Goal: Transaction & Acquisition: Purchase product/service

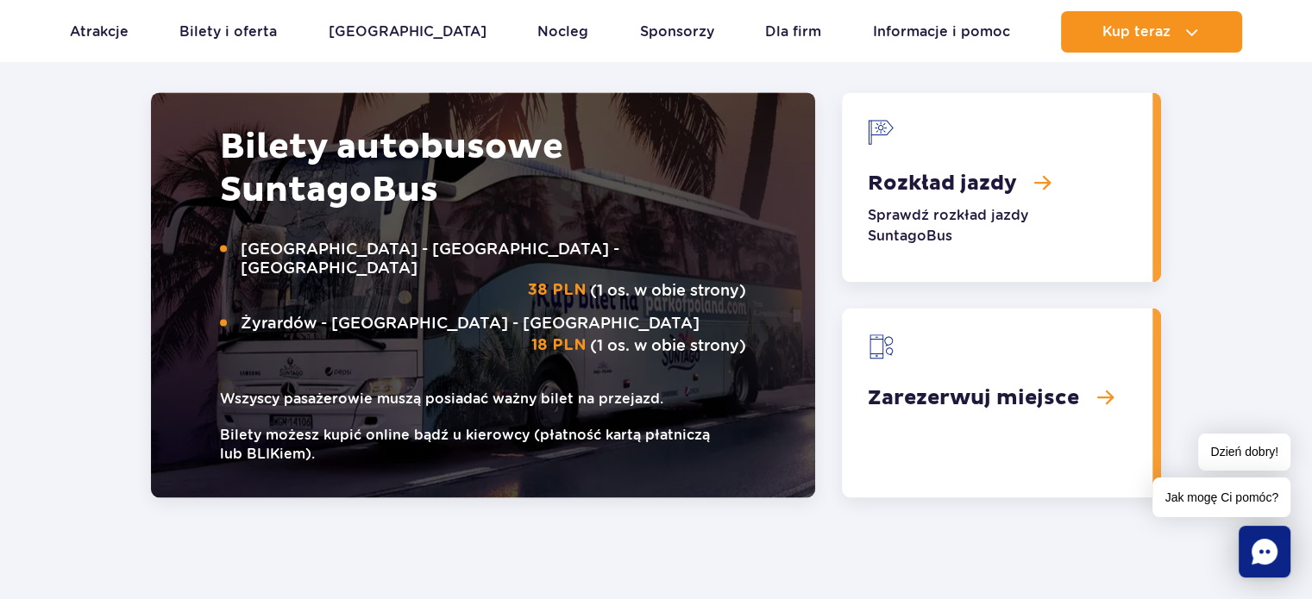
scroll to position [2708, 0]
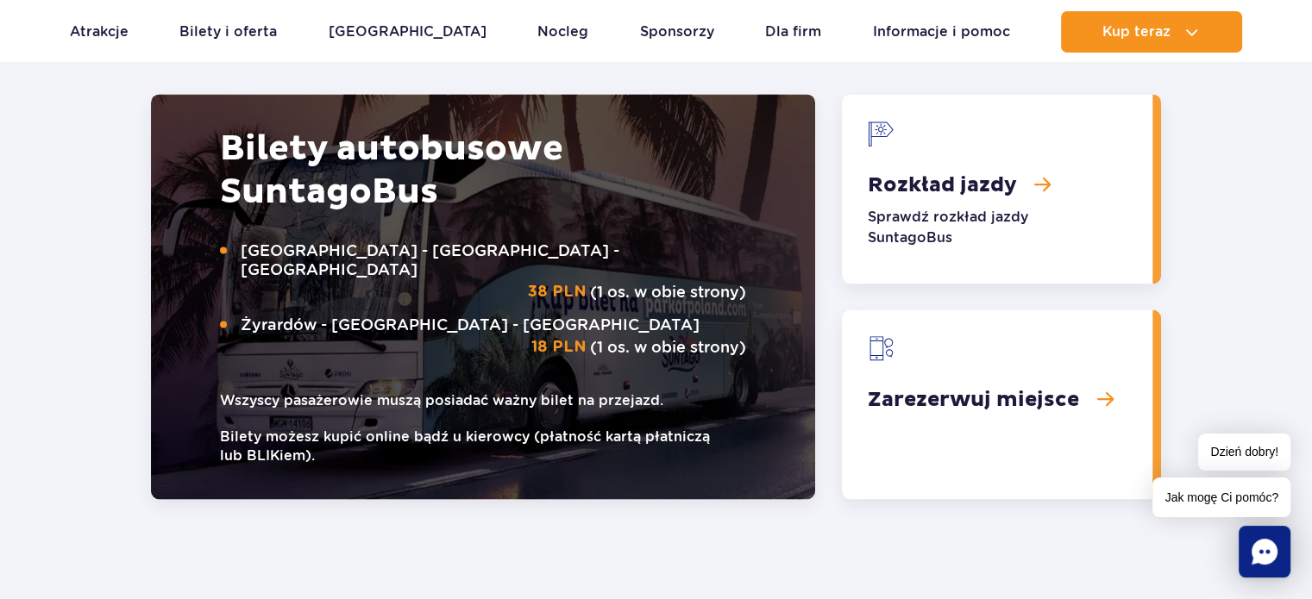
drag, startPoint x: 813, startPoint y: 383, endPoint x: 91, endPoint y: 391, distance: 722.0
click at [91, 391] on section "Bilety autobusowe Suntago Bus Warszawa - Suntago - Warszawa 38 PLN (1 os. w obi…" at bounding box center [656, 296] width 1312 height 405
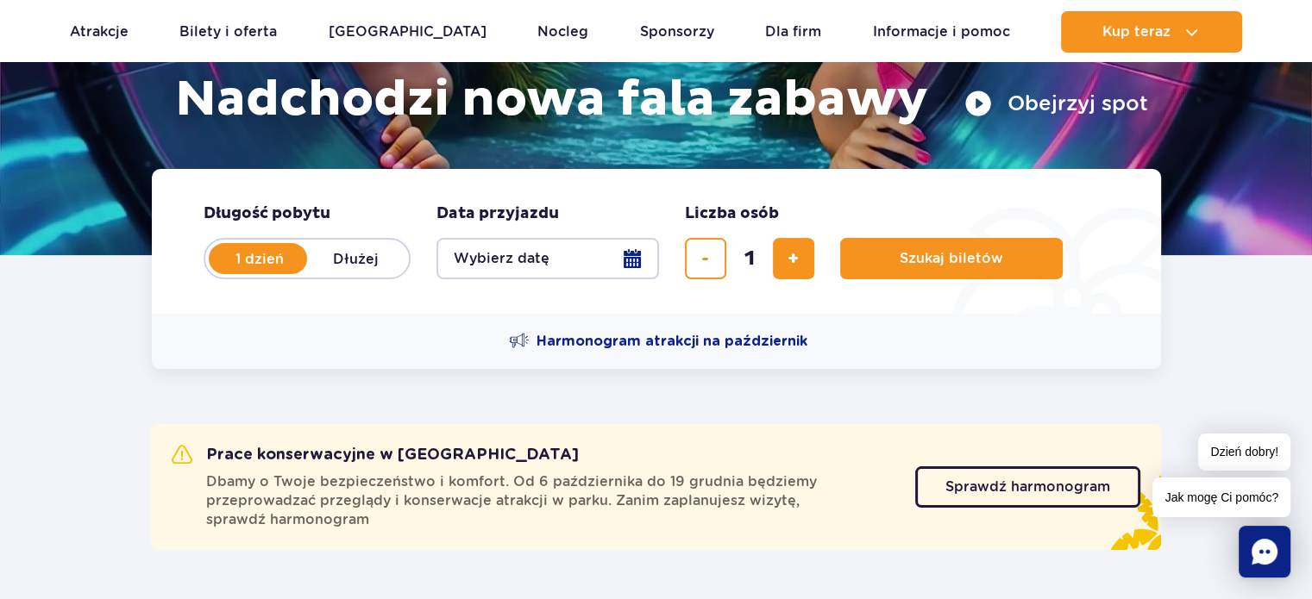
scroll to position [335, 0]
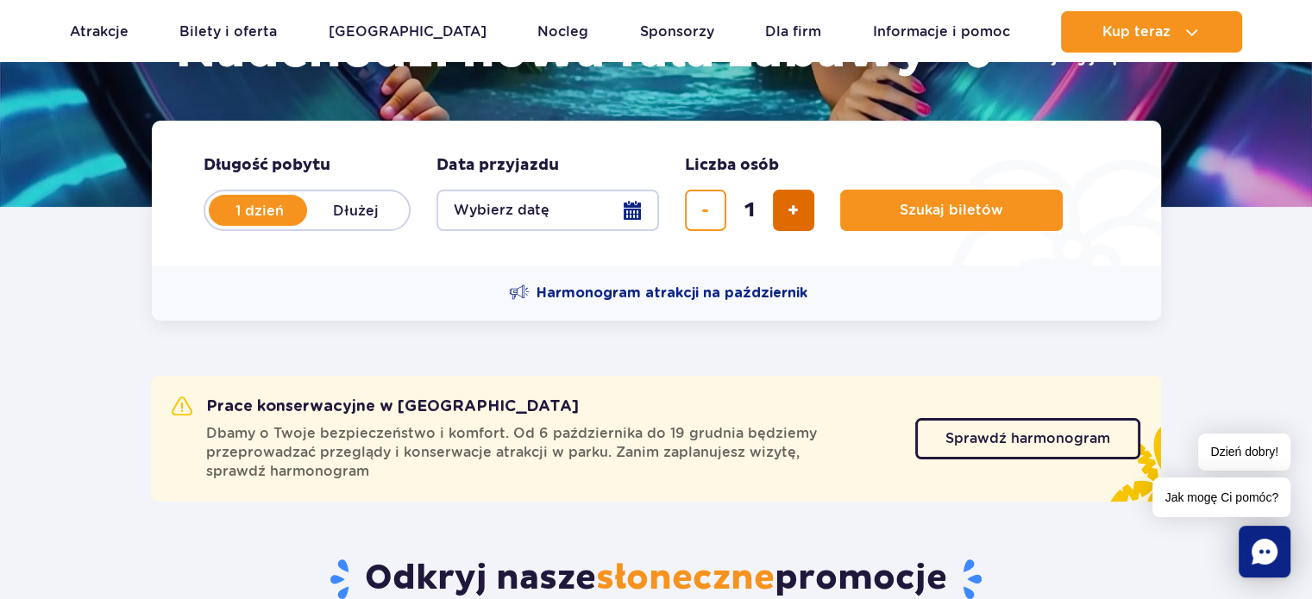
click at [793, 210] on span "dodaj bilet" at bounding box center [793, 210] width 11 height 0
type input "2"
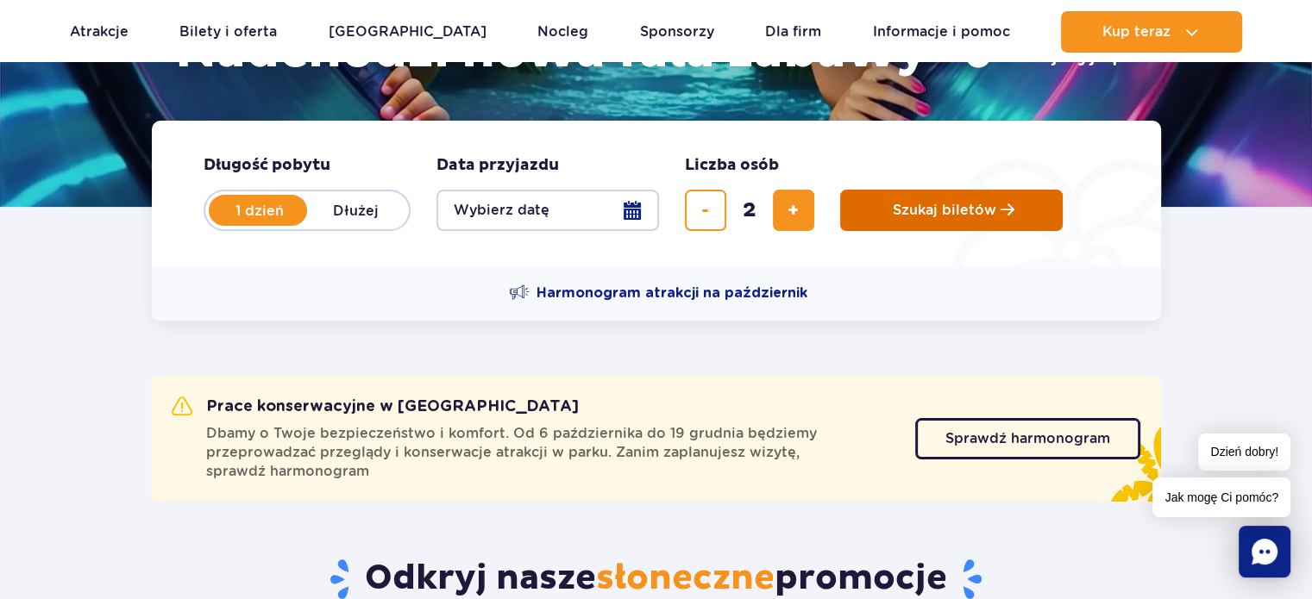
click at [912, 204] on span "Szukaj biletów" at bounding box center [945, 211] width 104 height 16
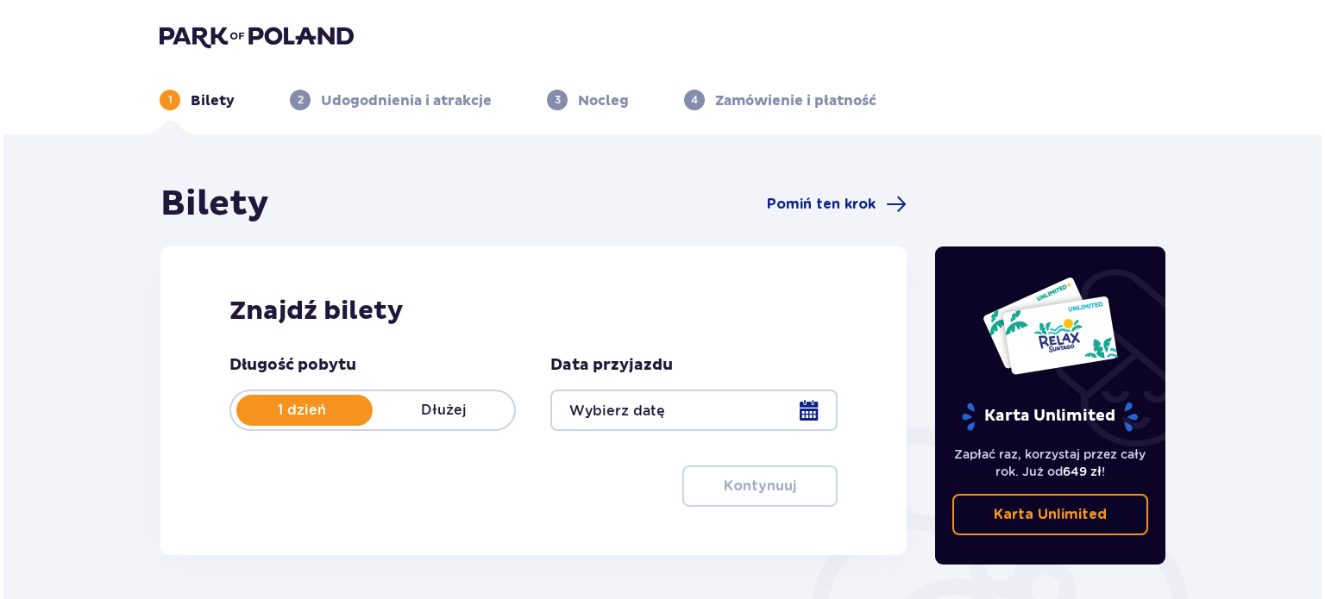
scroll to position [166, 0]
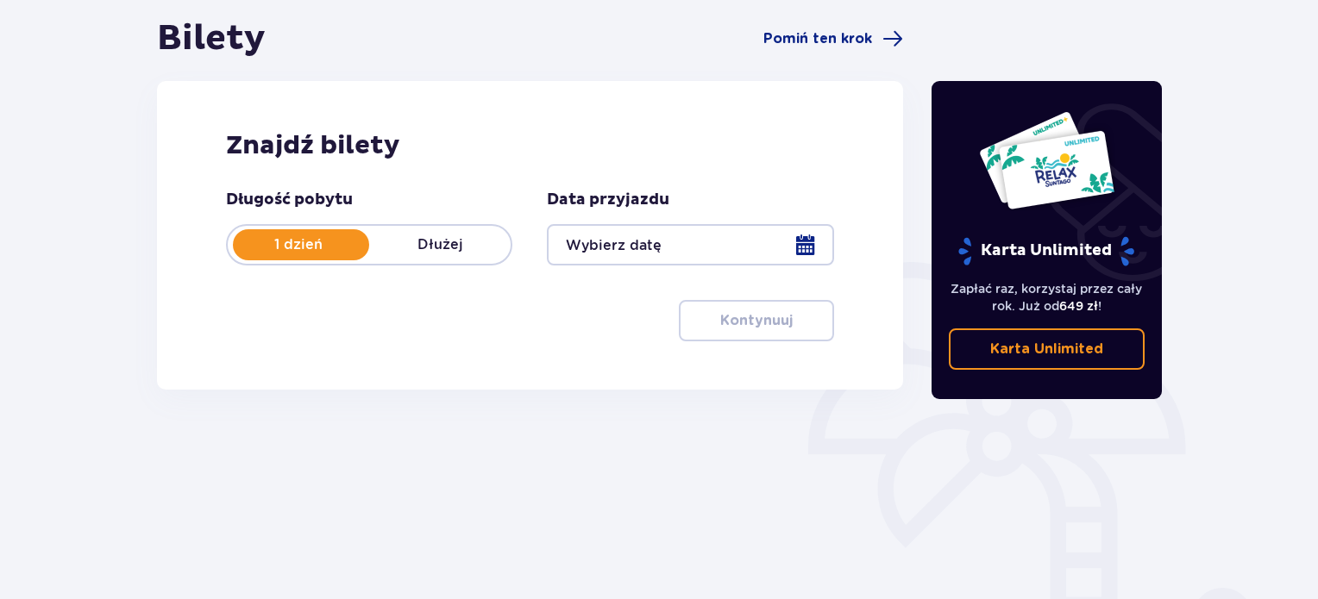
click at [810, 242] on div at bounding box center [690, 244] width 286 height 41
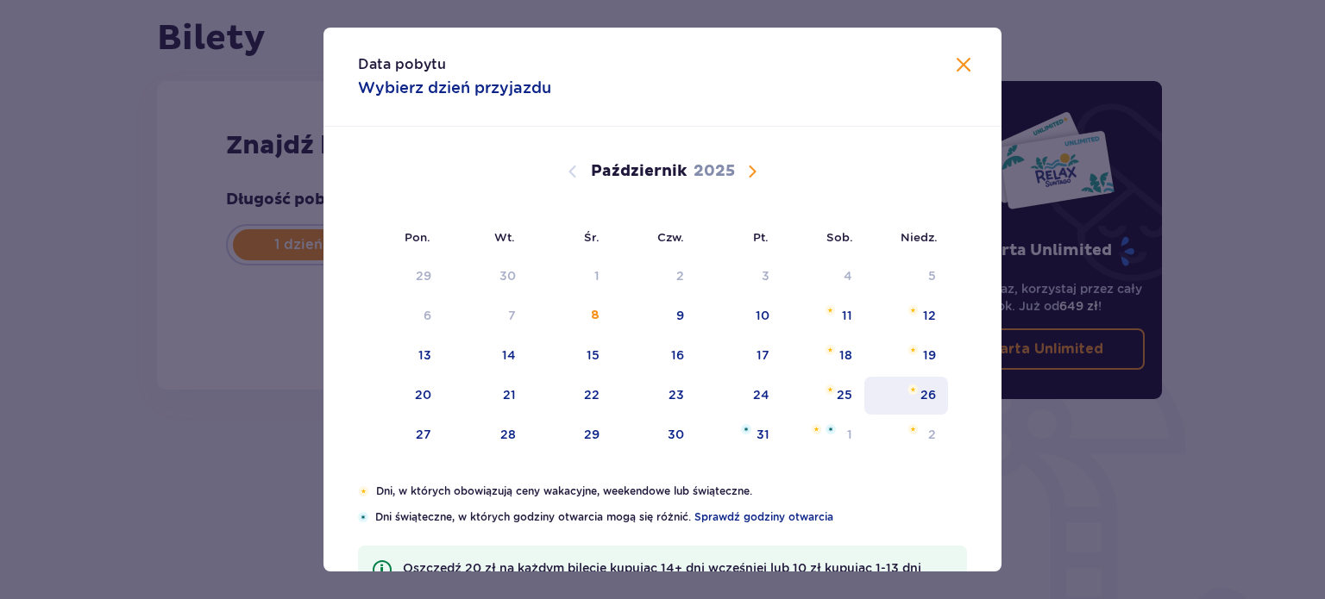
click at [913, 392] on img "niedziela, 26 października 2025" at bounding box center [912, 390] width 11 height 10
type input "26.10.25"
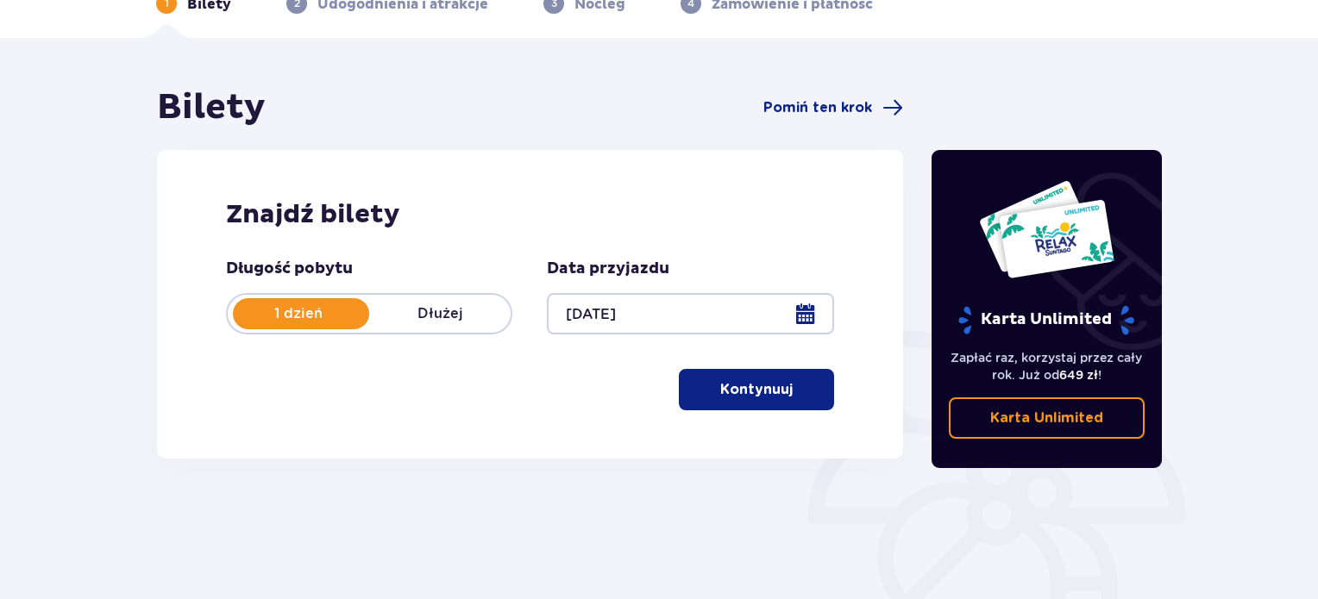
scroll to position [100, 0]
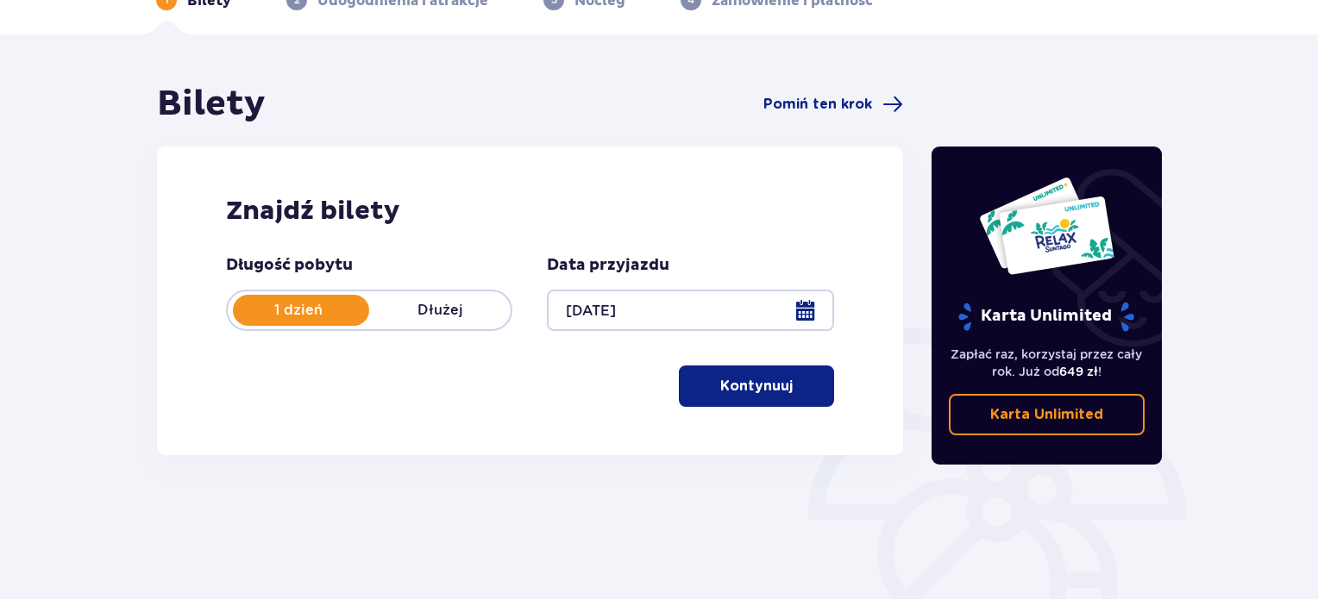
click at [741, 386] on p "Kontynuuj" at bounding box center [756, 386] width 72 height 19
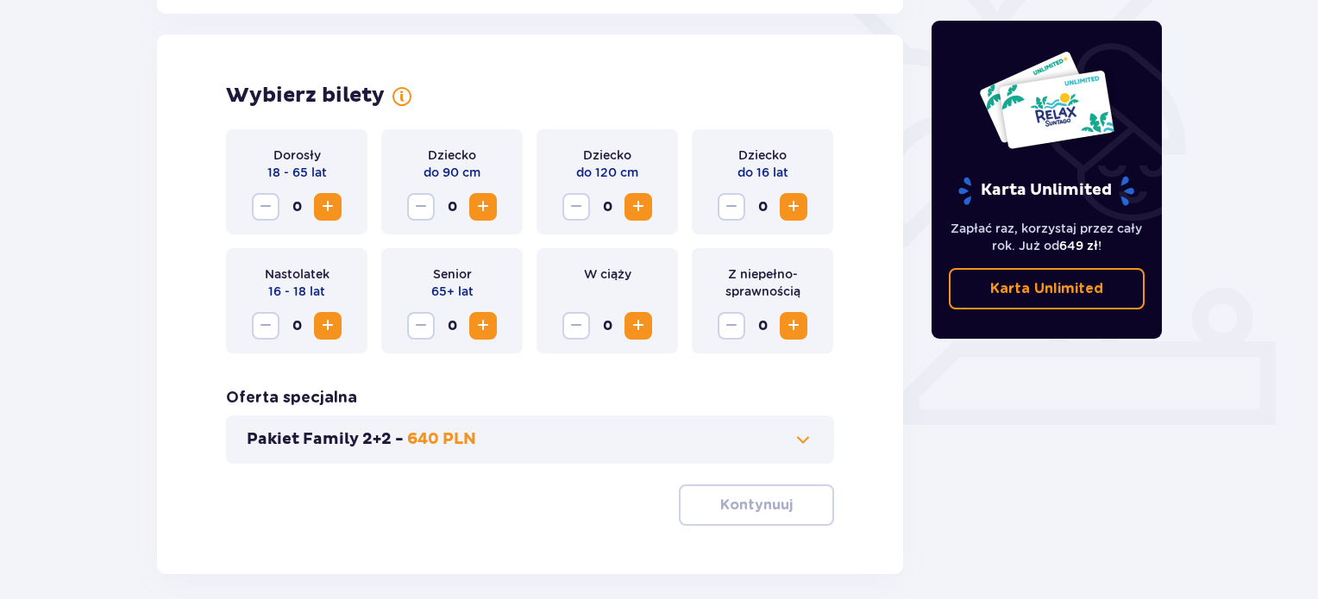
scroll to position [480, 0]
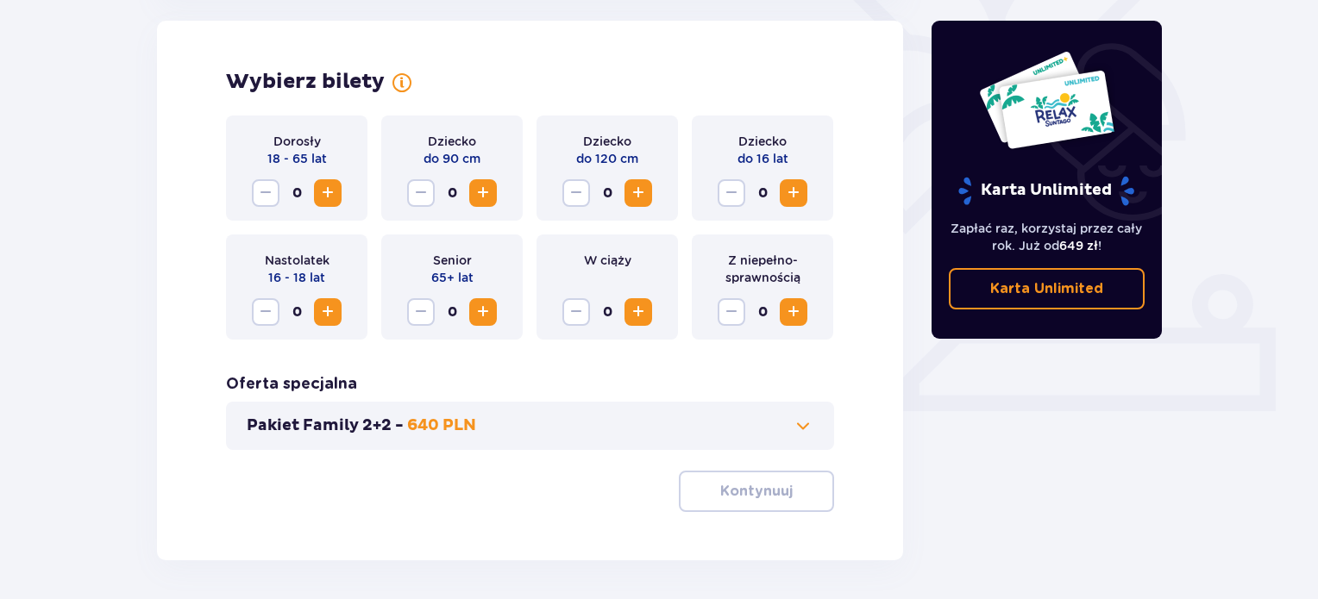
click at [324, 194] on span "Zwiększ" at bounding box center [327, 193] width 21 height 21
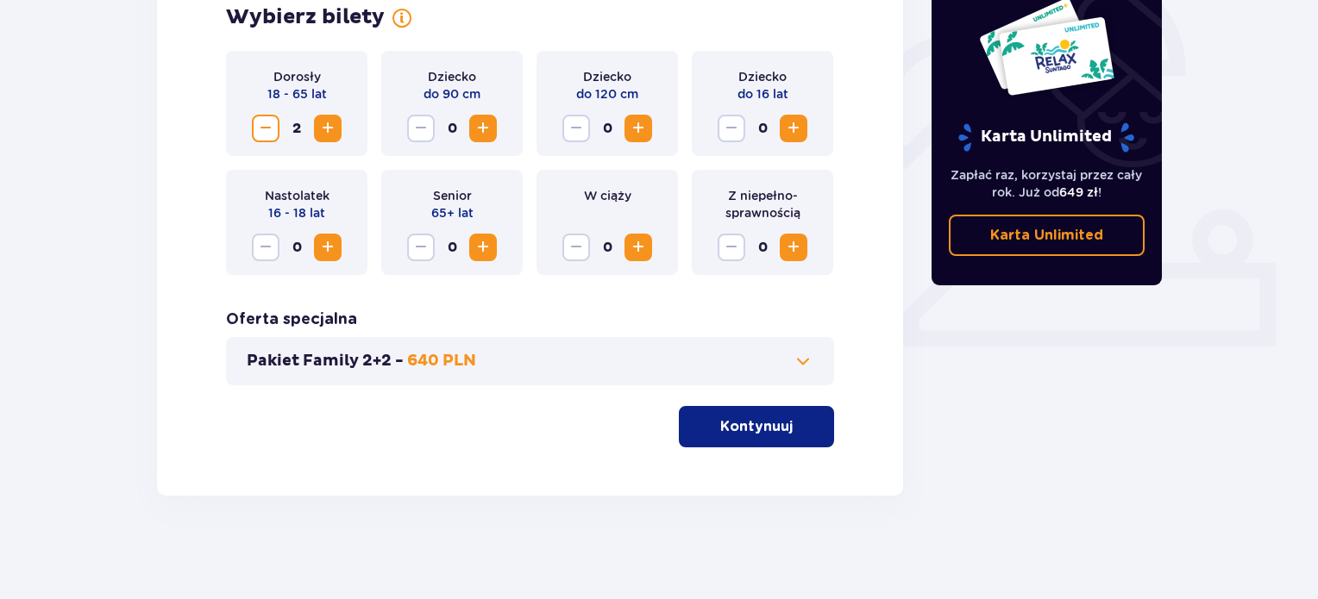
click at [806, 362] on span at bounding box center [803, 361] width 21 height 21
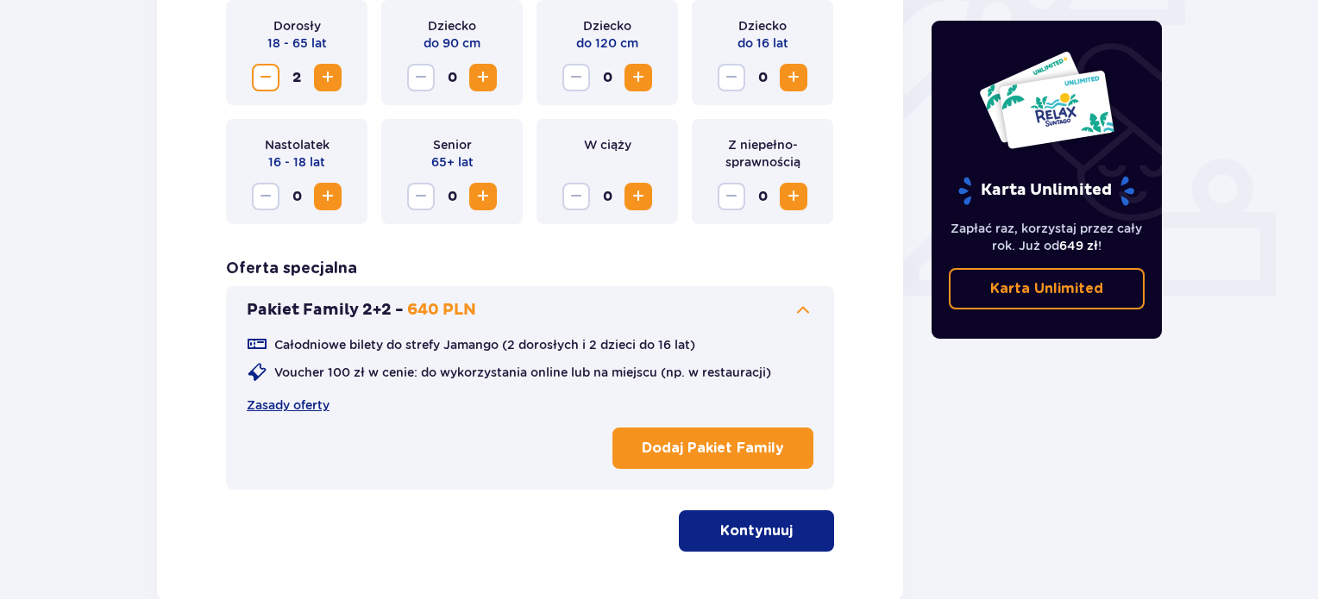
scroll to position [604, 0]
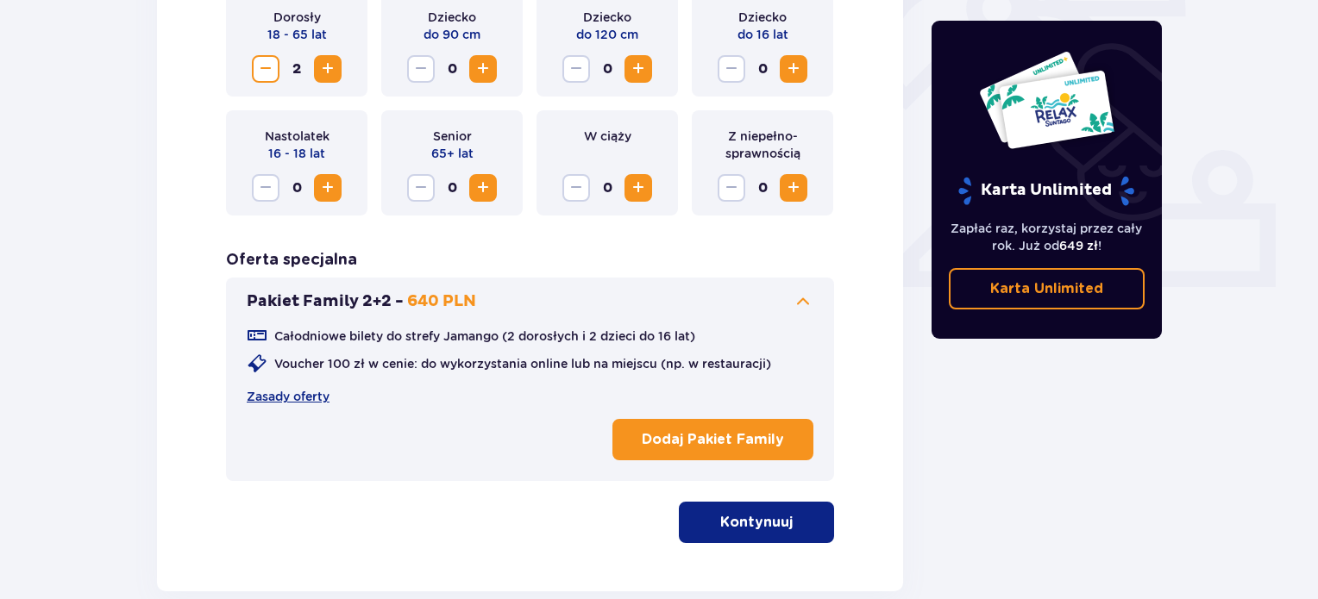
click at [801, 298] on span at bounding box center [803, 302] width 21 height 21
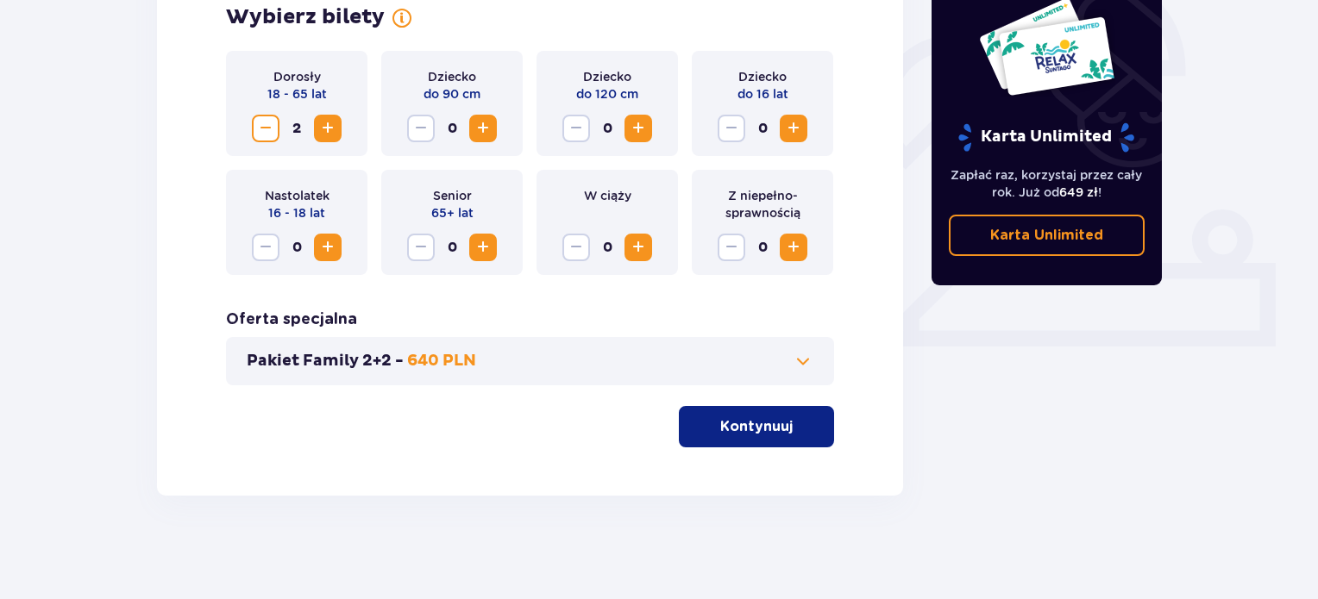
click at [742, 436] on button "Kontynuuj" at bounding box center [756, 426] width 155 height 41
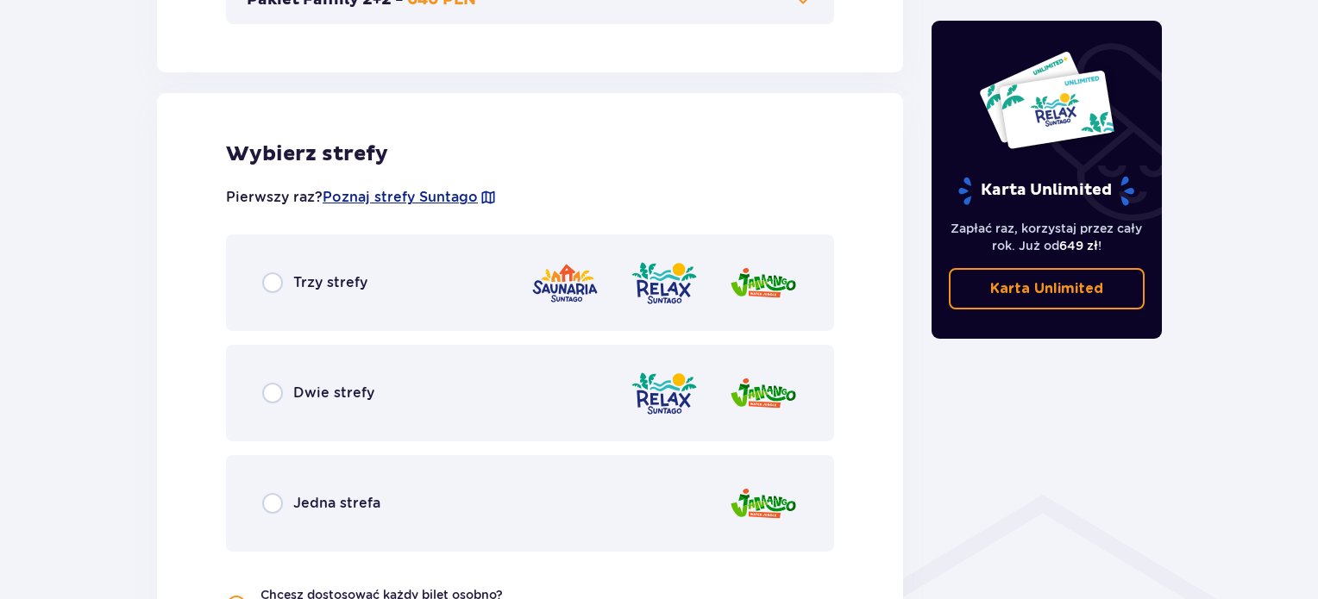
scroll to position [957, 0]
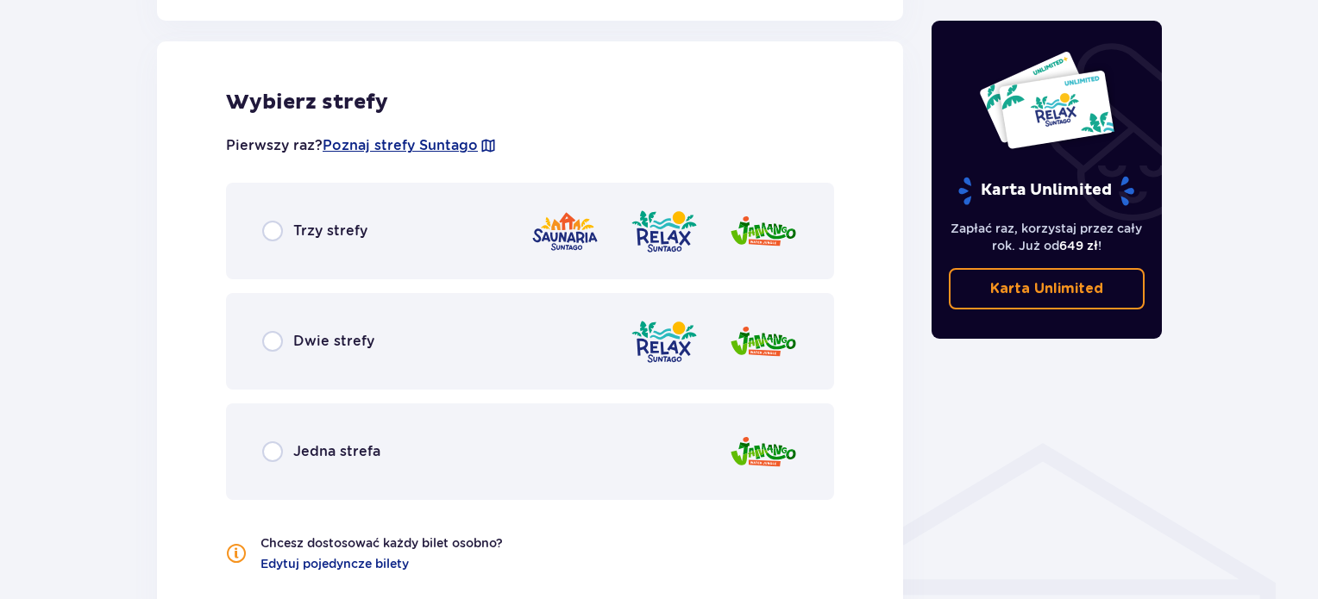
click at [269, 347] on input "radio" at bounding box center [272, 341] width 21 height 21
radio input "true"
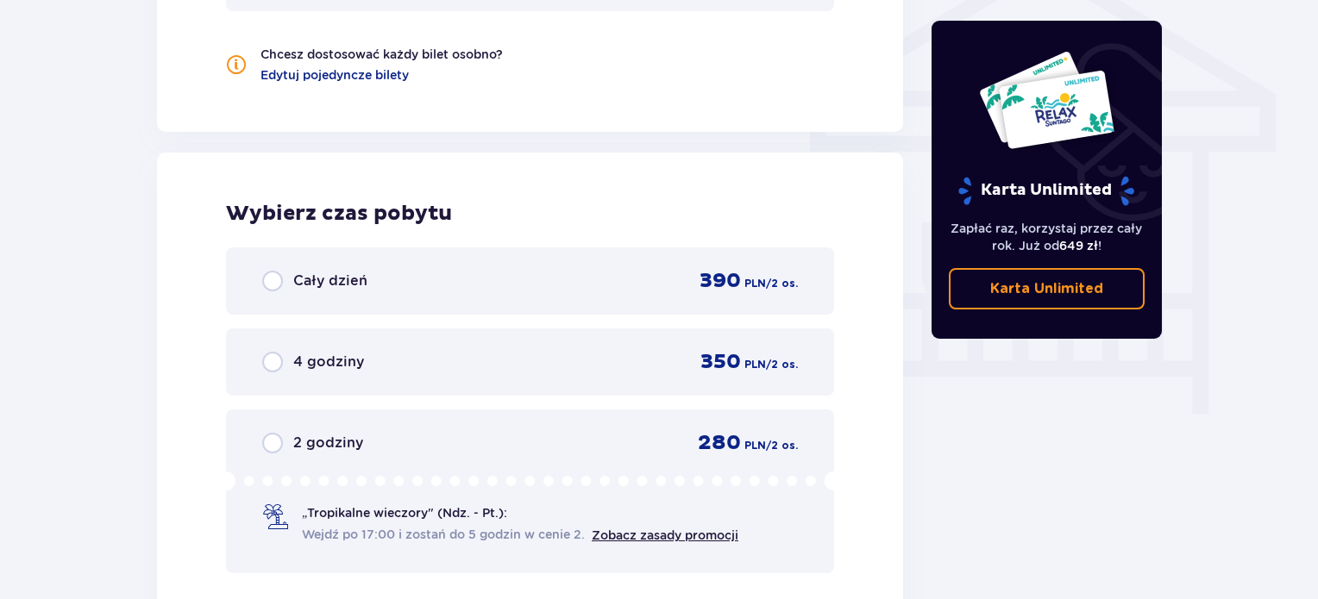
scroll to position [1447, 0]
click at [273, 277] on input "radio" at bounding box center [272, 280] width 21 height 21
radio input "true"
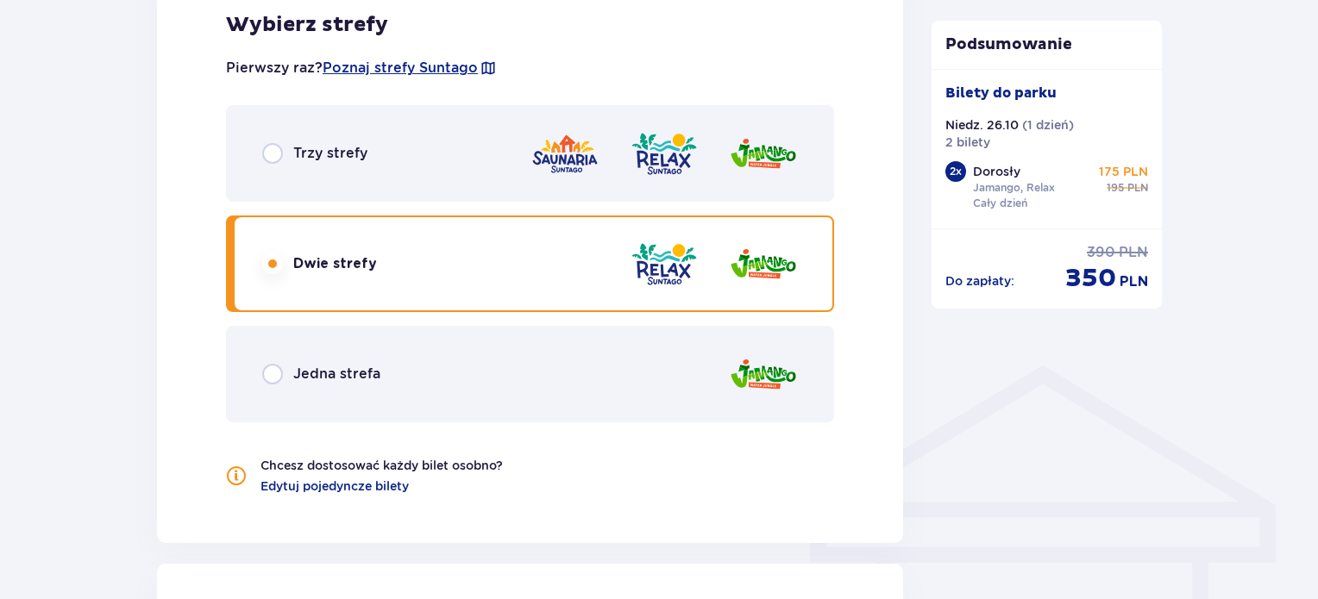
scroll to position [1025, 0]
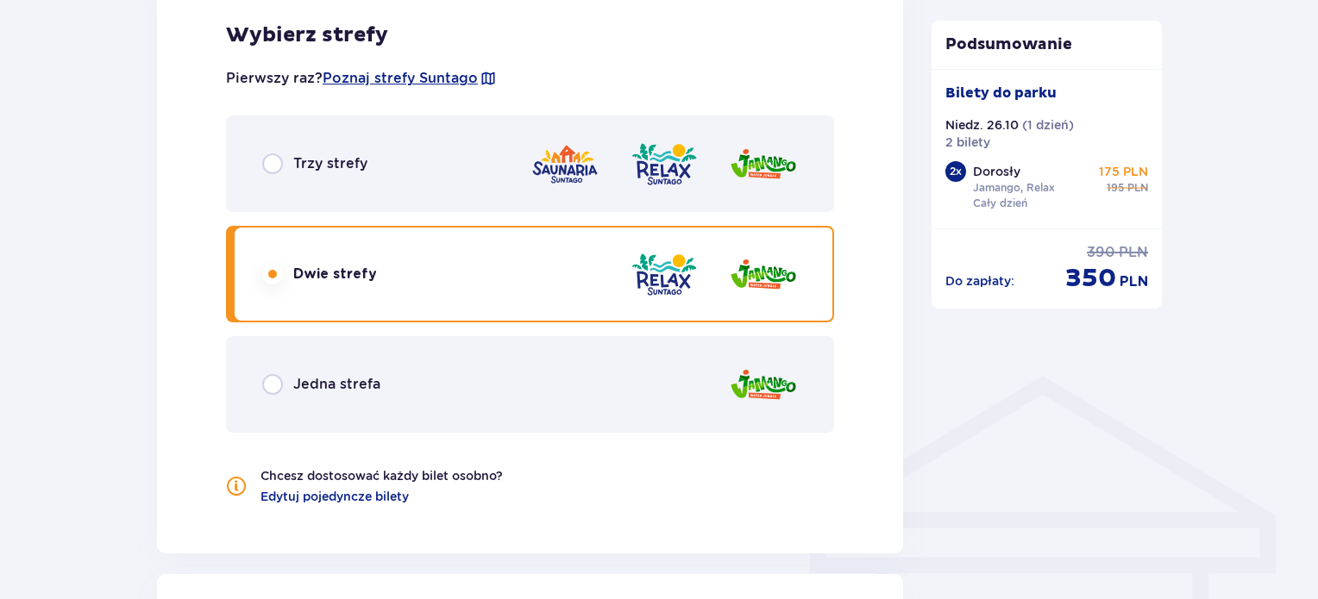
click at [274, 166] on input "radio" at bounding box center [272, 164] width 21 height 21
radio input "true"
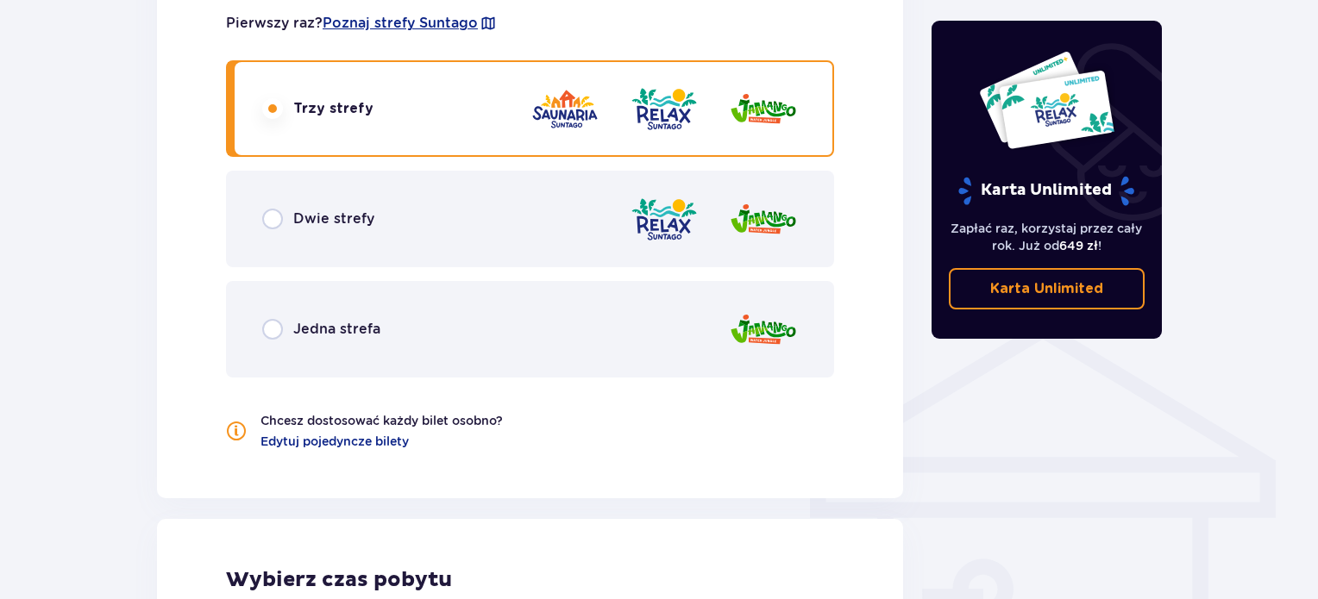
scroll to position [1079, 0]
click at [303, 217] on span "Dwie strefy" at bounding box center [333, 219] width 81 height 19
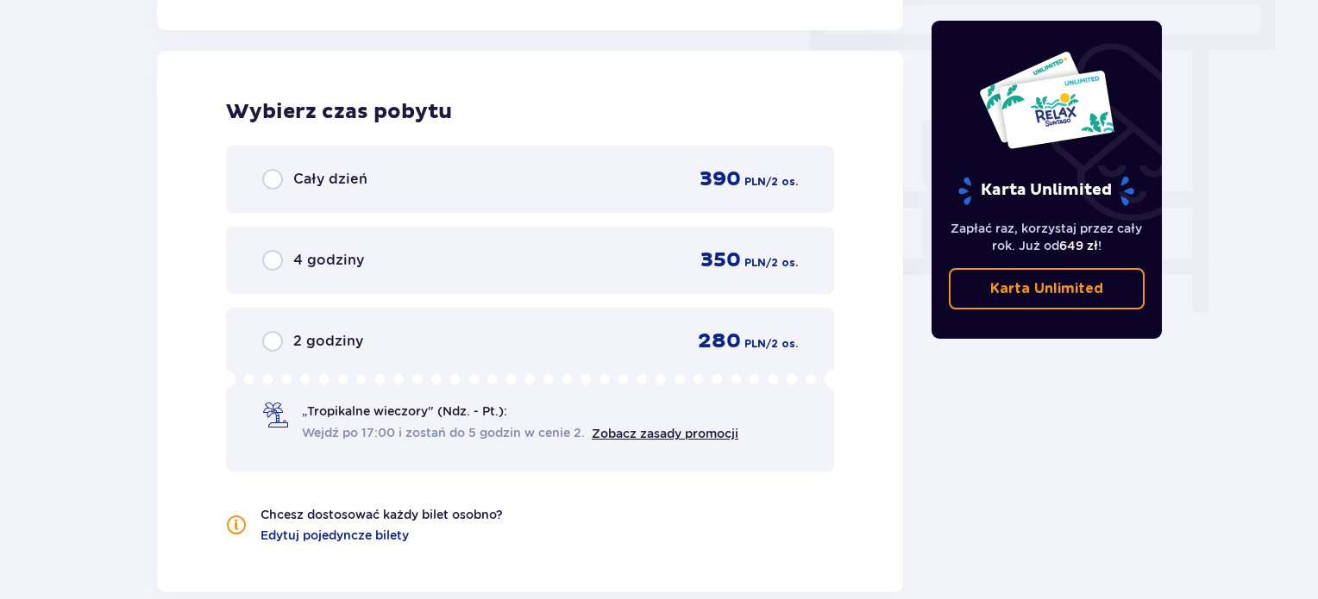
scroll to position [1558, 0]
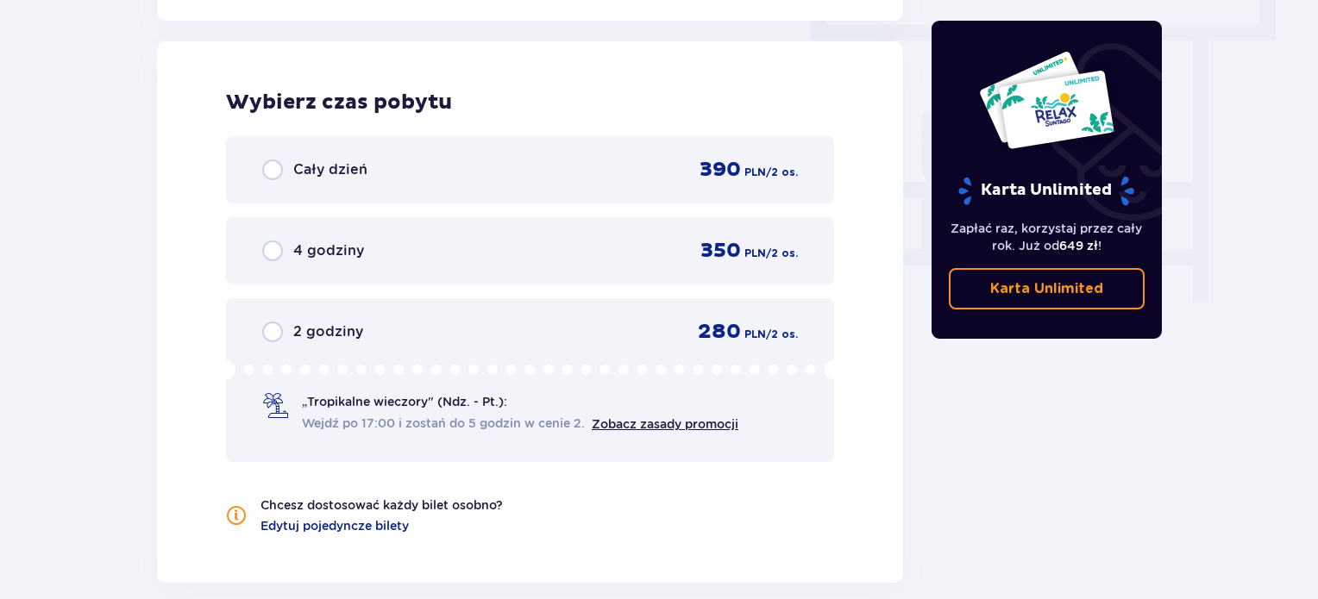
click at [279, 167] on input "radio" at bounding box center [272, 170] width 21 height 21
radio input "true"
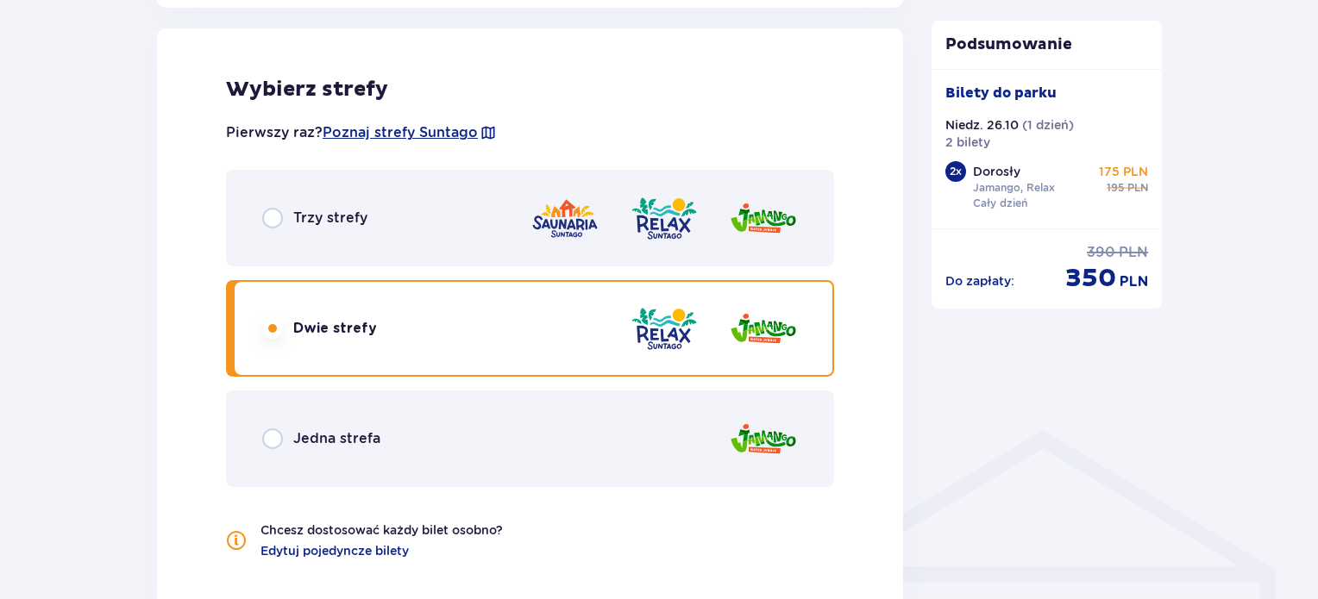
scroll to position [970, 0]
click at [394, 299] on div "Dwie strefy" at bounding box center [530, 329] width 608 height 97
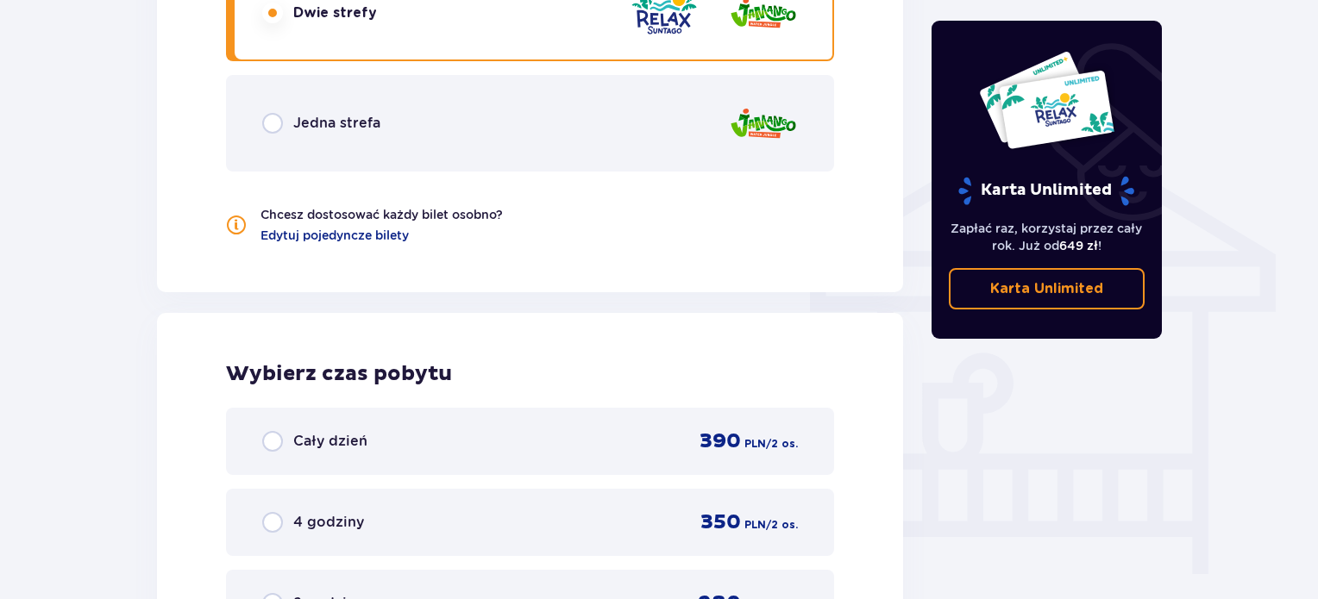
scroll to position [1359, 0]
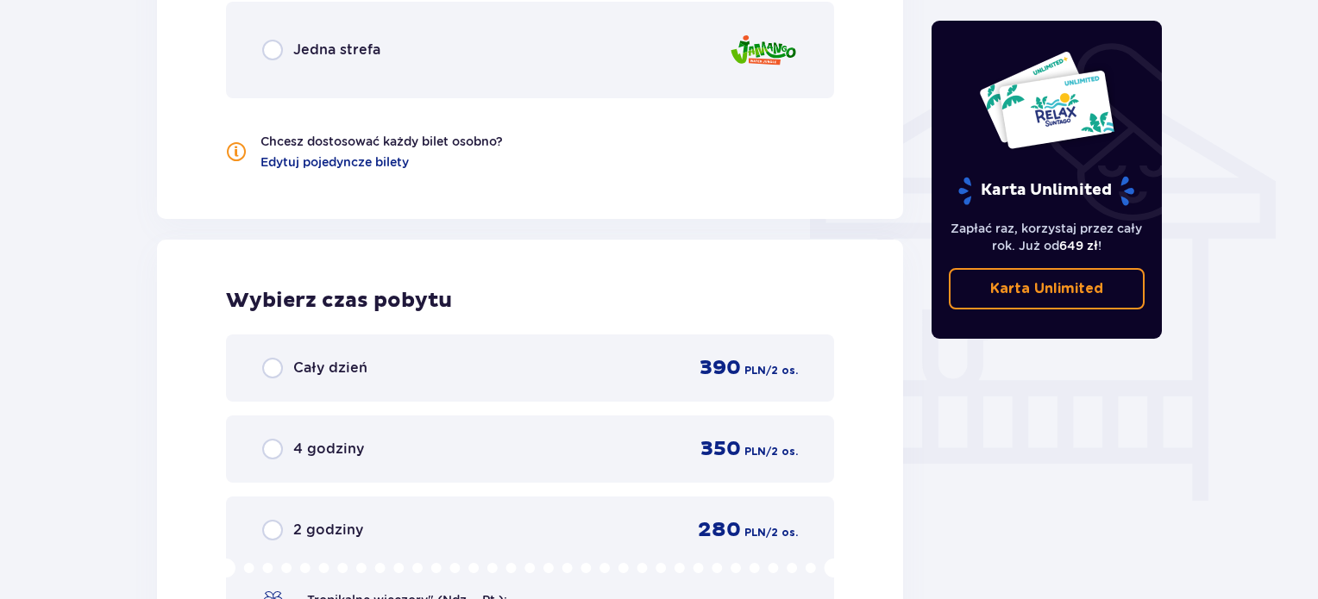
click at [273, 373] on input "radio" at bounding box center [272, 368] width 21 height 21
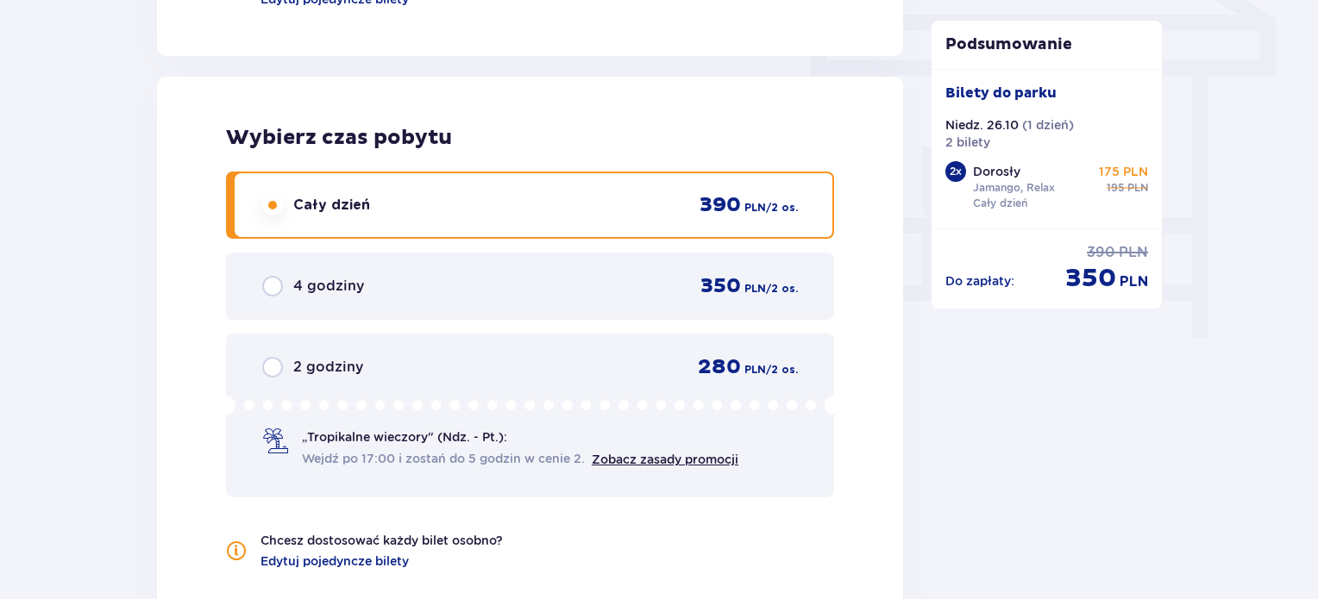
scroll to position [1522, 0]
click at [952, 197] on div "2 x Dorosły Jamango, Relax Cały dzień 175 PLN cena regularna 195 PLN" at bounding box center [1047, 187] width 204 height 53
click at [1109, 196] on div "Dorosły Jamango, Relax Cały dzień 175 PLN cena regularna 195 PLN" at bounding box center [1061, 187] width 176 height 48
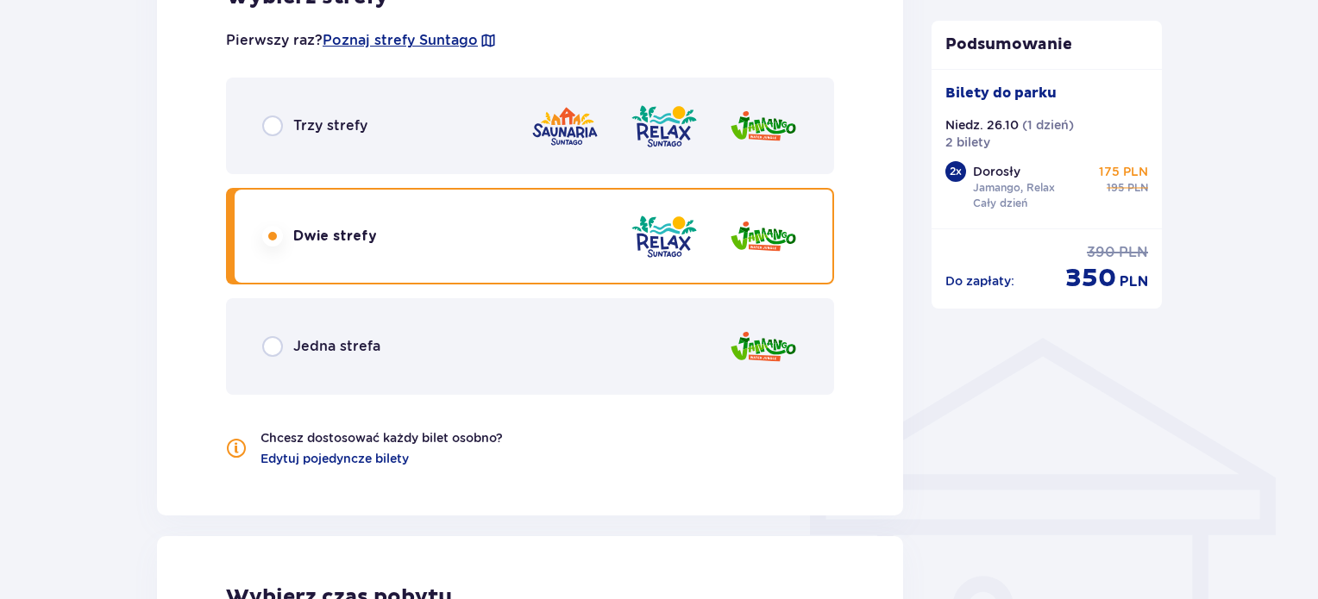
scroll to position [1060, 0]
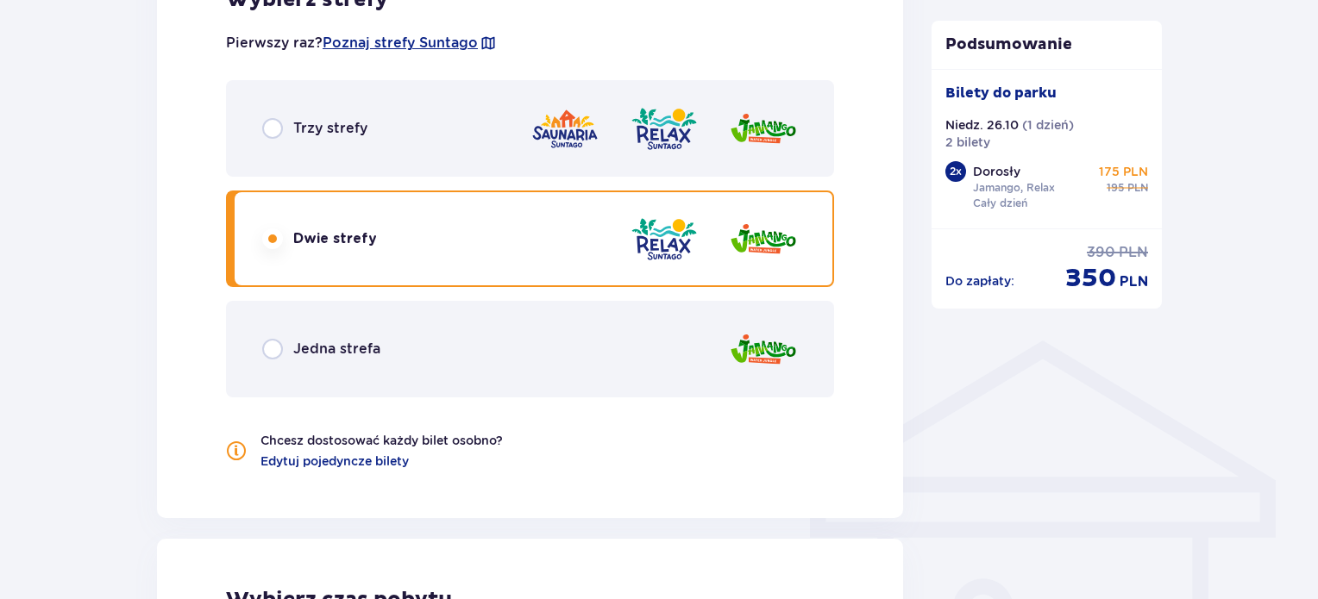
click at [273, 124] on input "radio" at bounding box center [272, 128] width 21 height 21
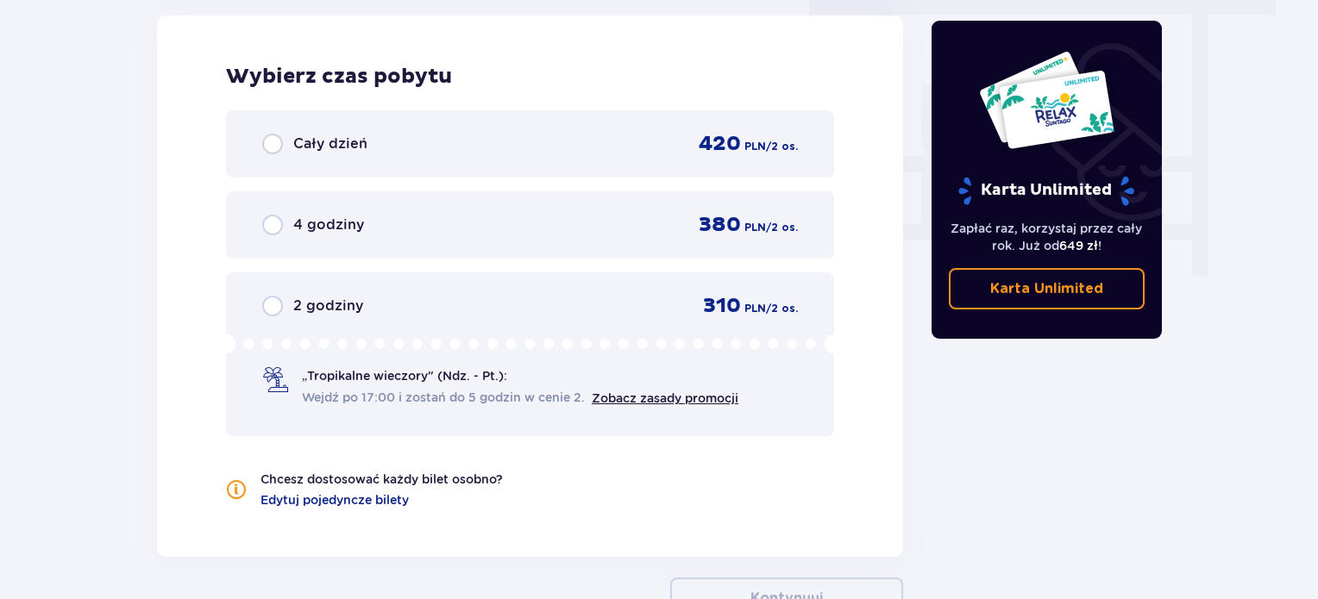
scroll to position [1584, 0]
click at [269, 141] on input "radio" at bounding box center [272, 144] width 21 height 21
radio input "true"
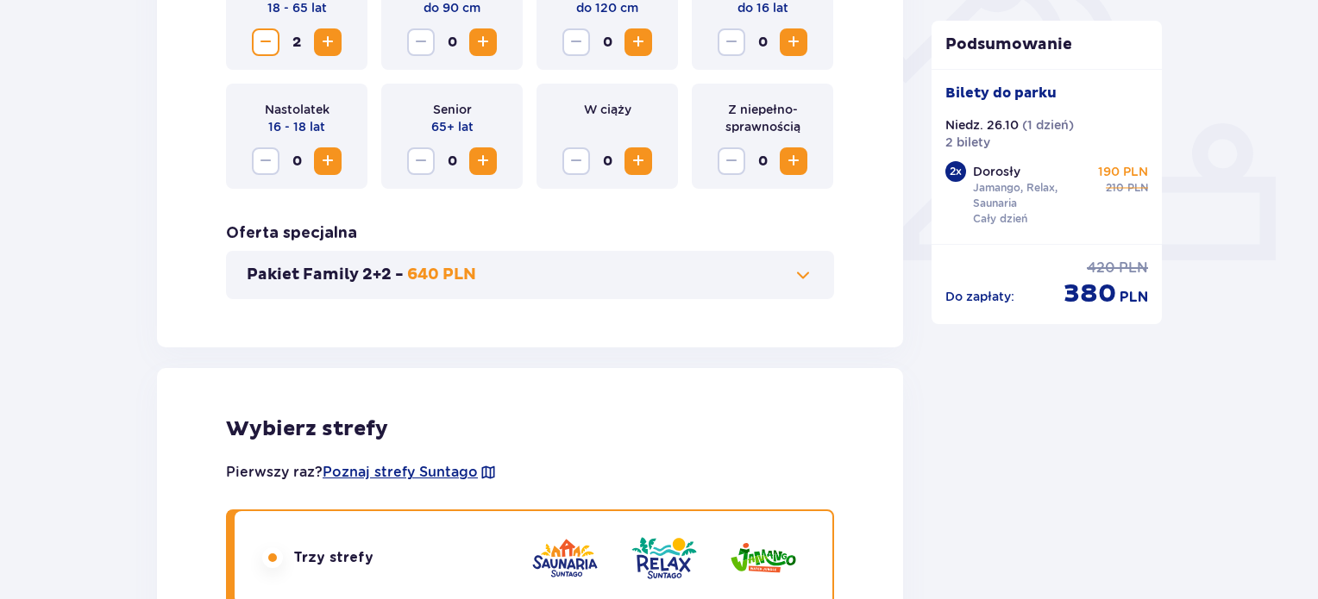
scroll to position [631, 0]
click at [378, 275] on p "Pakiet Family 2+2 -" at bounding box center [325, 274] width 157 height 21
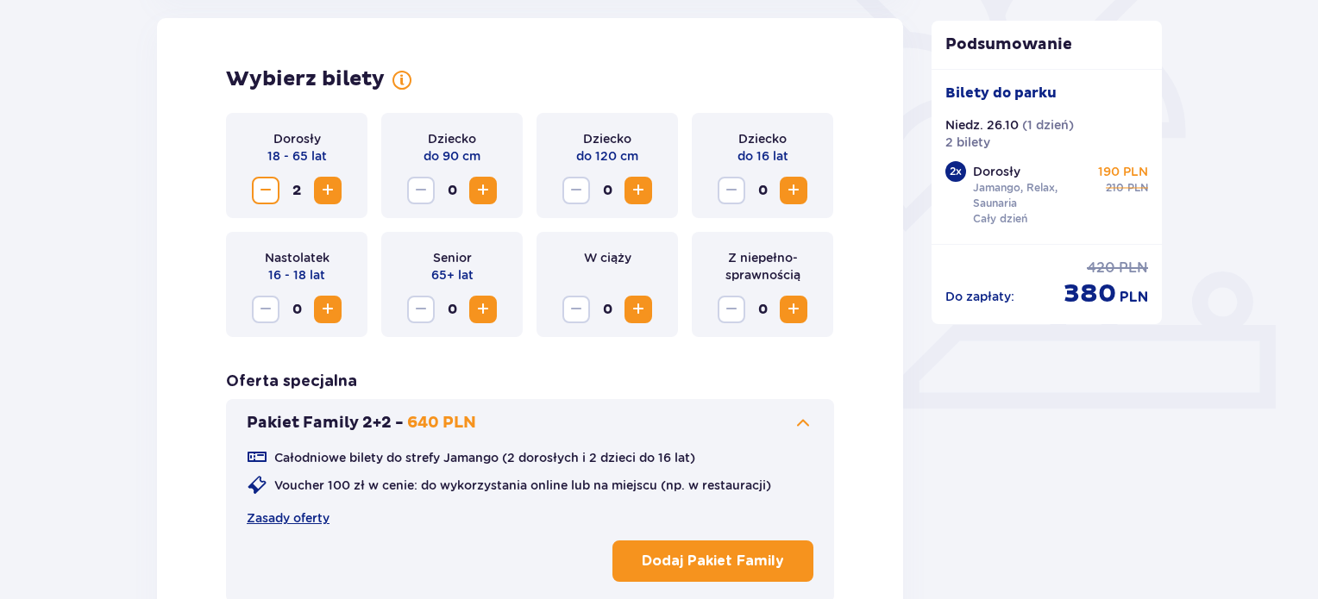
scroll to position [480, 0]
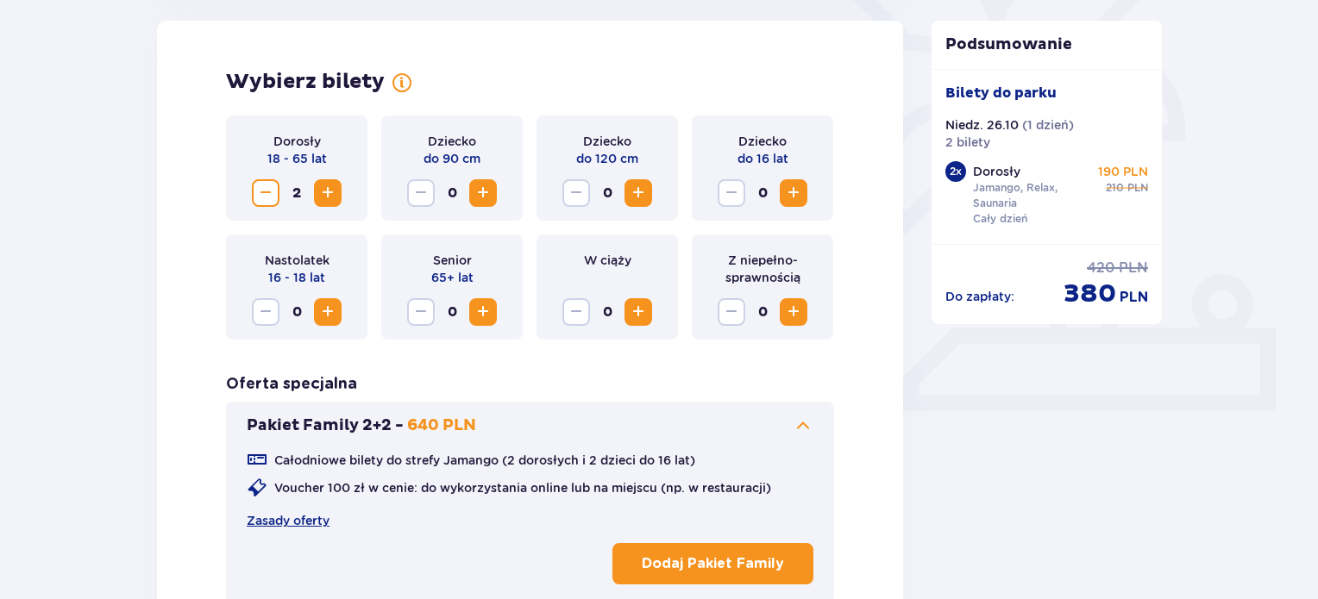
click at [800, 419] on span at bounding box center [803, 426] width 21 height 21
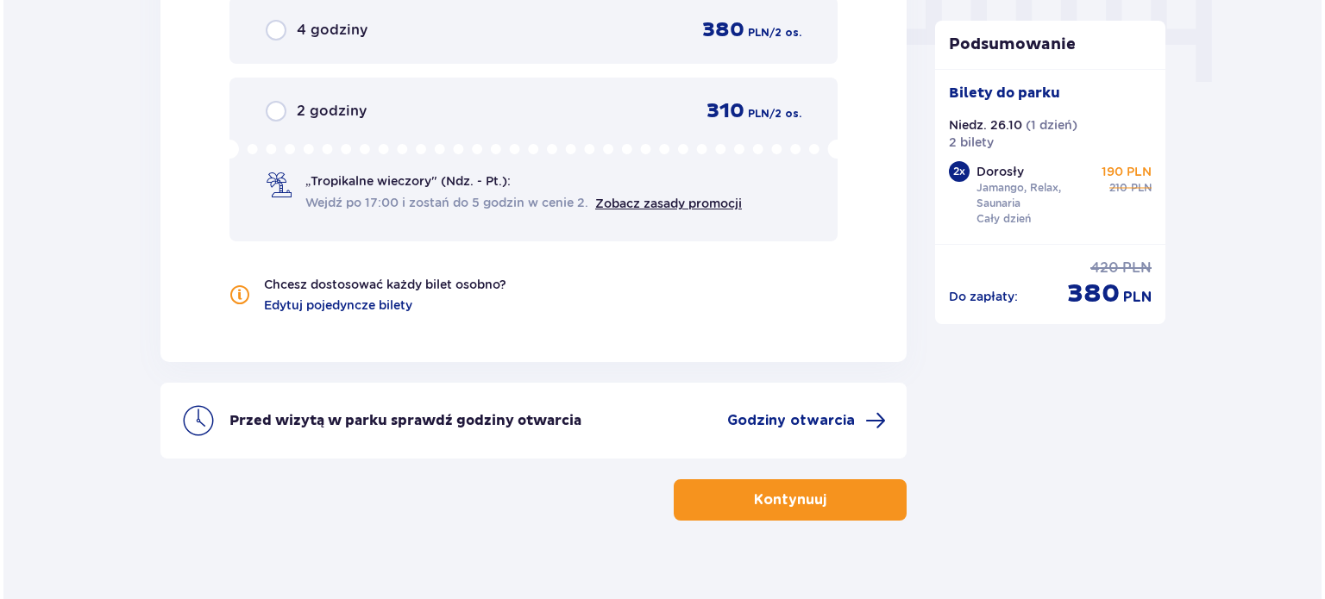
scroll to position [1801, 0]
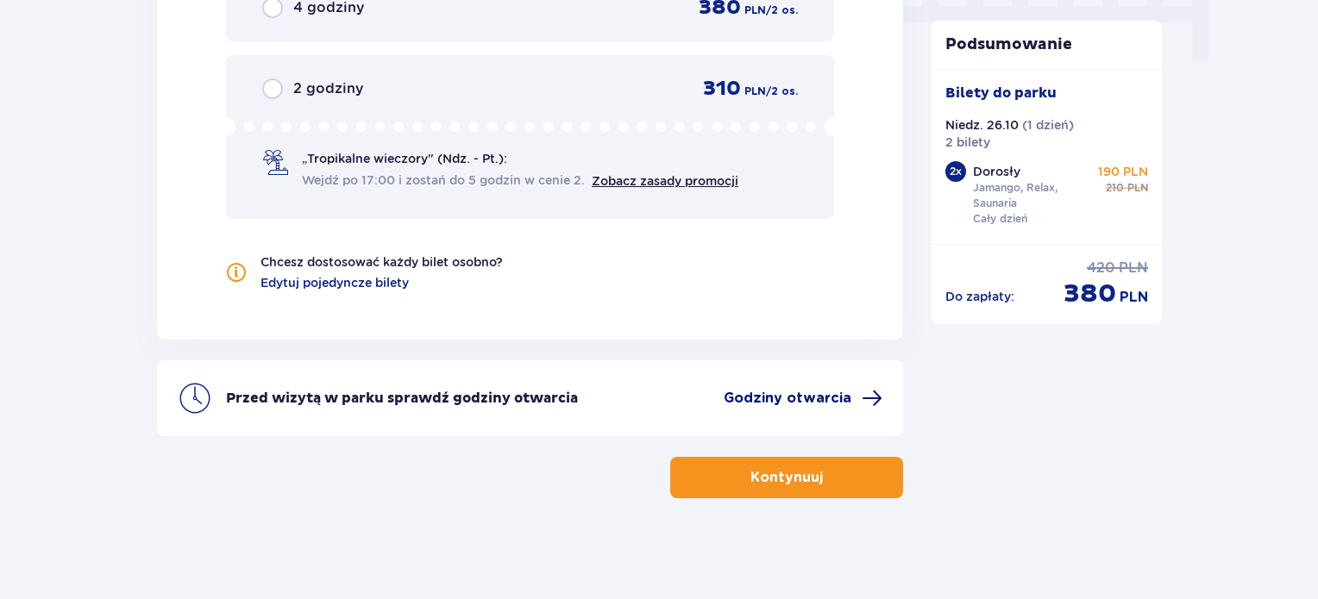
click at [773, 394] on span "Godziny otwarcia" at bounding box center [788, 398] width 128 height 19
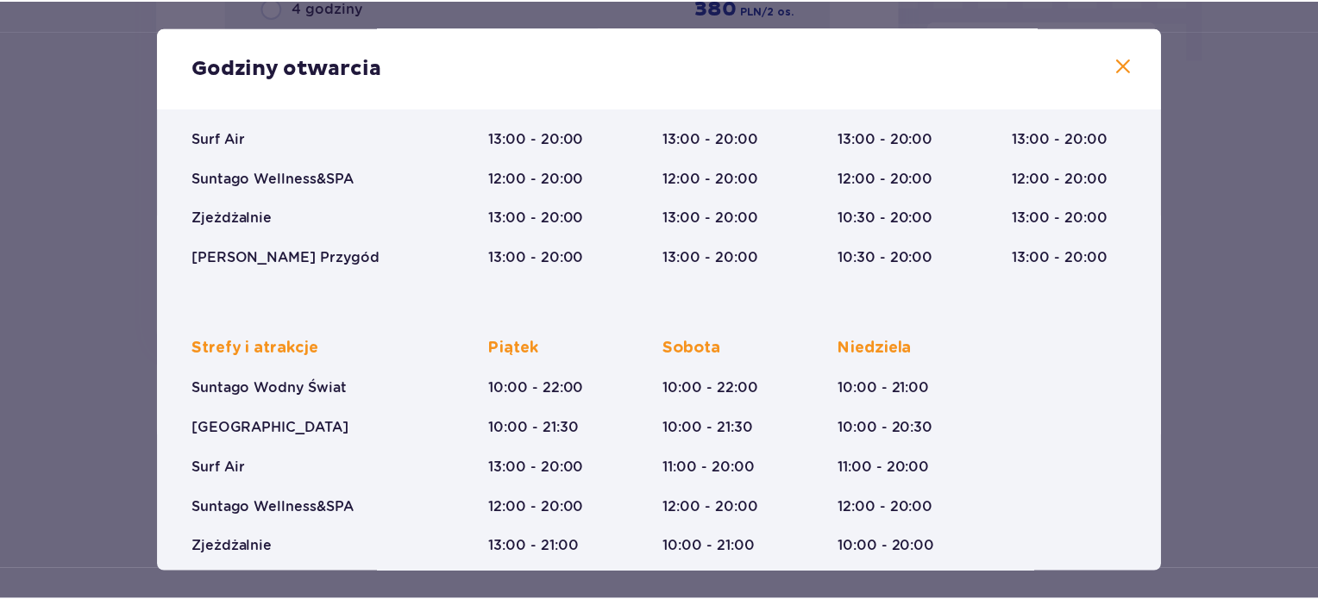
scroll to position [313, 0]
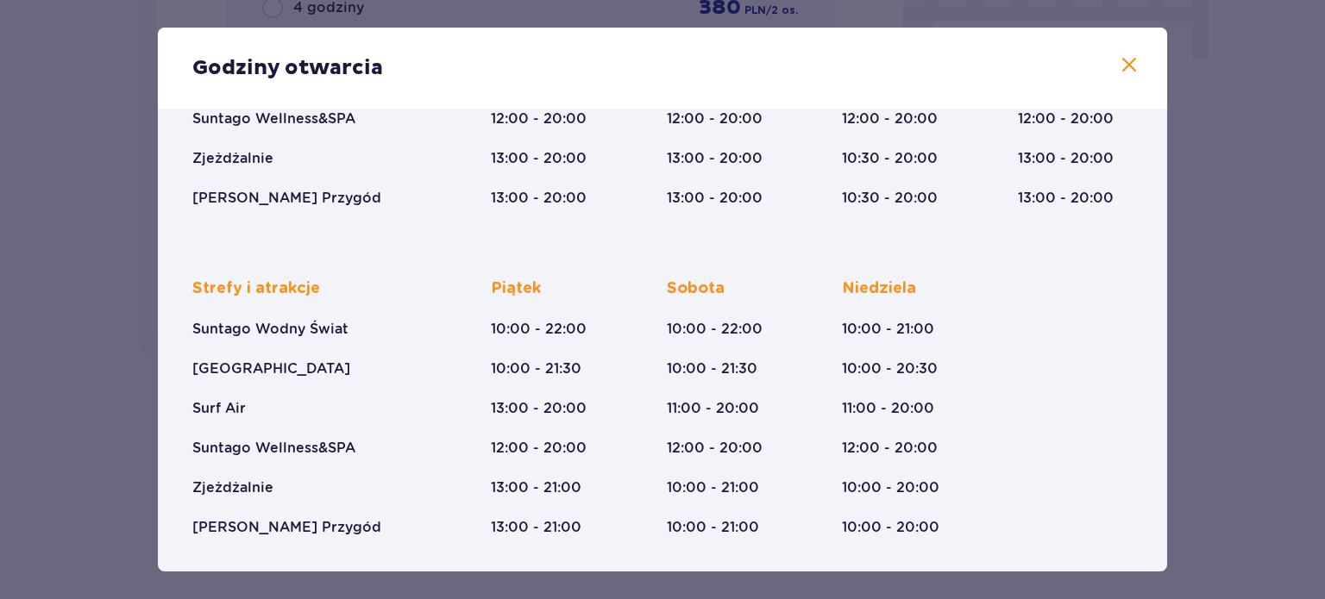
click at [1126, 65] on span at bounding box center [1129, 65] width 21 height 21
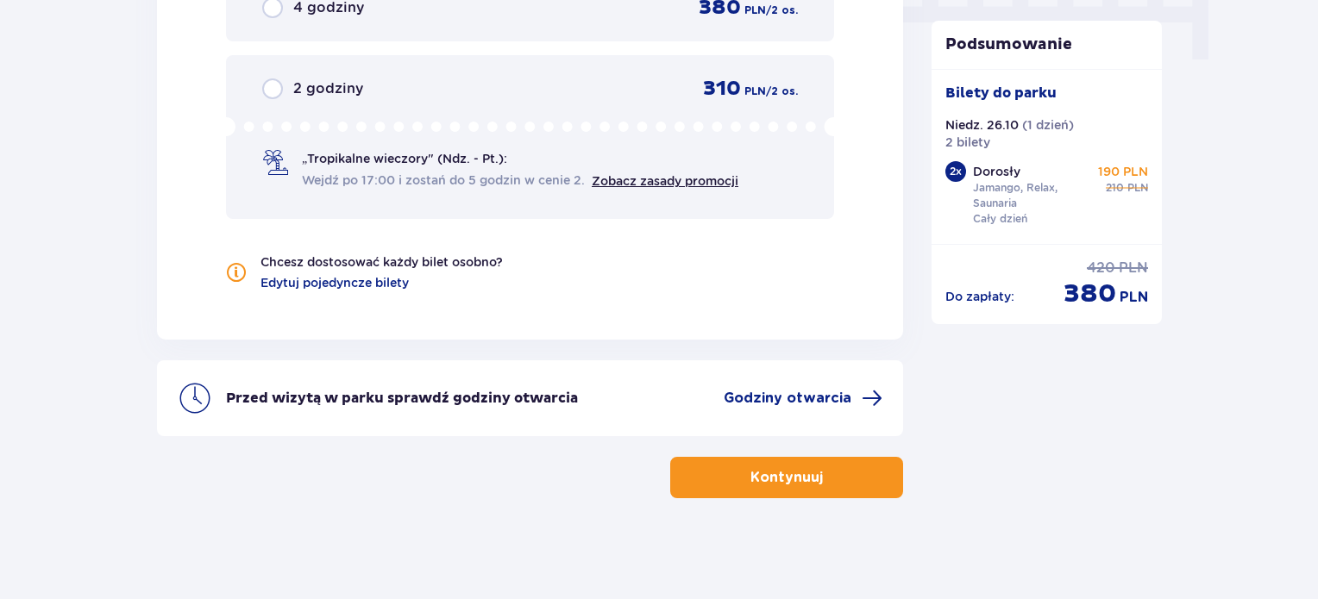
click at [750, 469] on p "Kontynuuj" at bounding box center [786, 477] width 72 height 19
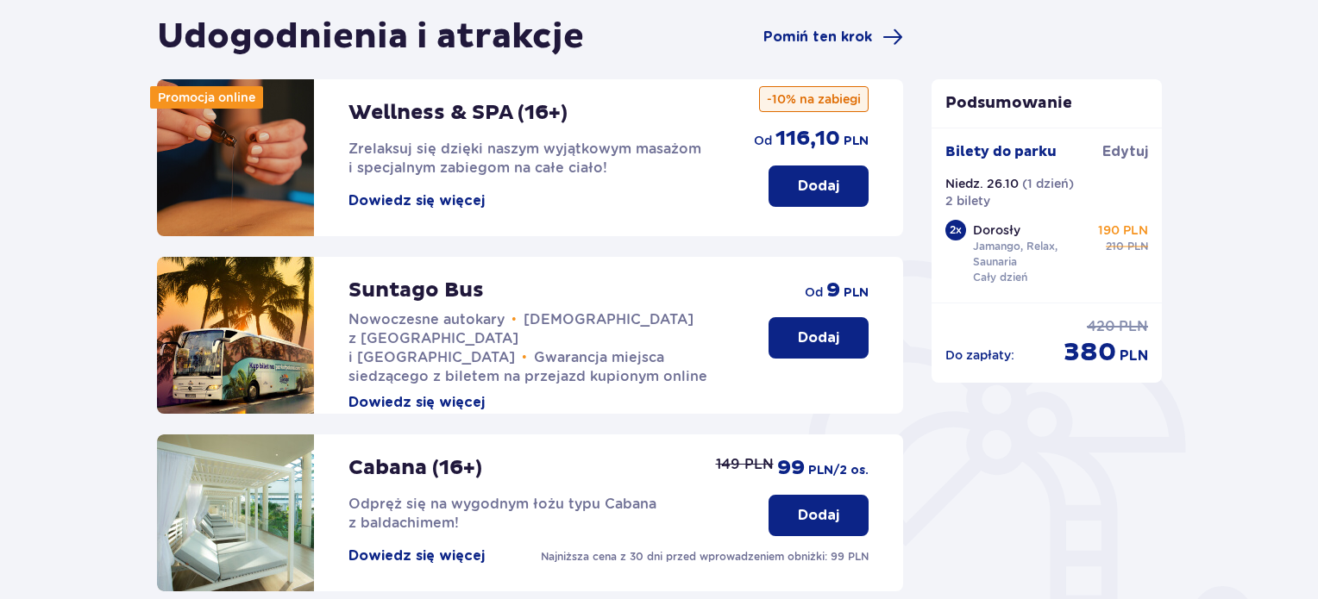
scroll to position [172, 0]
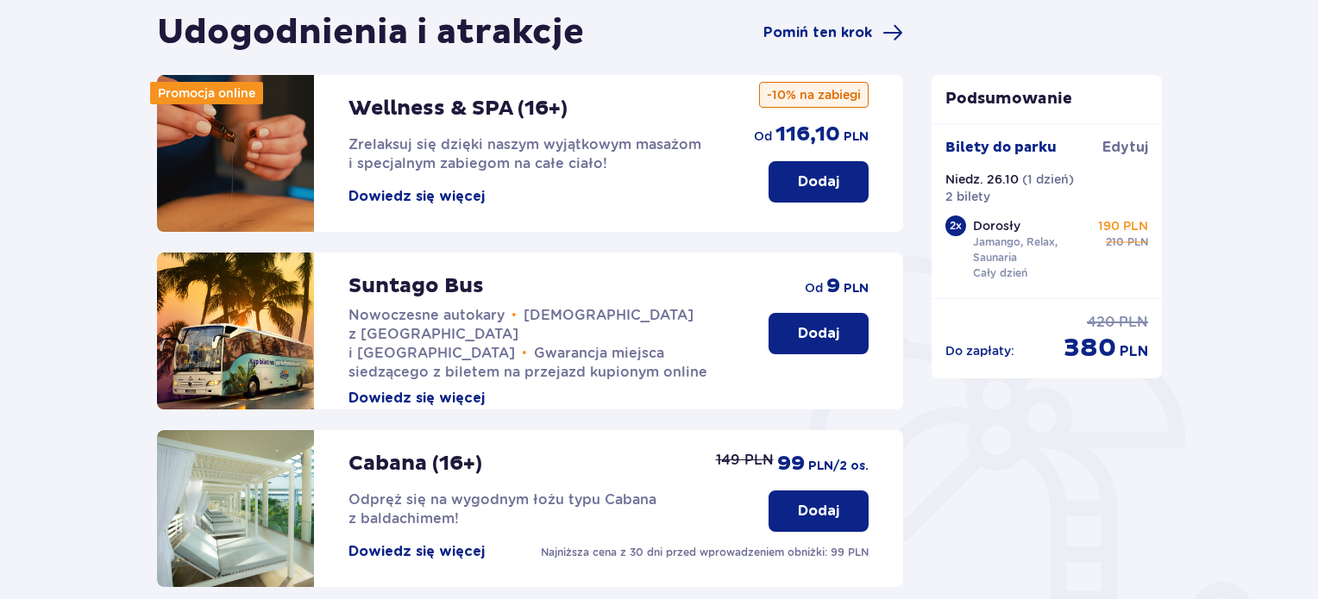
click at [815, 343] on button "Dodaj" at bounding box center [819, 333] width 100 height 41
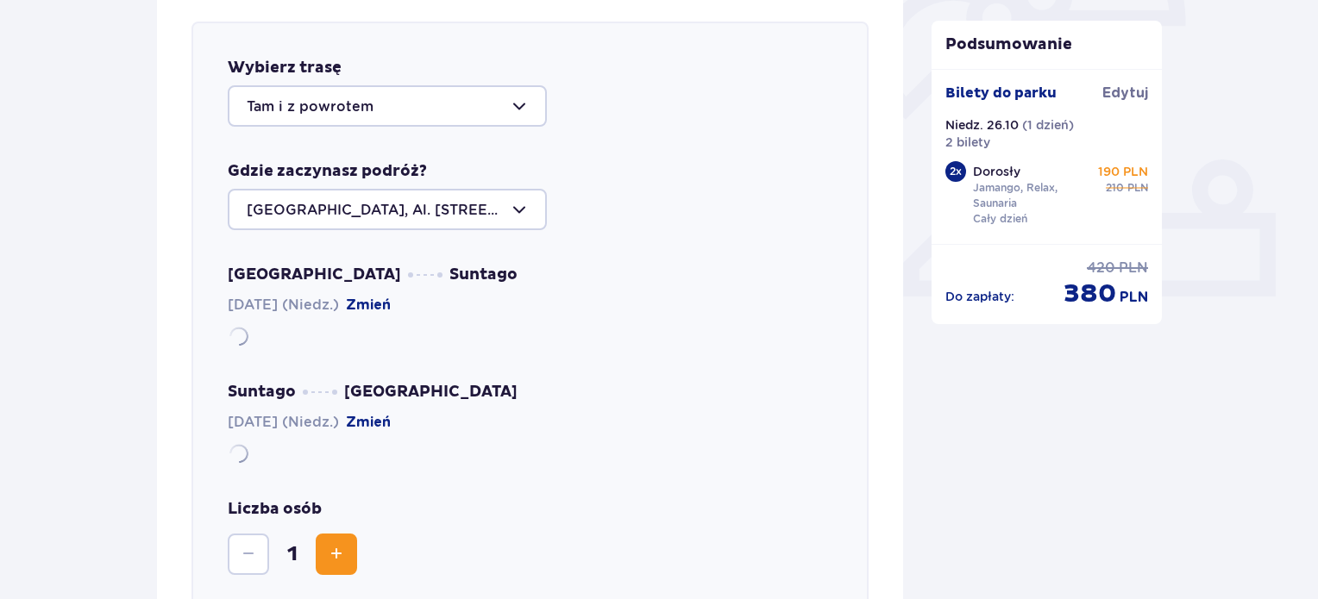
scroll to position [595, 0]
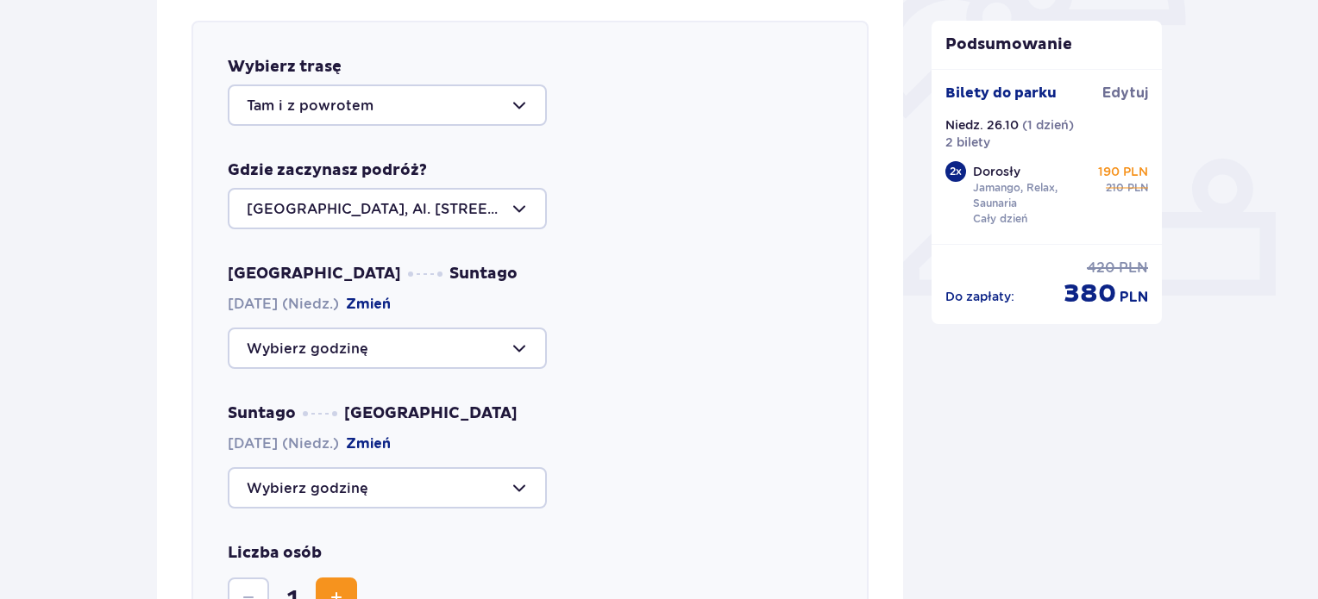
click at [365, 107] on div at bounding box center [387, 105] width 319 height 41
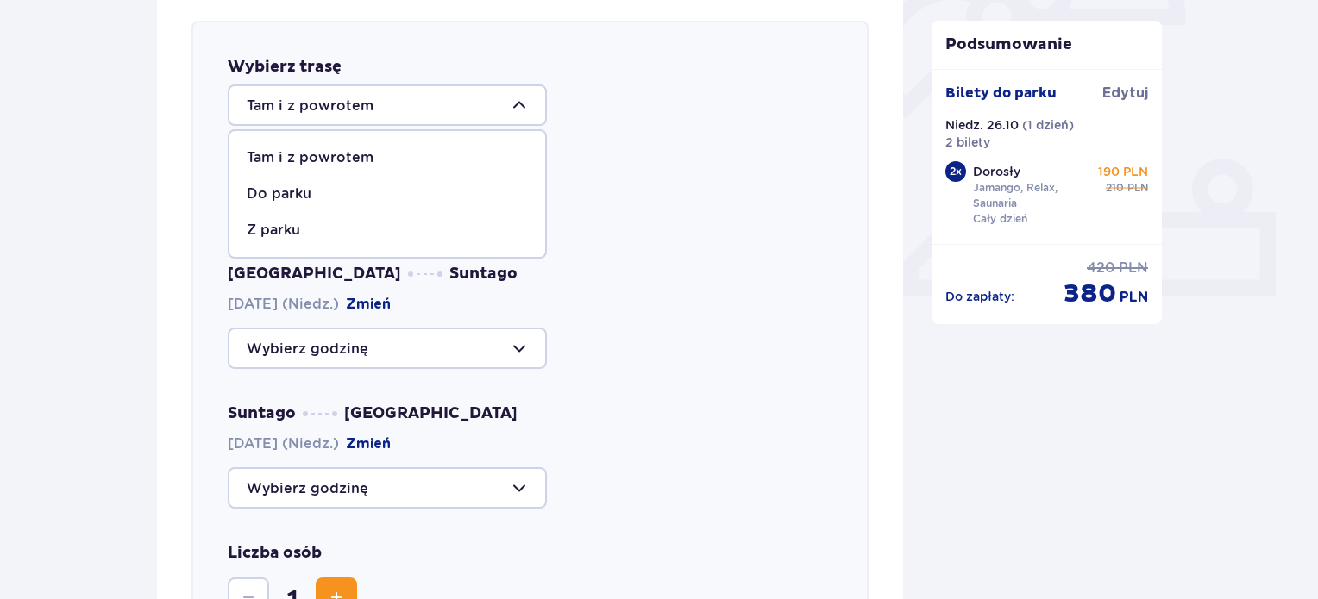
click at [365, 107] on div at bounding box center [387, 105] width 319 height 41
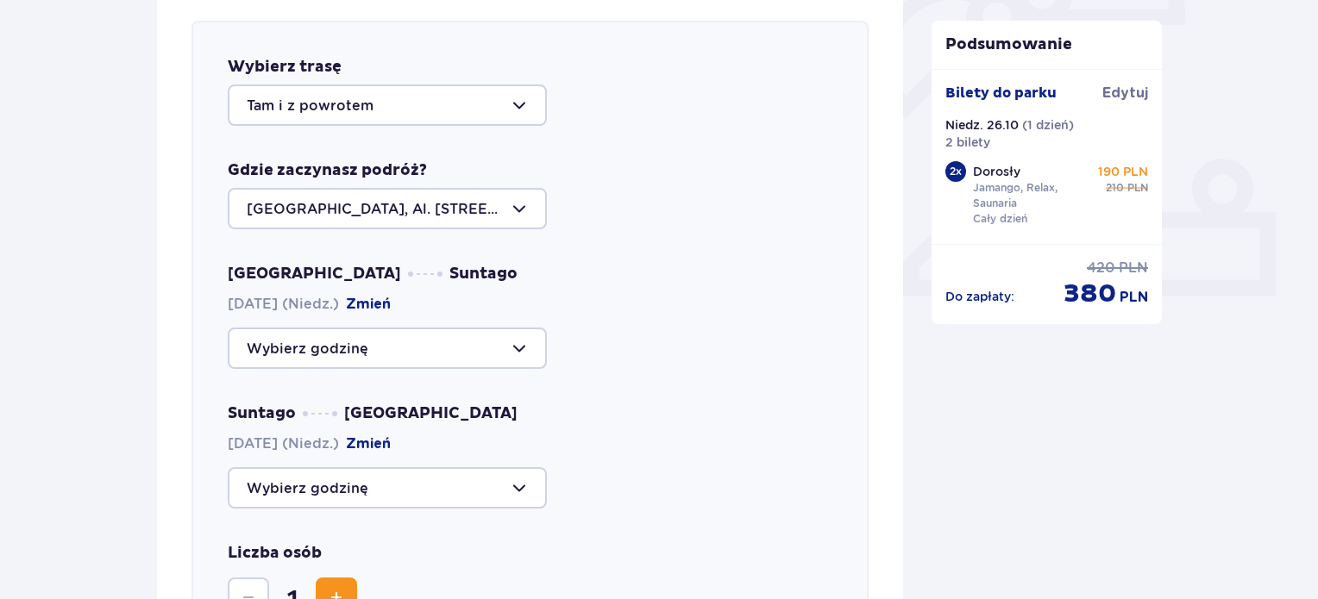
click at [347, 97] on div at bounding box center [387, 105] width 319 height 41
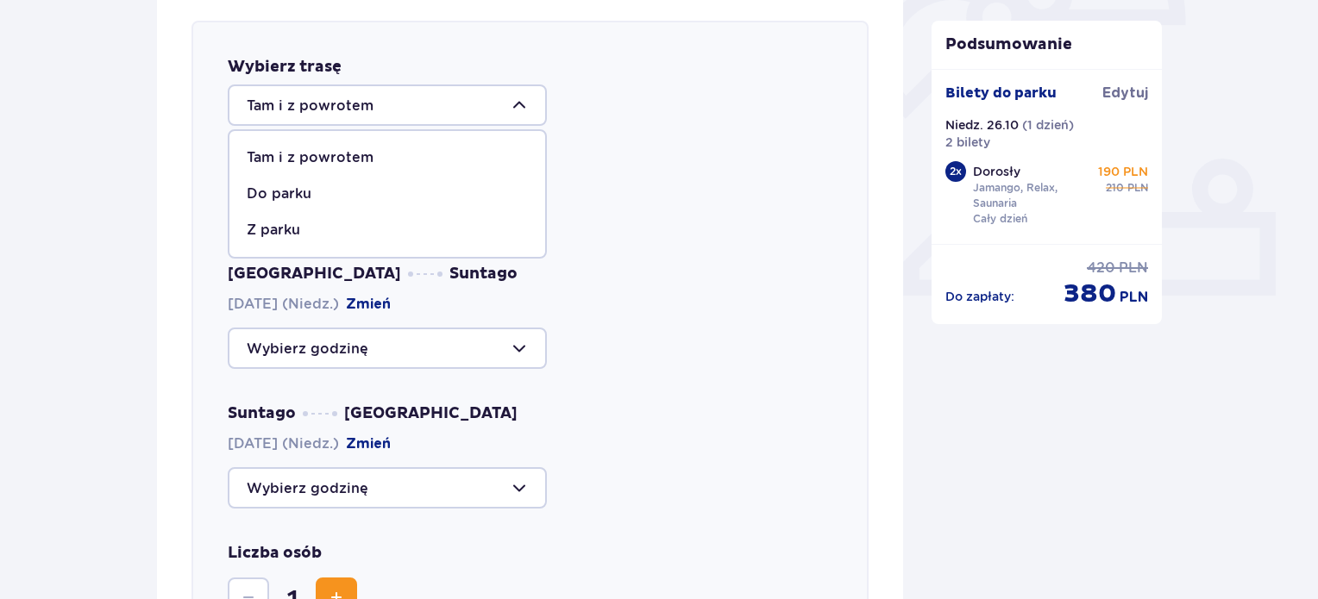
click at [314, 151] on p "Tam i z powrotem" at bounding box center [310, 157] width 127 height 19
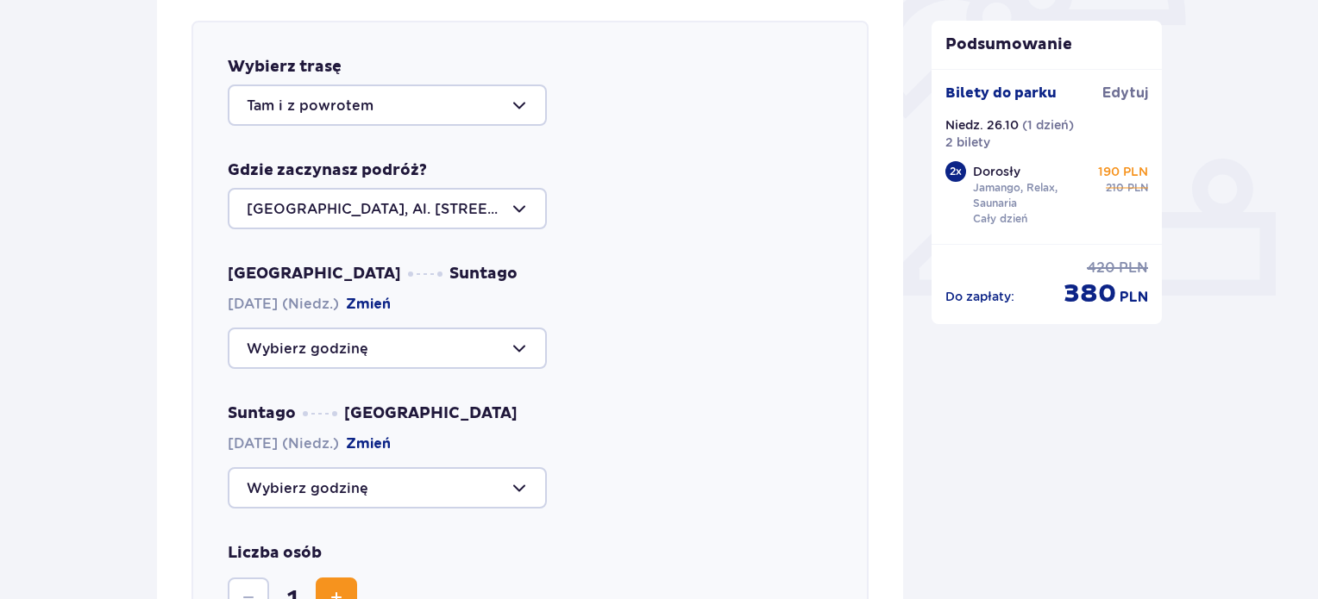
click at [504, 210] on div at bounding box center [387, 208] width 319 height 41
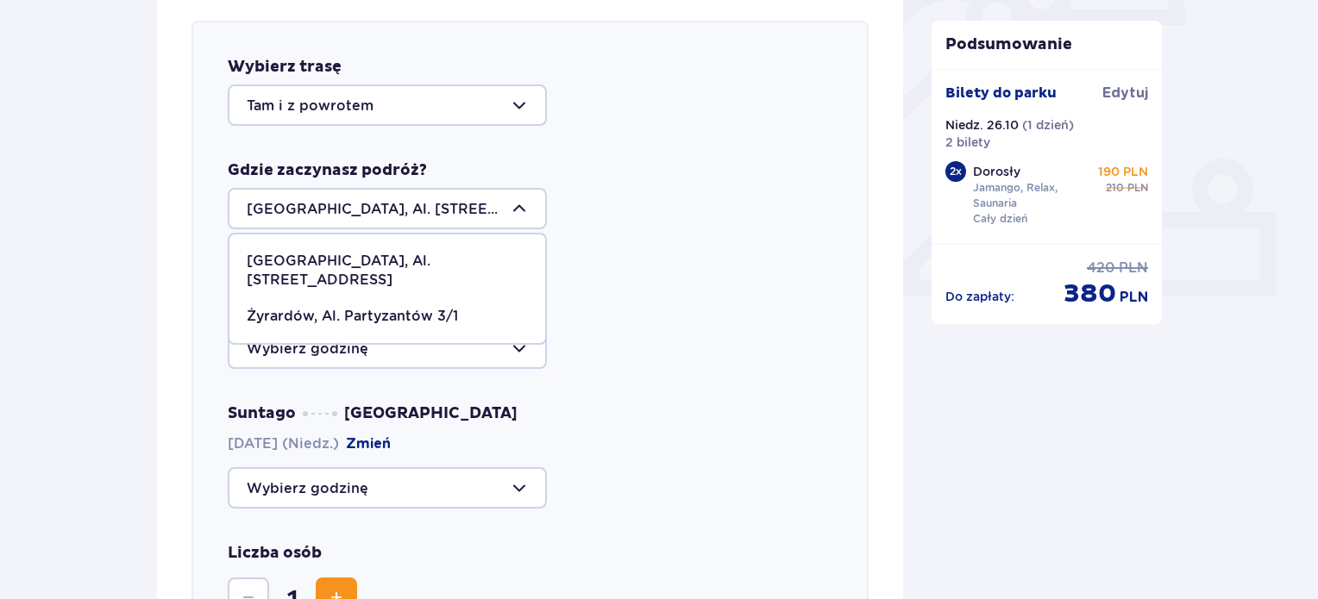
click at [504, 210] on div at bounding box center [387, 208] width 319 height 41
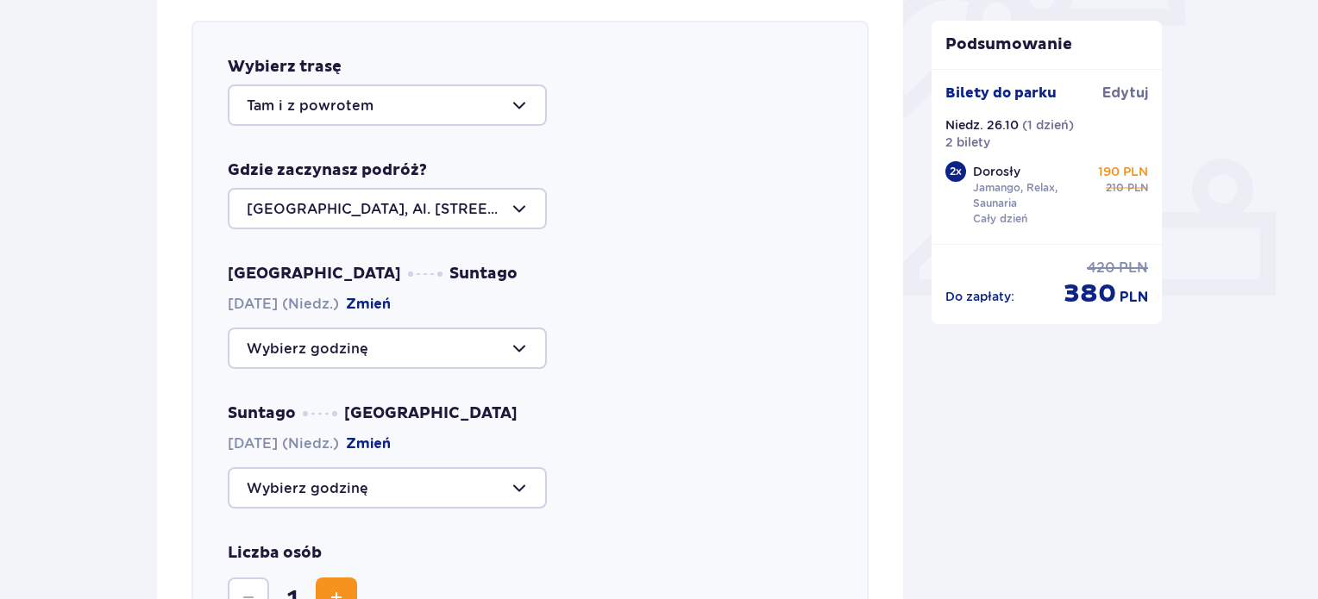
click at [366, 343] on div at bounding box center [387, 348] width 319 height 41
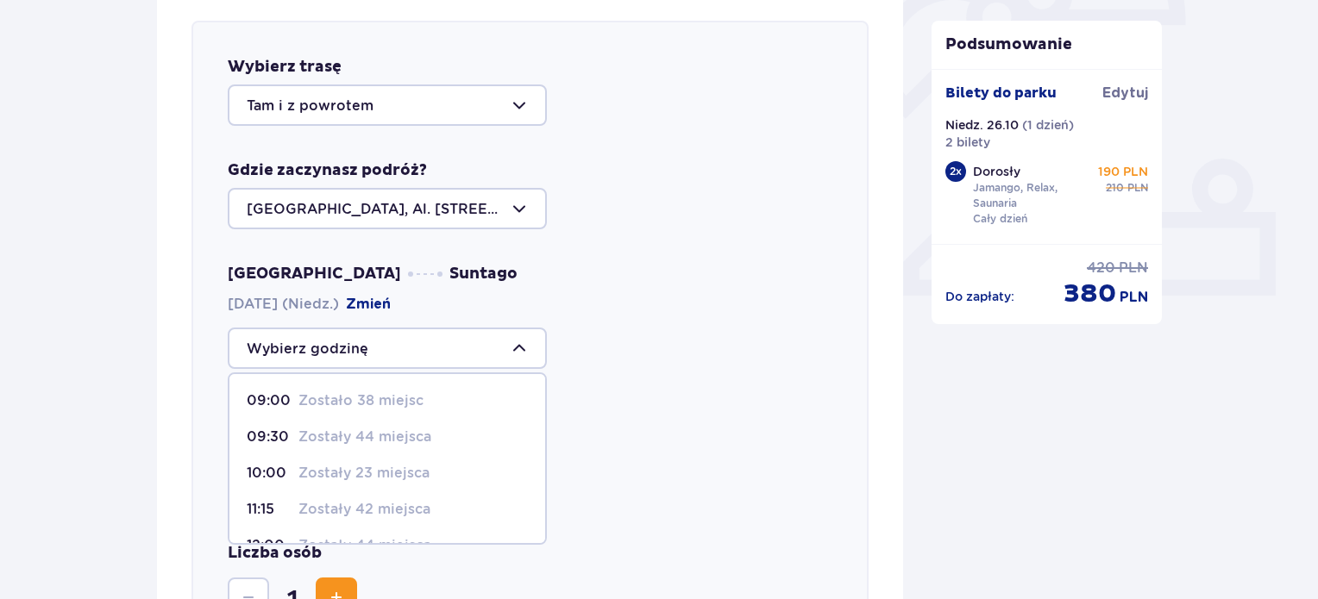
click at [373, 398] on p "Zostało 38 miejsc" at bounding box center [360, 401] width 125 height 19
type input "09:00"
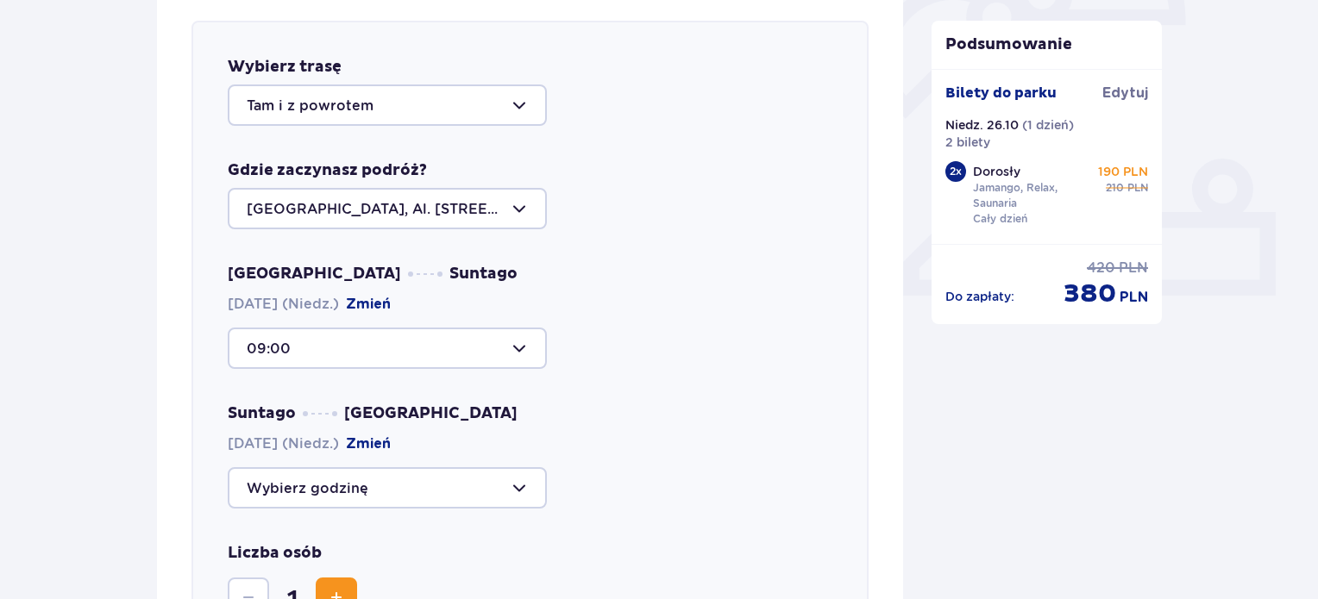
click at [311, 356] on div at bounding box center [387, 348] width 319 height 41
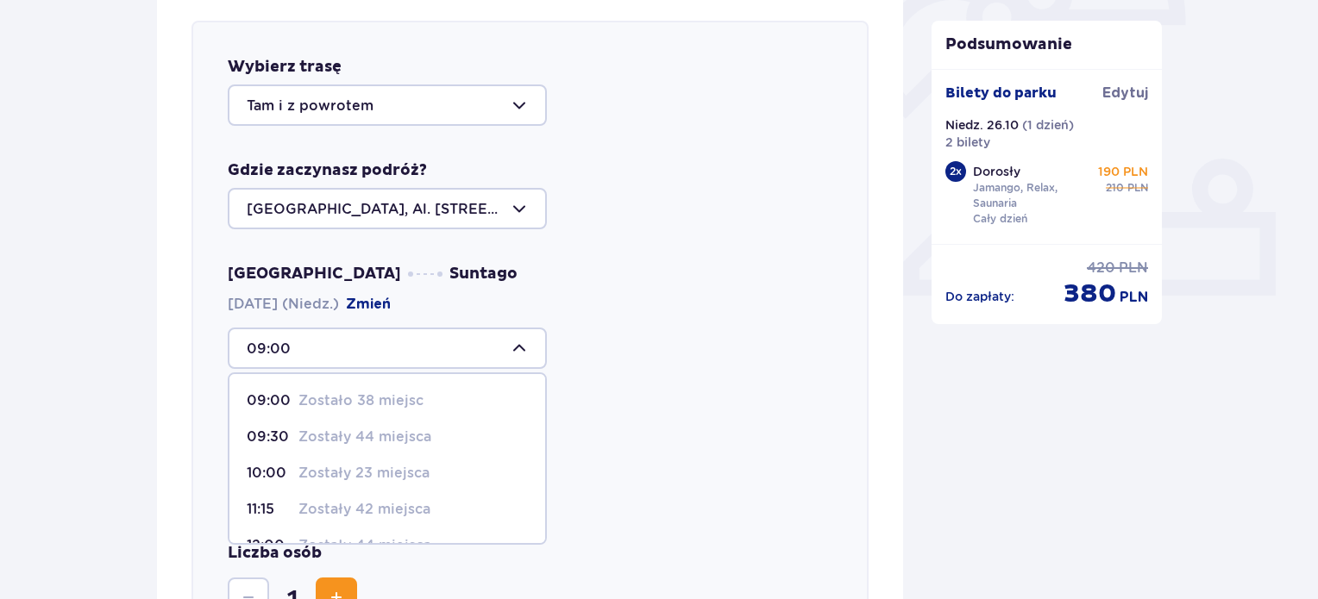
click at [311, 356] on div at bounding box center [387, 348] width 319 height 41
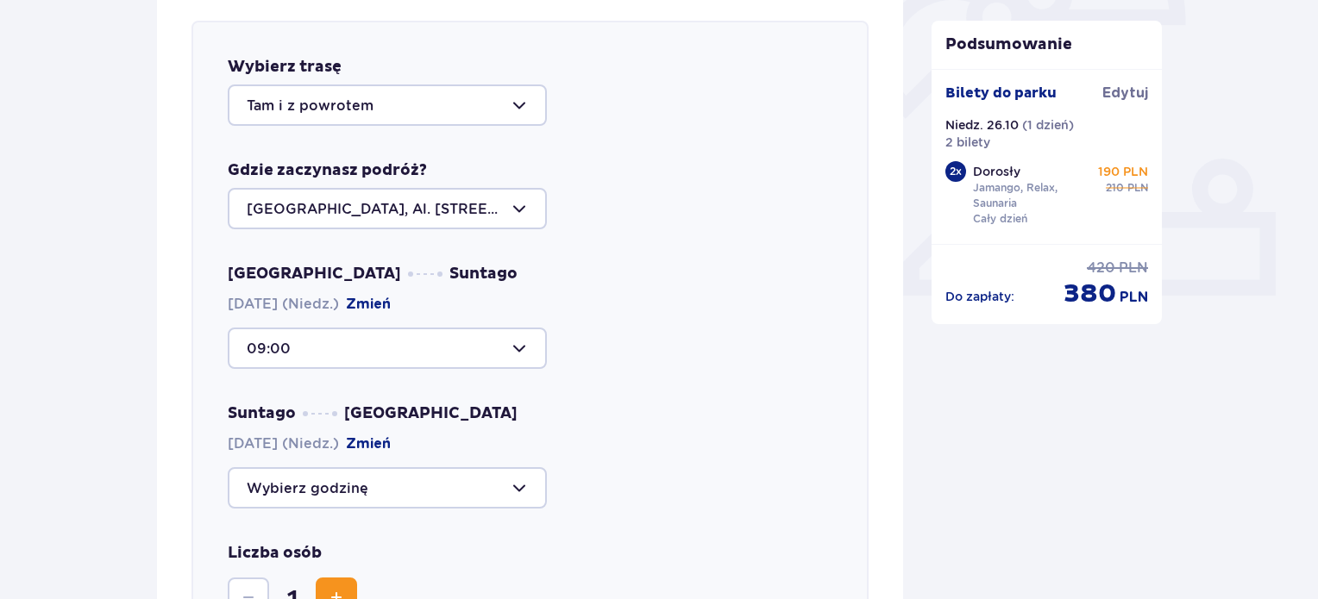
click at [311, 356] on div at bounding box center [387, 348] width 319 height 41
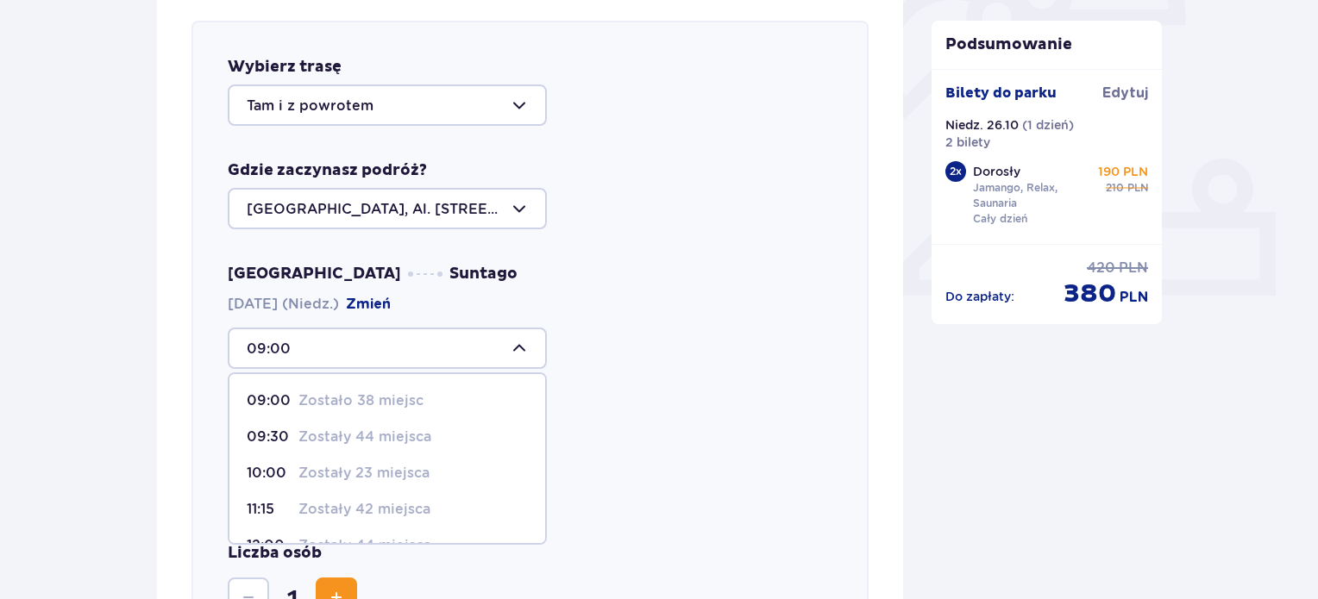
click at [335, 396] on p "Zostało 38 miejsc" at bounding box center [360, 401] width 125 height 19
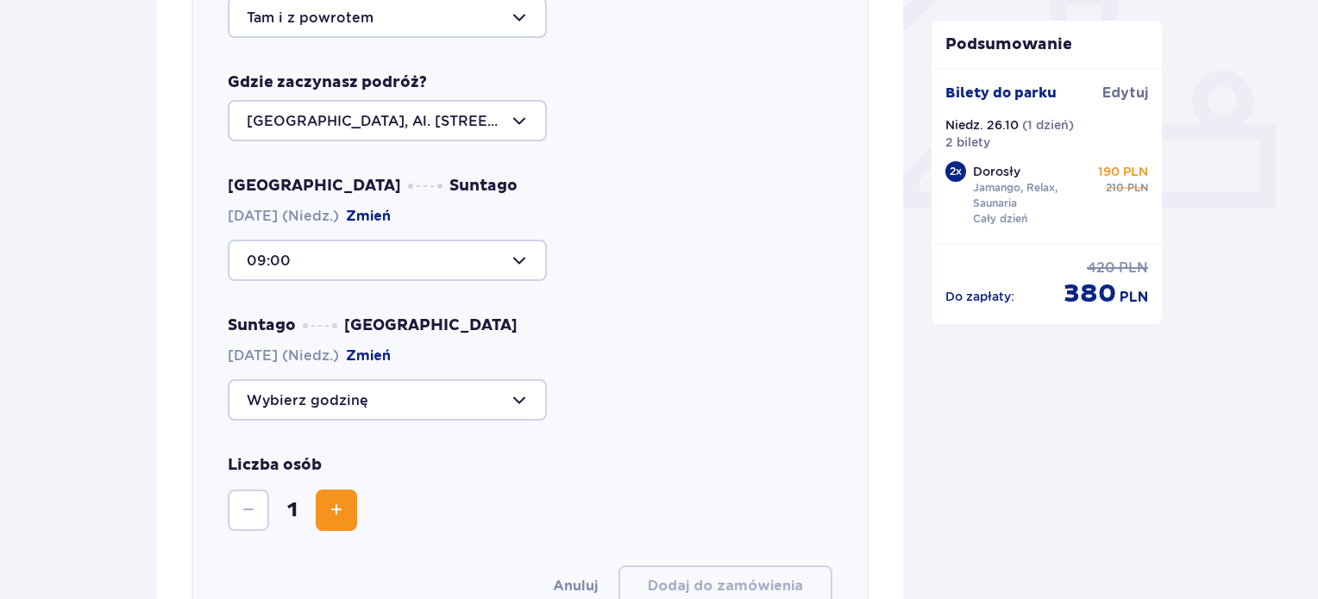
scroll to position [688, 0]
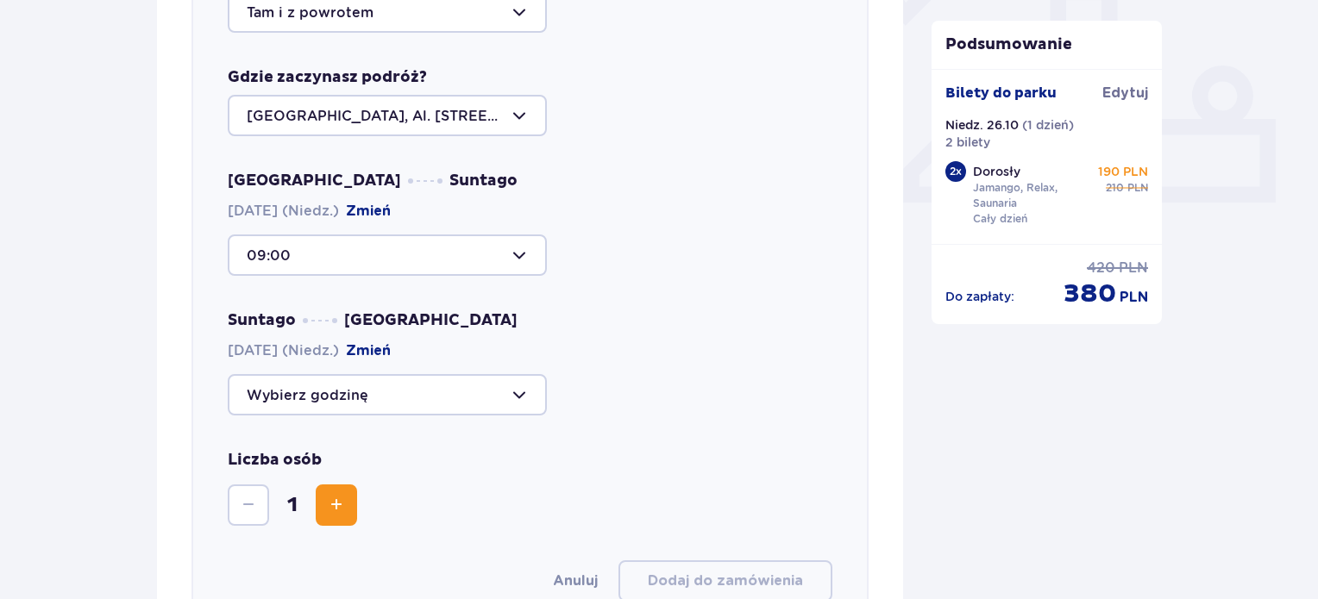
click at [317, 396] on div at bounding box center [387, 394] width 319 height 41
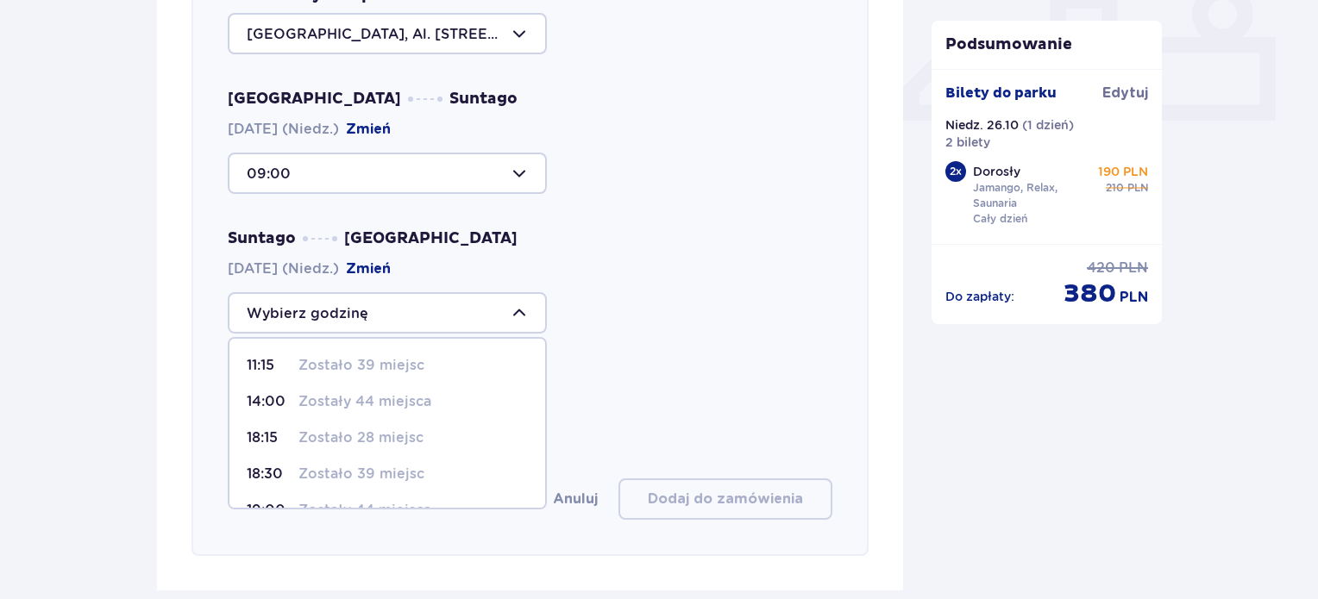
scroll to position [768, 0]
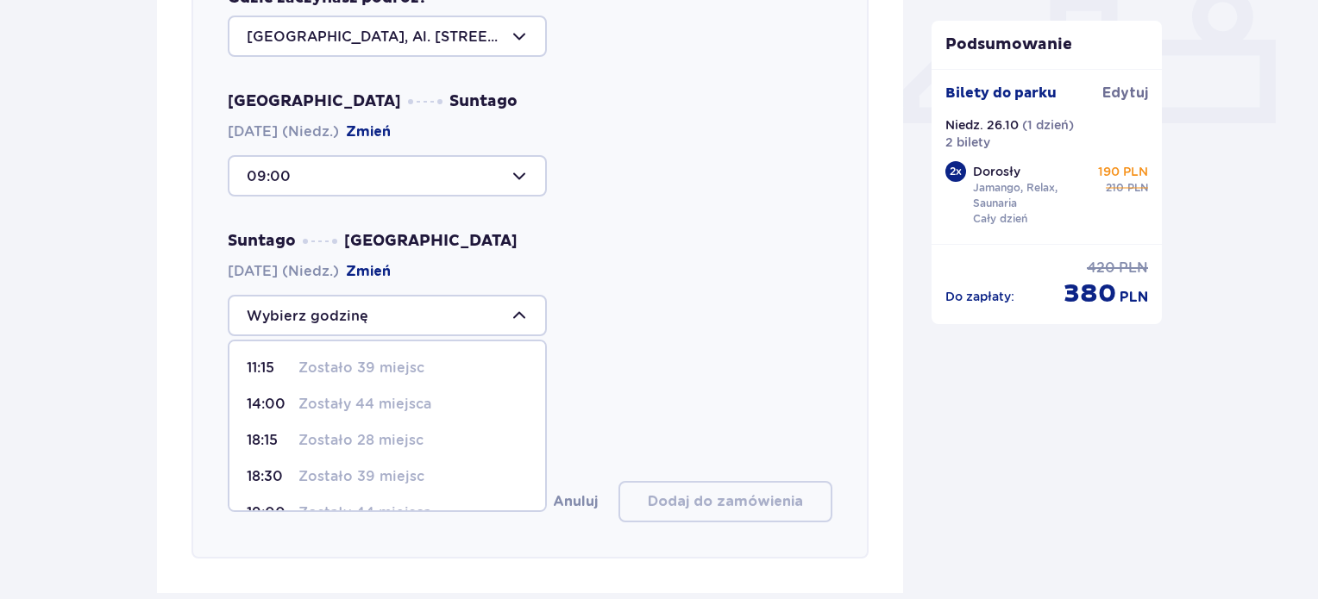
click at [284, 317] on div at bounding box center [387, 315] width 319 height 41
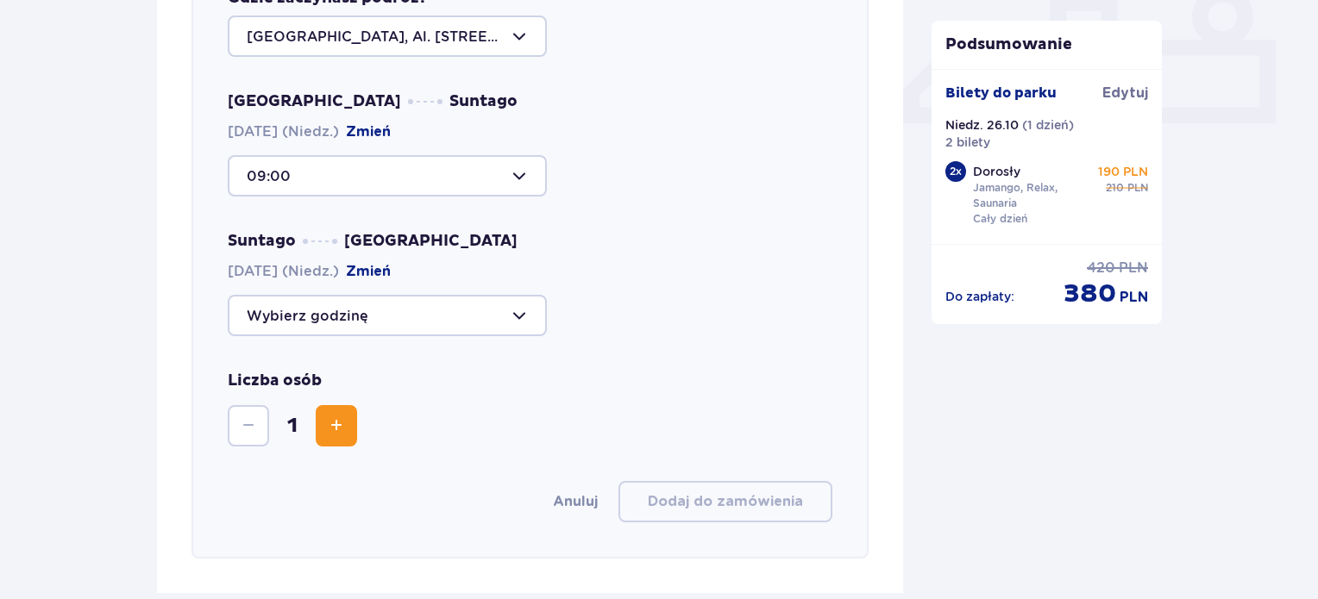
click at [284, 317] on div at bounding box center [387, 315] width 319 height 41
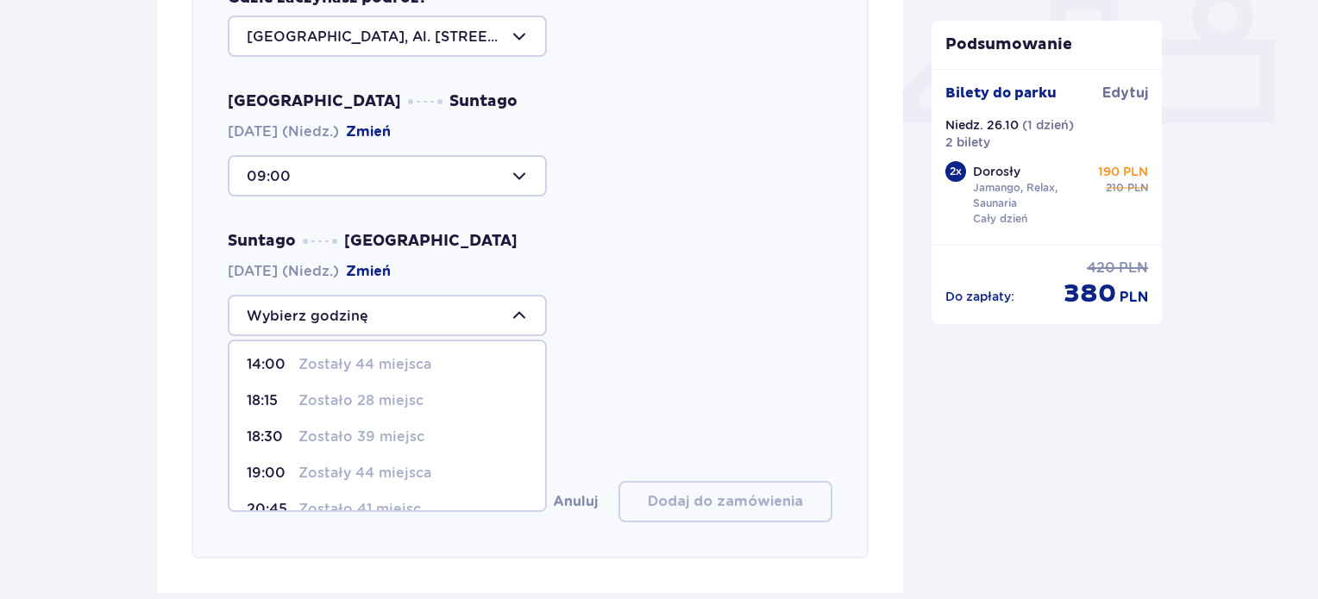
scroll to position [45, 0]
click at [355, 463] on p "Zostały 44 miejsca" at bounding box center [364, 468] width 133 height 19
type input "19:00"
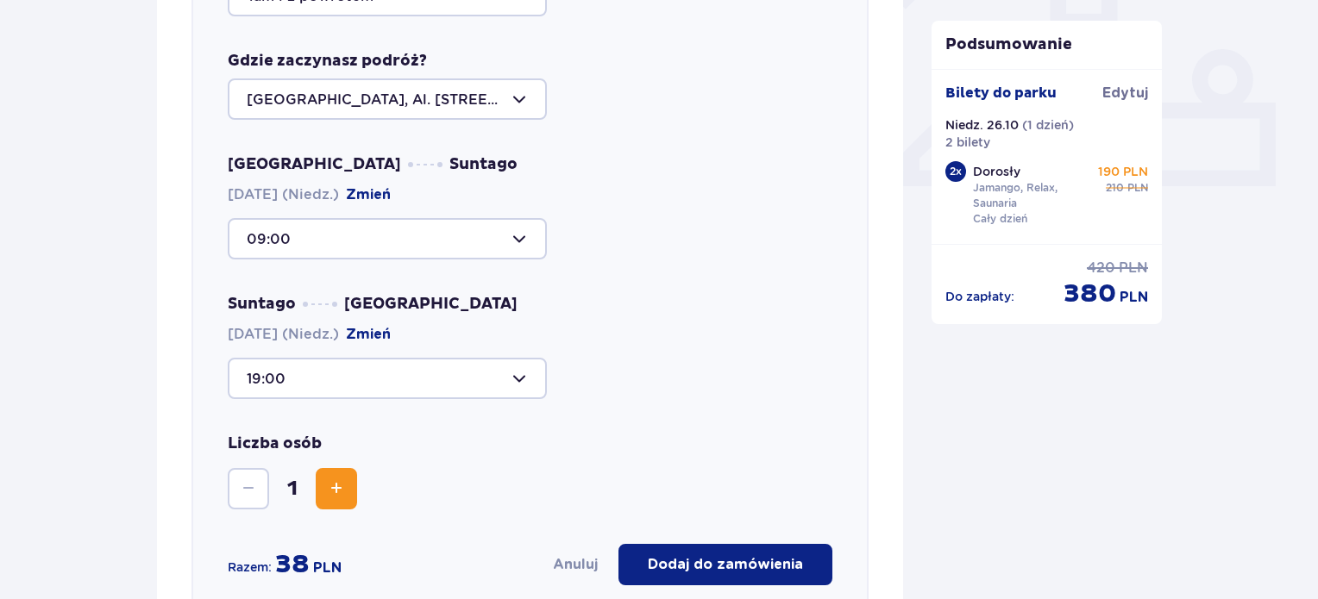
scroll to position [710, 0]
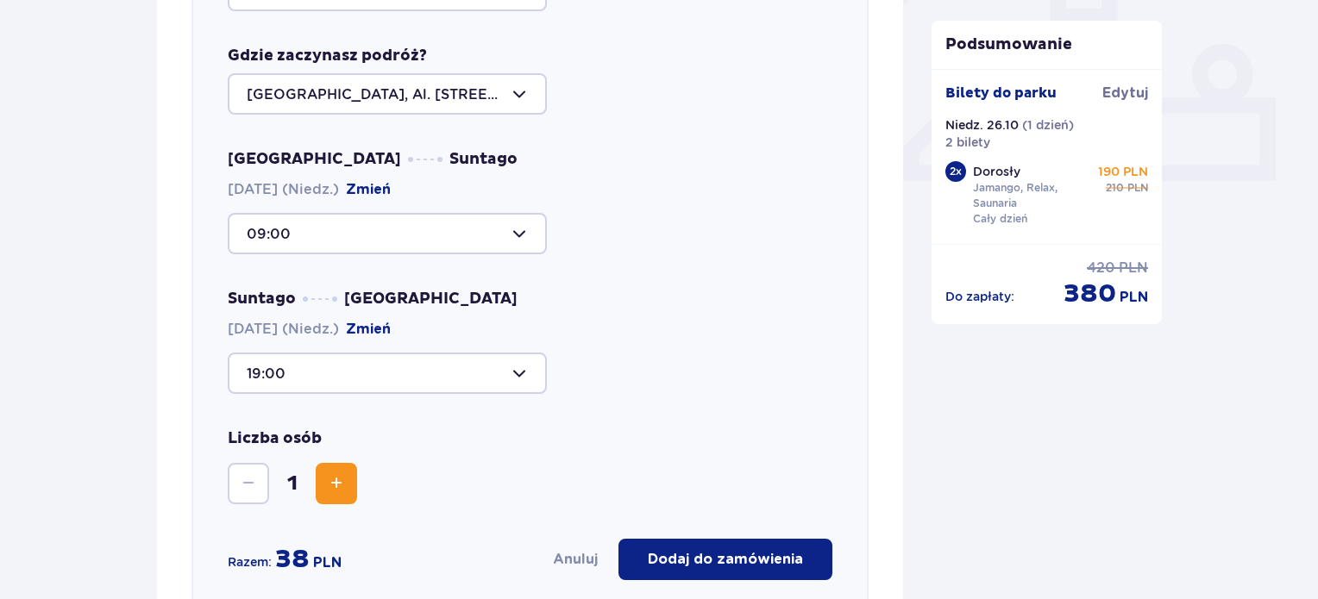
click at [308, 237] on div at bounding box center [387, 233] width 319 height 41
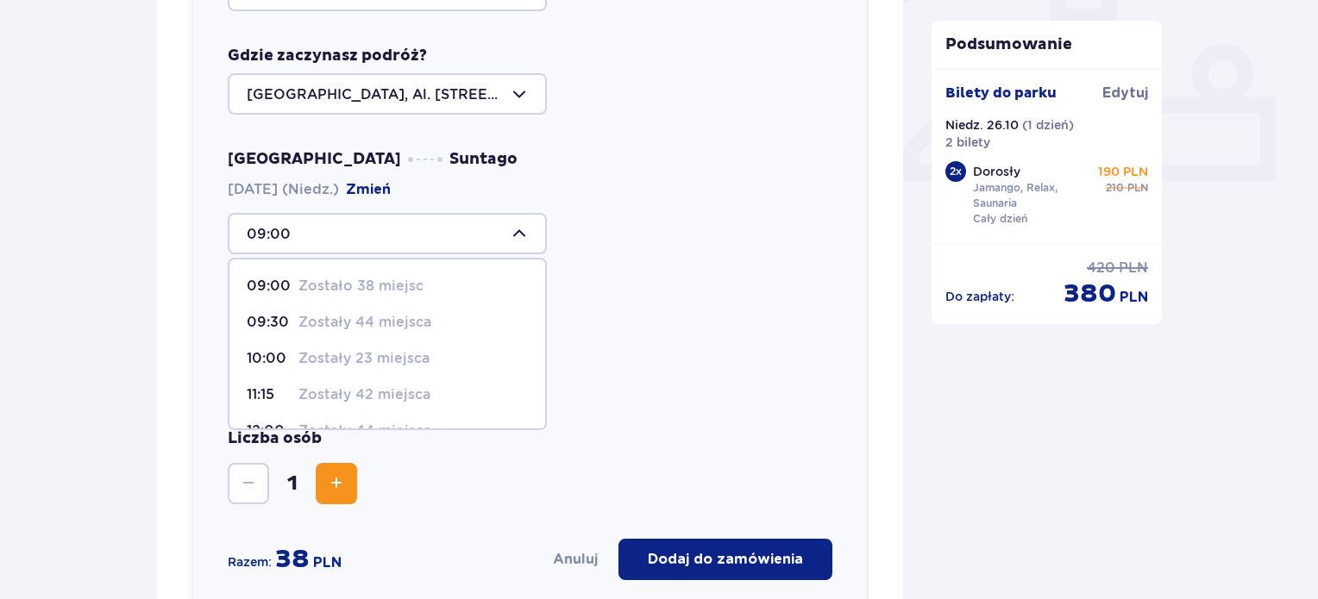
click at [314, 323] on p "Zostały 44 miejsca" at bounding box center [364, 322] width 133 height 19
type input "09:30"
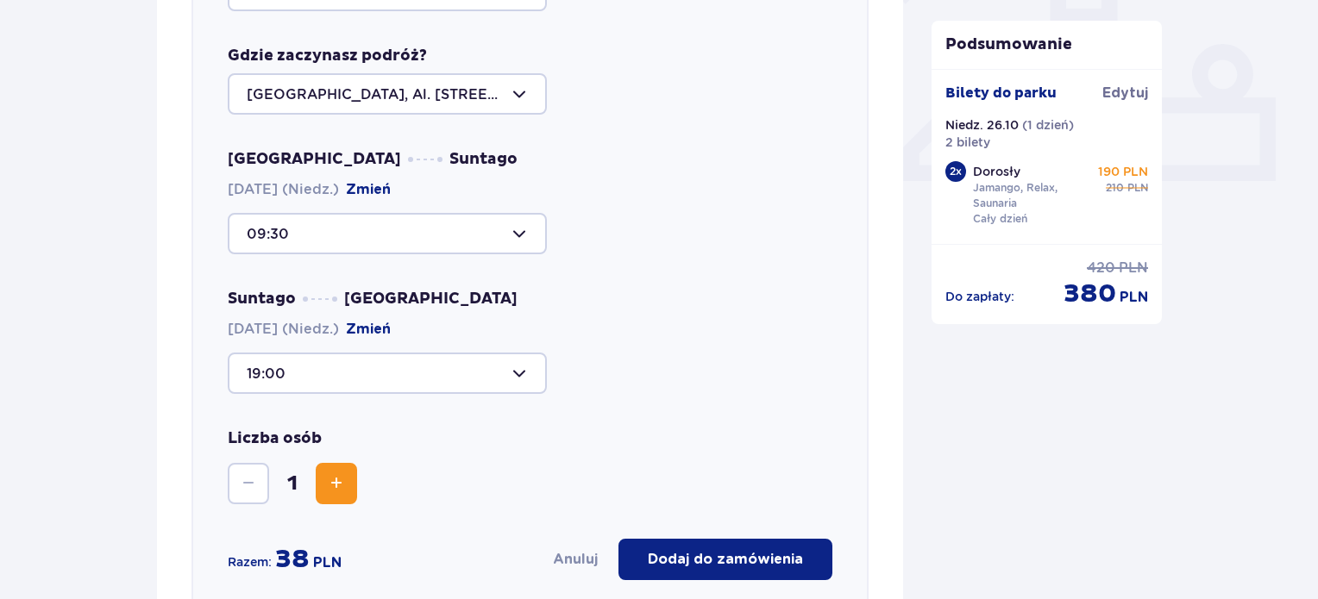
click at [348, 375] on div at bounding box center [387, 373] width 319 height 41
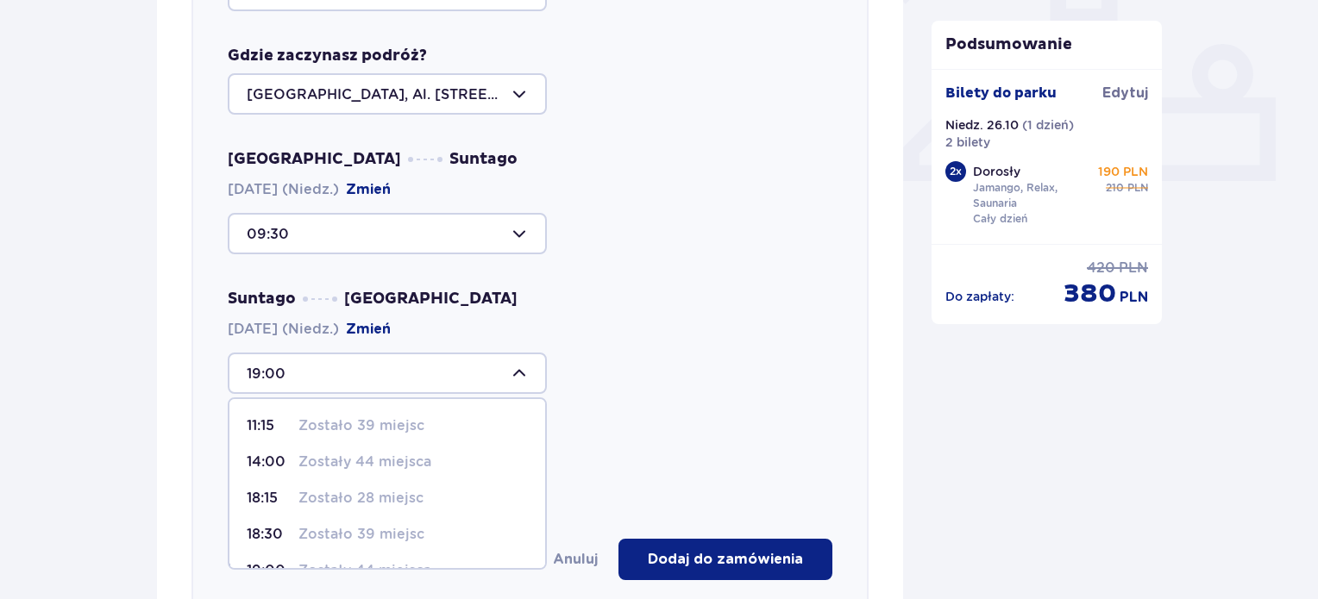
click at [350, 522] on span "18:30 Zostało 39 miejsc" at bounding box center [387, 535] width 316 height 36
type input "18:30"
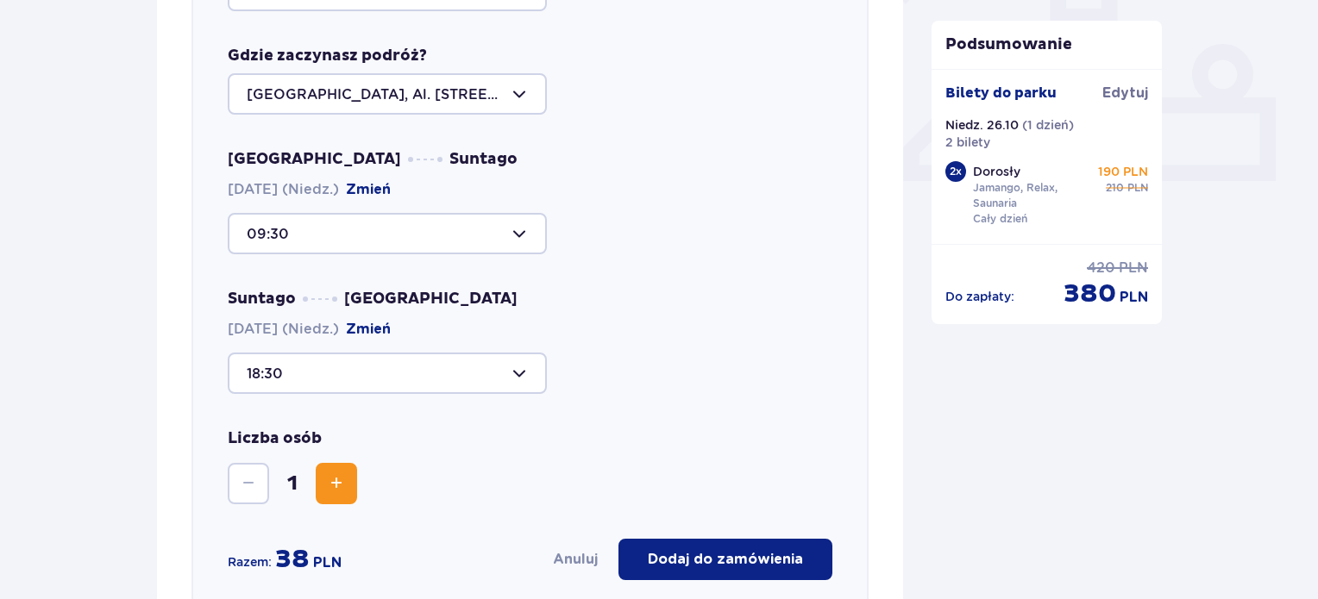
click at [459, 498] on div "Liczba osób 1" at bounding box center [530, 467] width 605 height 76
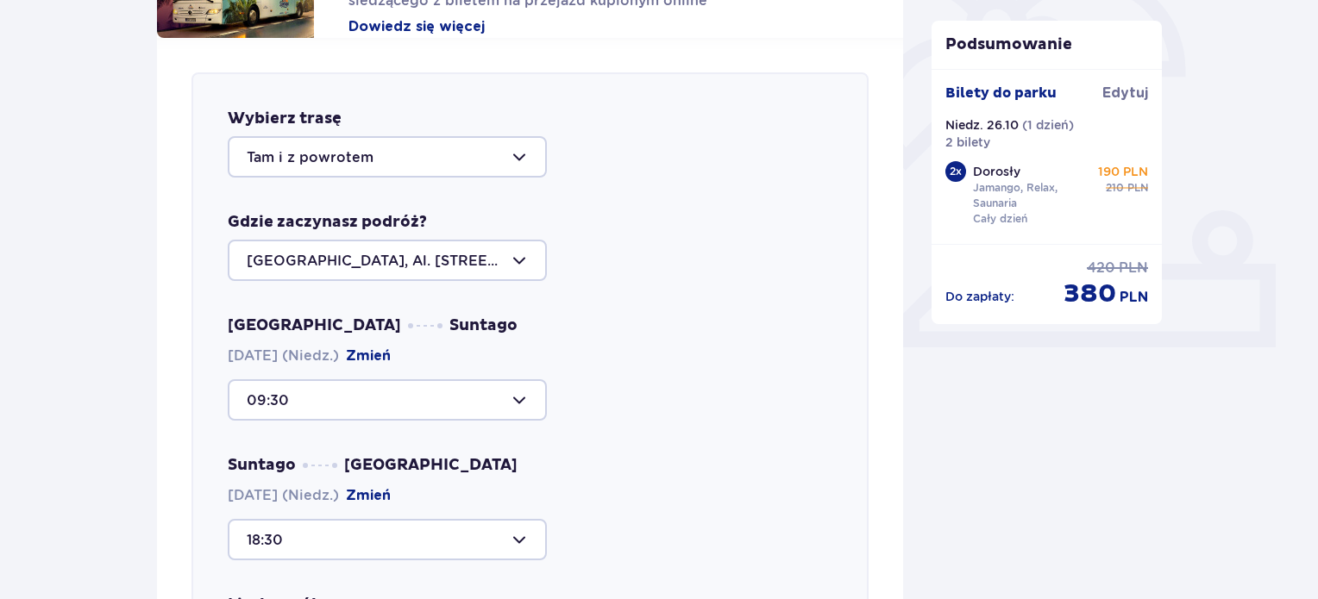
scroll to position [545, 0]
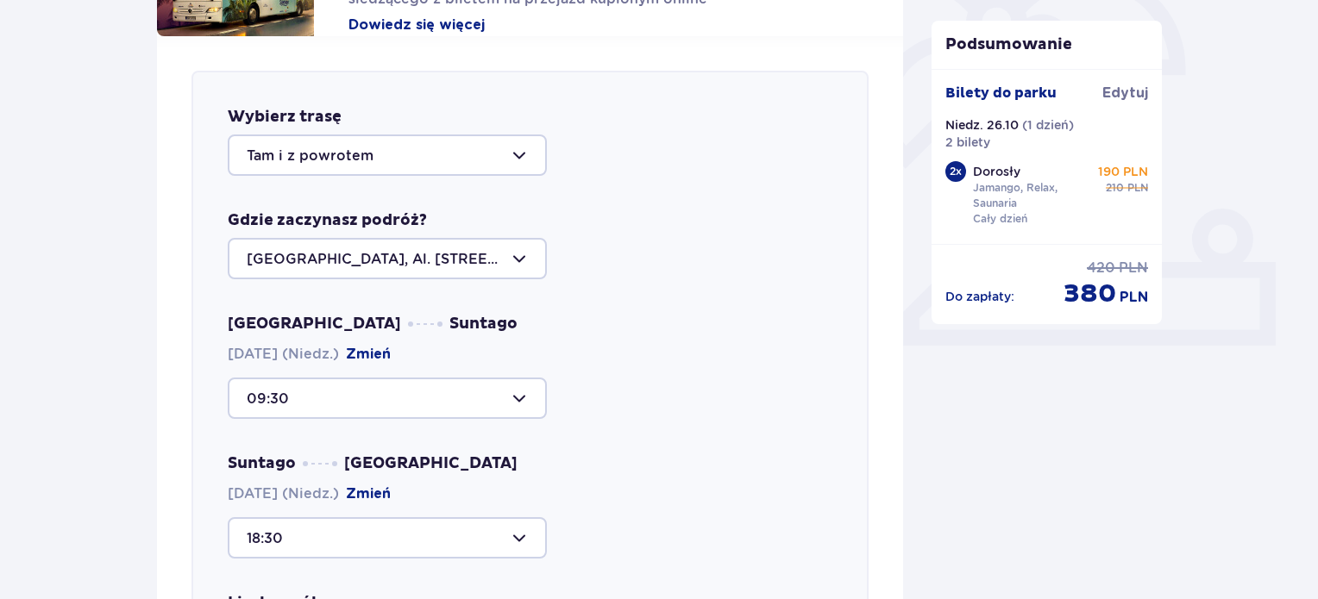
click at [428, 393] on div at bounding box center [387, 398] width 319 height 41
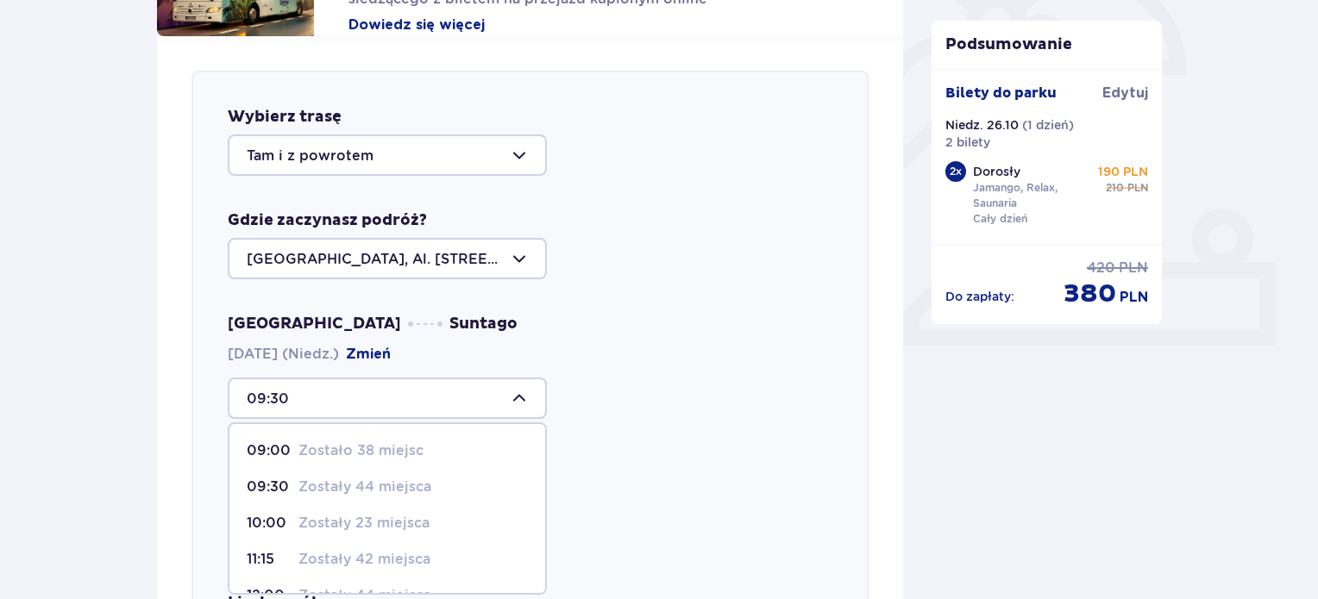
click at [438, 518] on div "10:00 Zostały 23 miejsca" at bounding box center [387, 523] width 281 height 19
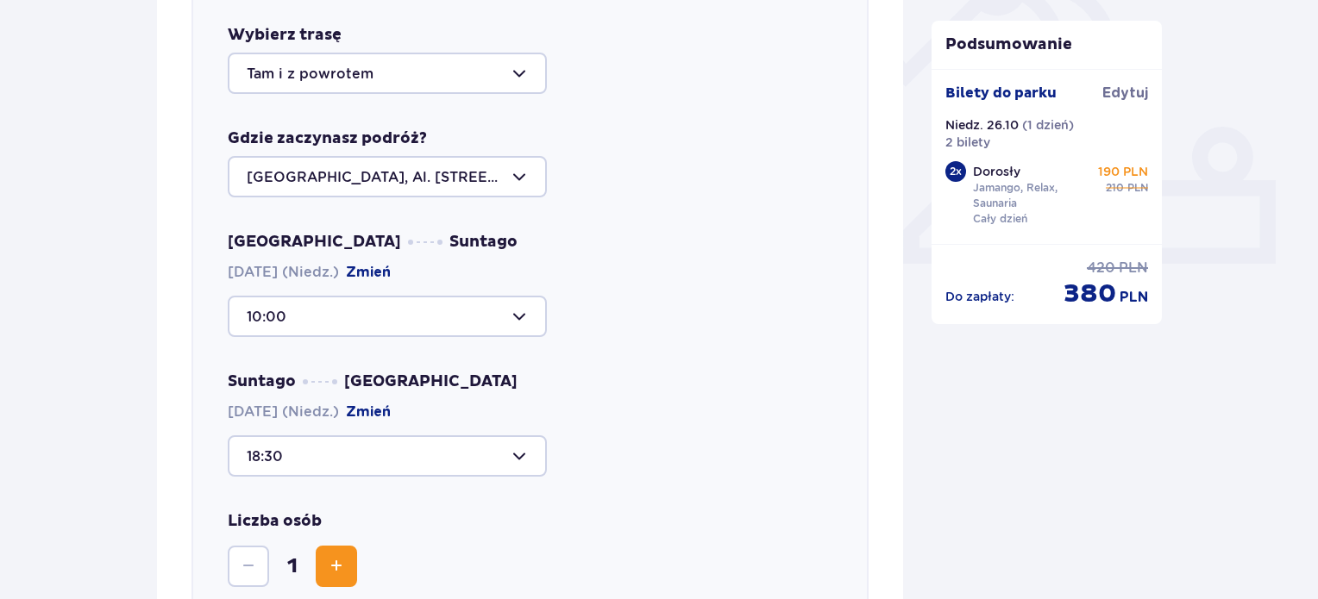
scroll to position [617, 0]
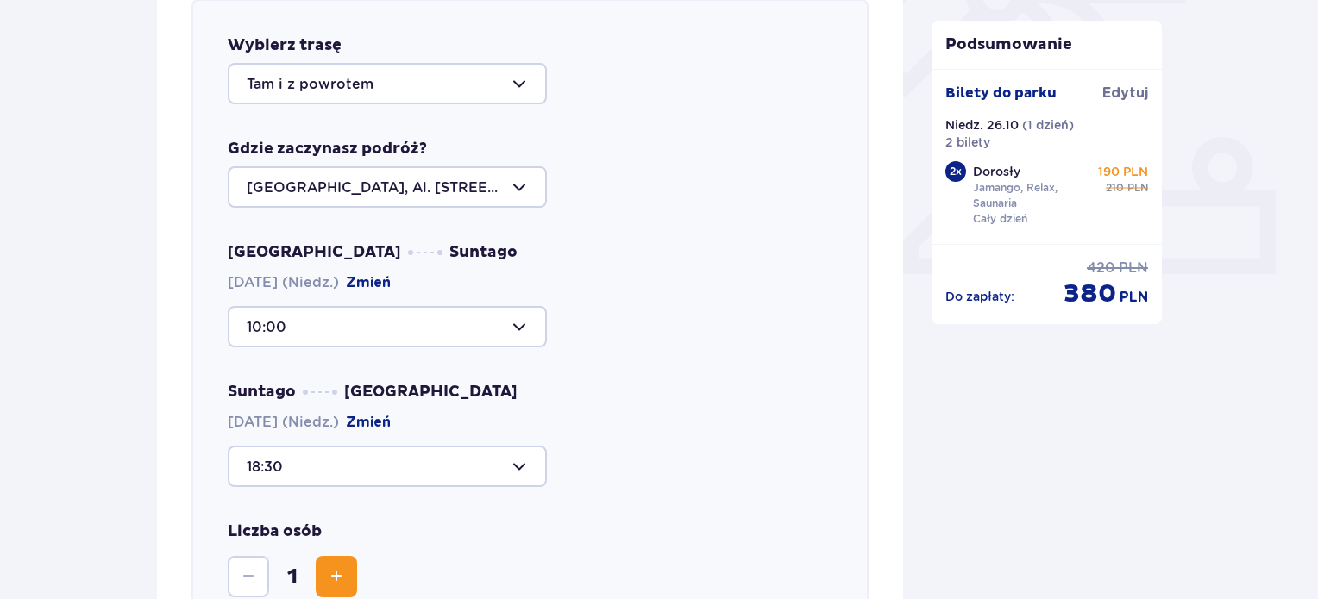
click at [410, 326] on div at bounding box center [387, 326] width 319 height 41
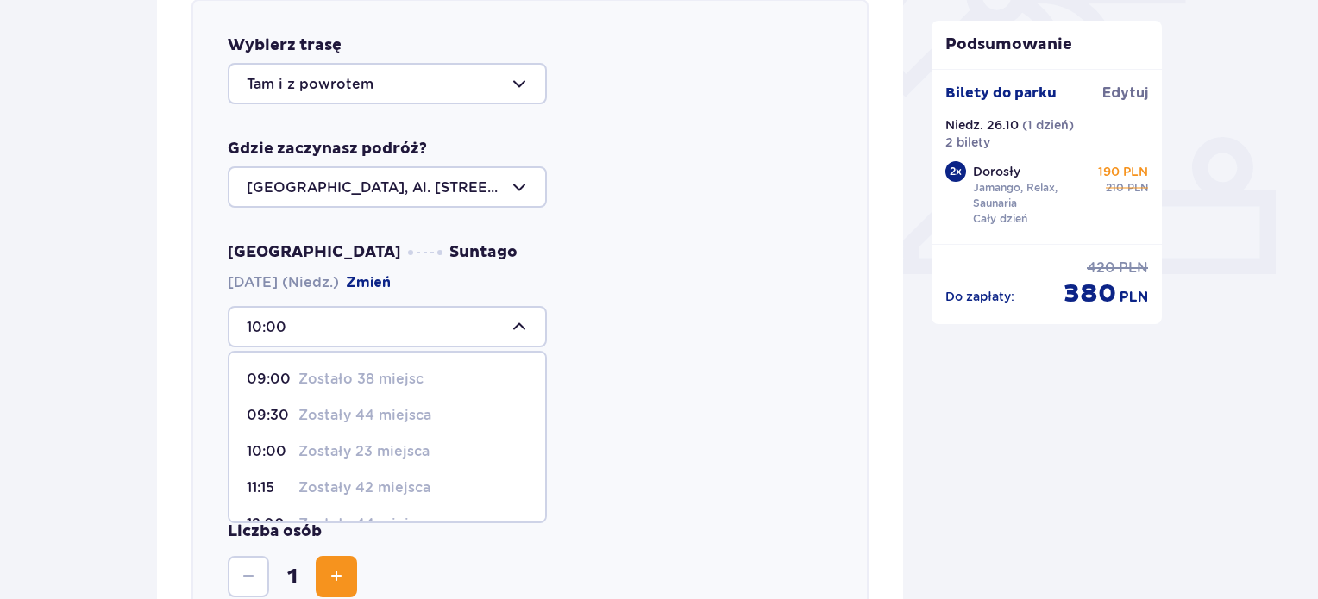
click at [399, 380] on p "Zostało 38 miejsc" at bounding box center [360, 379] width 125 height 19
type input "09:00"
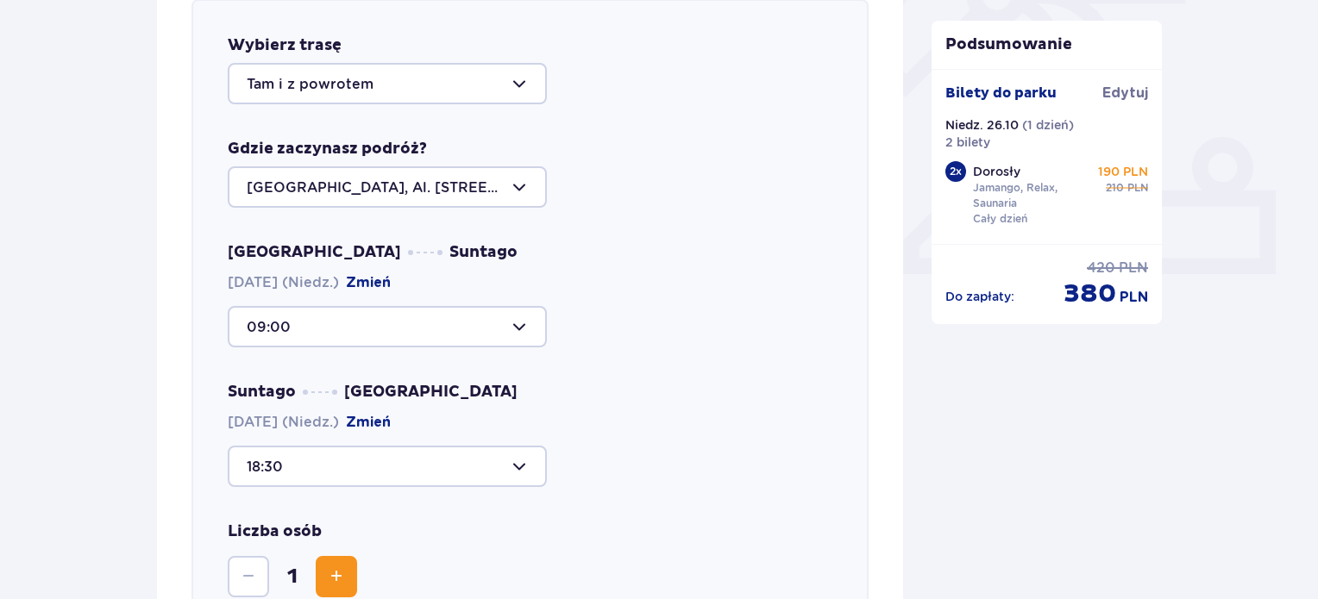
click at [405, 467] on div at bounding box center [387, 466] width 319 height 41
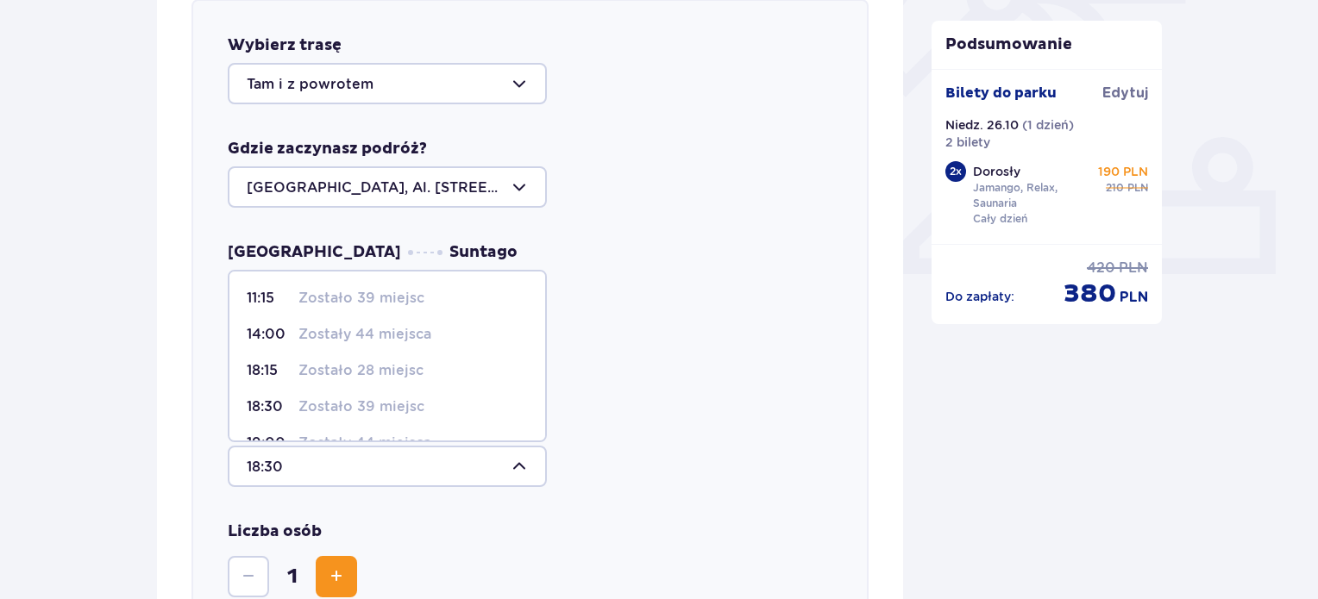
click at [368, 366] on p "Zostało 28 miejsc" at bounding box center [360, 370] width 125 height 19
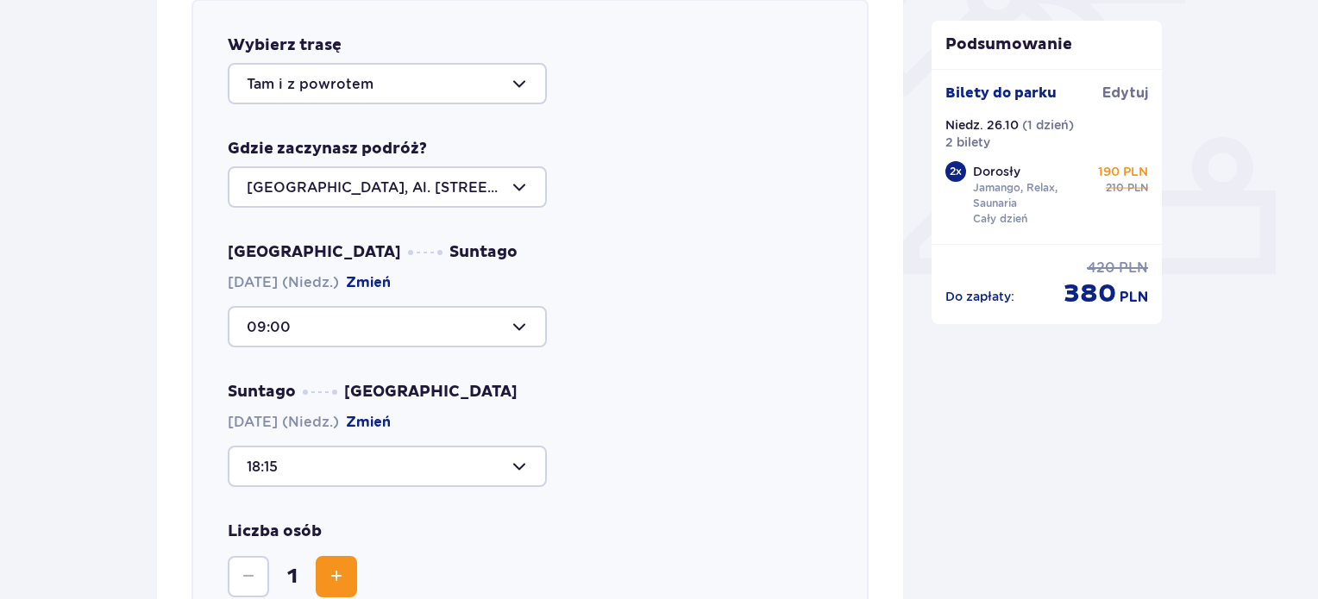
click at [452, 484] on div at bounding box center [387, 466] width 319 height 41
click at [559, 510] on div "Wybierz trasę Tam i z powrotem Gdzie zaczynasz podróż? Warszawa, Al. Jerozolims…" at bounding box center [529, 354] width 677 height 711
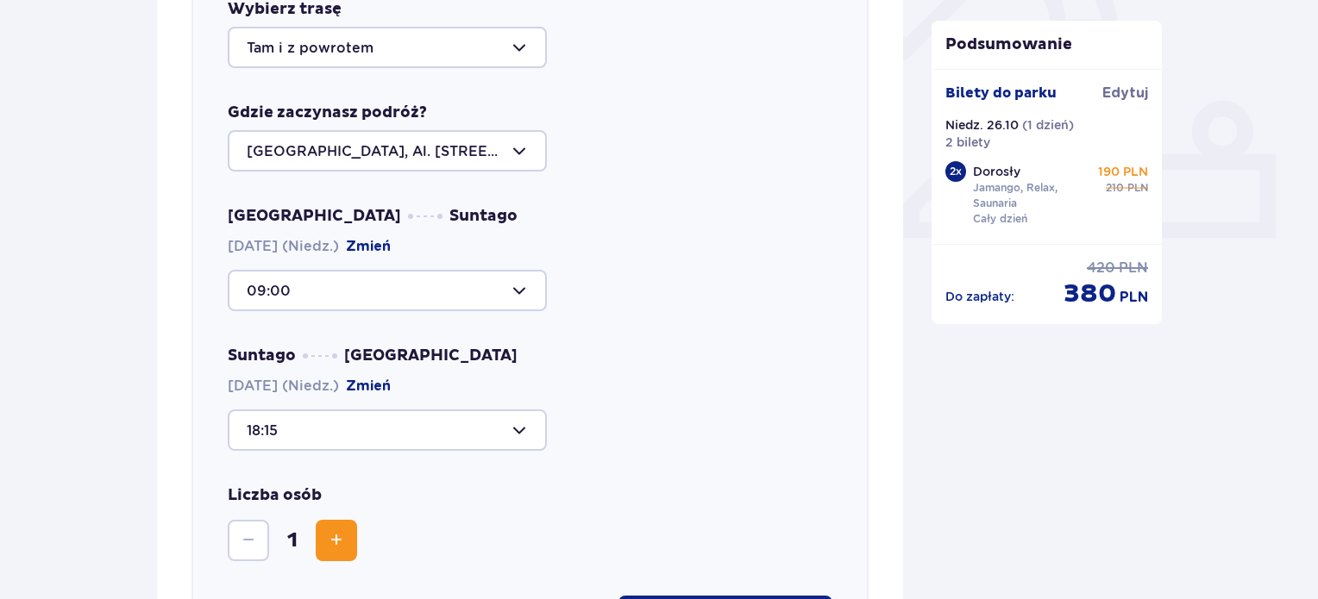
scroll to position [648, 0]
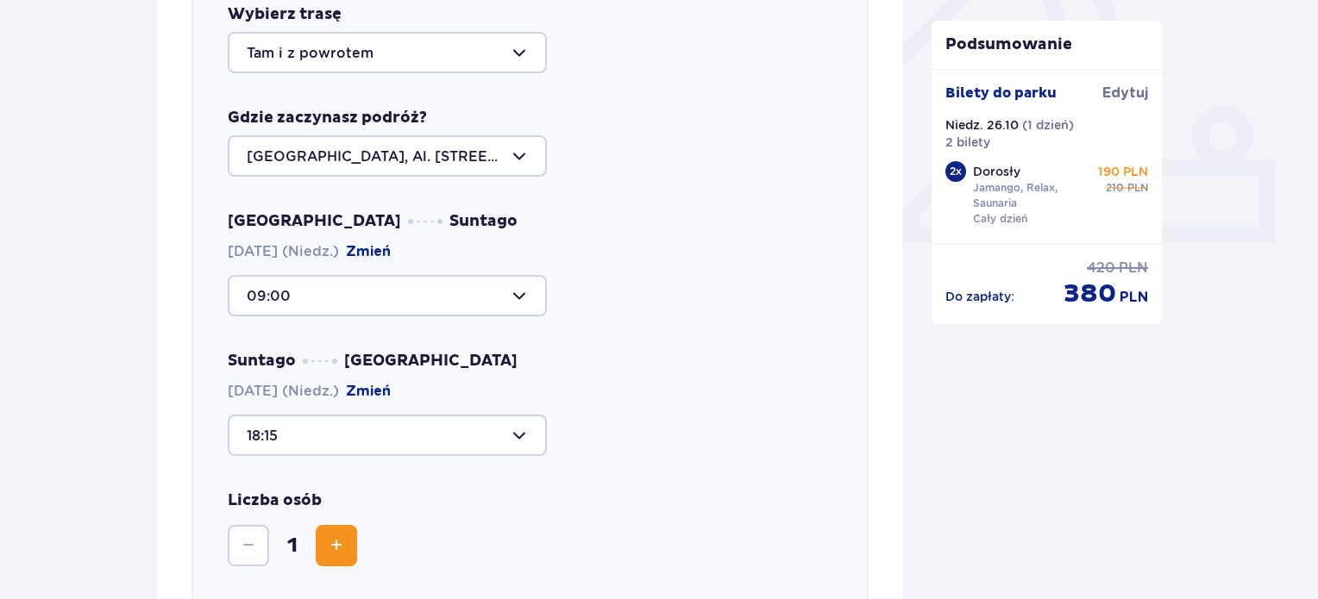
click at [442, 445] on div at bounding box center [387, 435] width 319 height 41
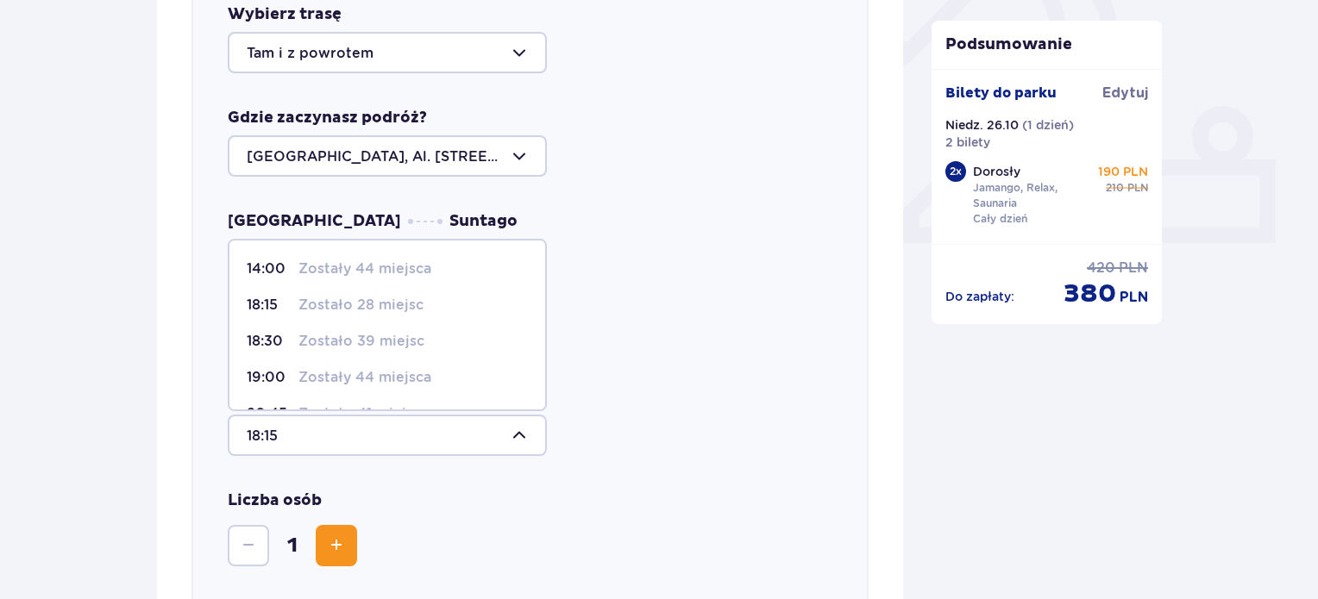
scroll to position [35, 0]
click at [355, 368] on p "Zostały 44 miejsca" at bounding box center [364, 377] width 133 height 19
type input "19:00"
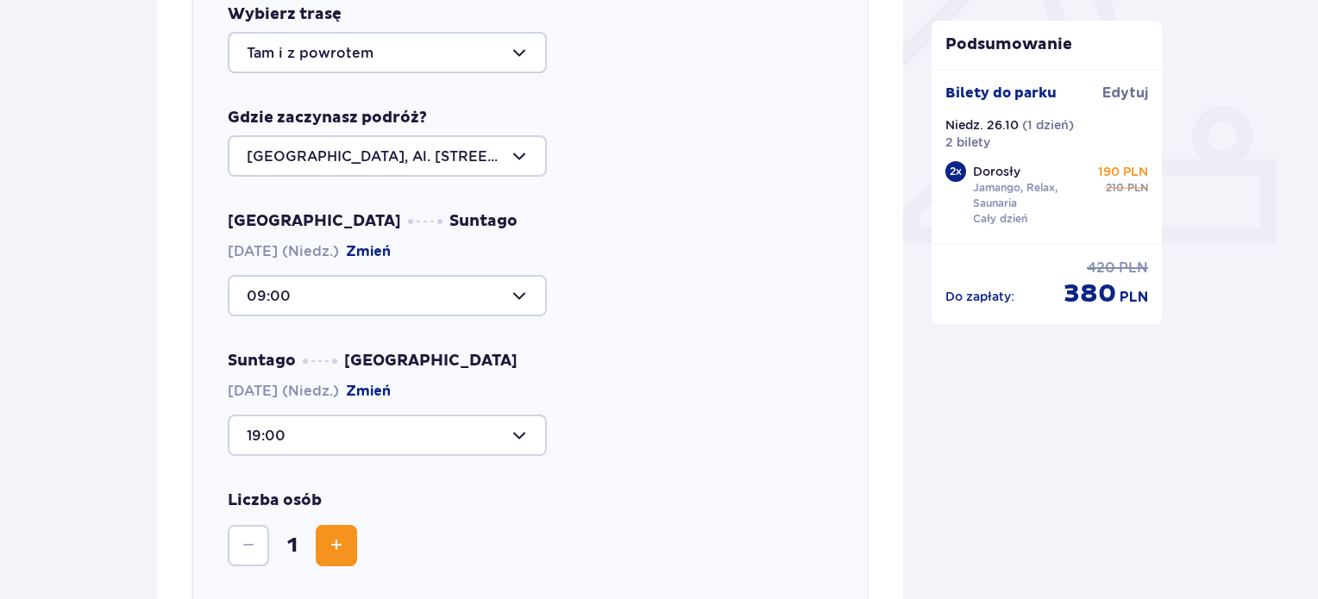
click at [661, 317] on div "Warszawa Suntago 26.10.2025 (Niedz.) Zmień 09:00 Suntago Warszawa 26.10.2025 (N…" at bounding box center [530, 333] width 605 height 245
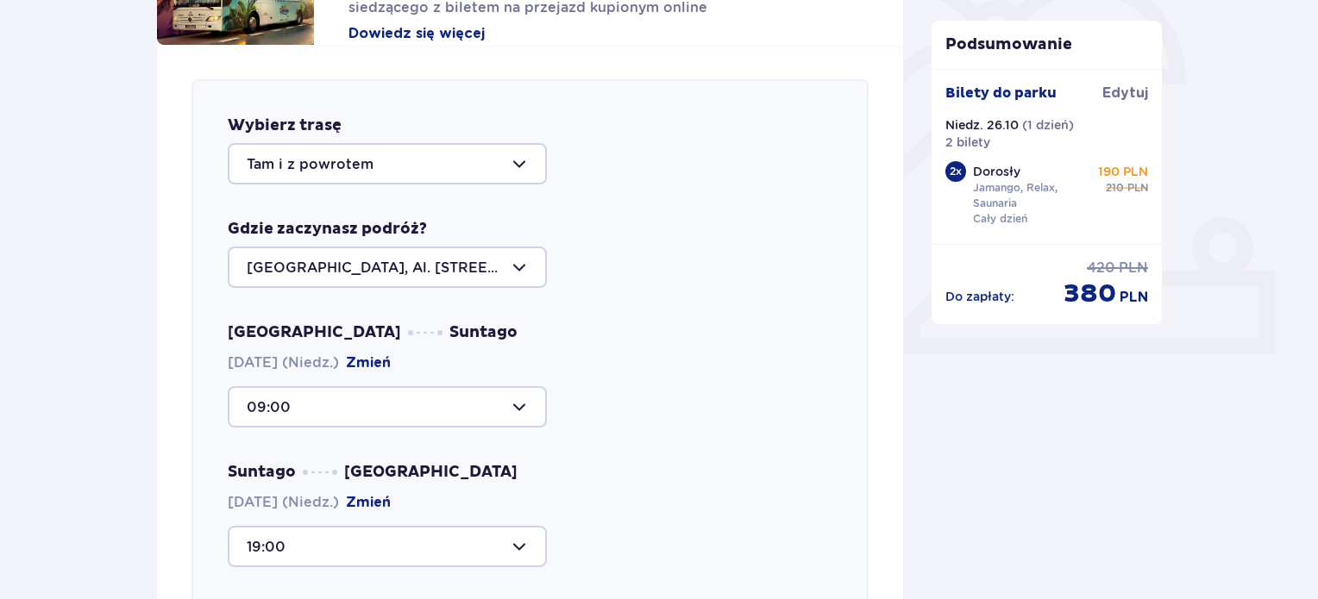
scroll to position [536, 0]
click at [459, 254] on div at bounding box center [387, 268] width 319 height 41
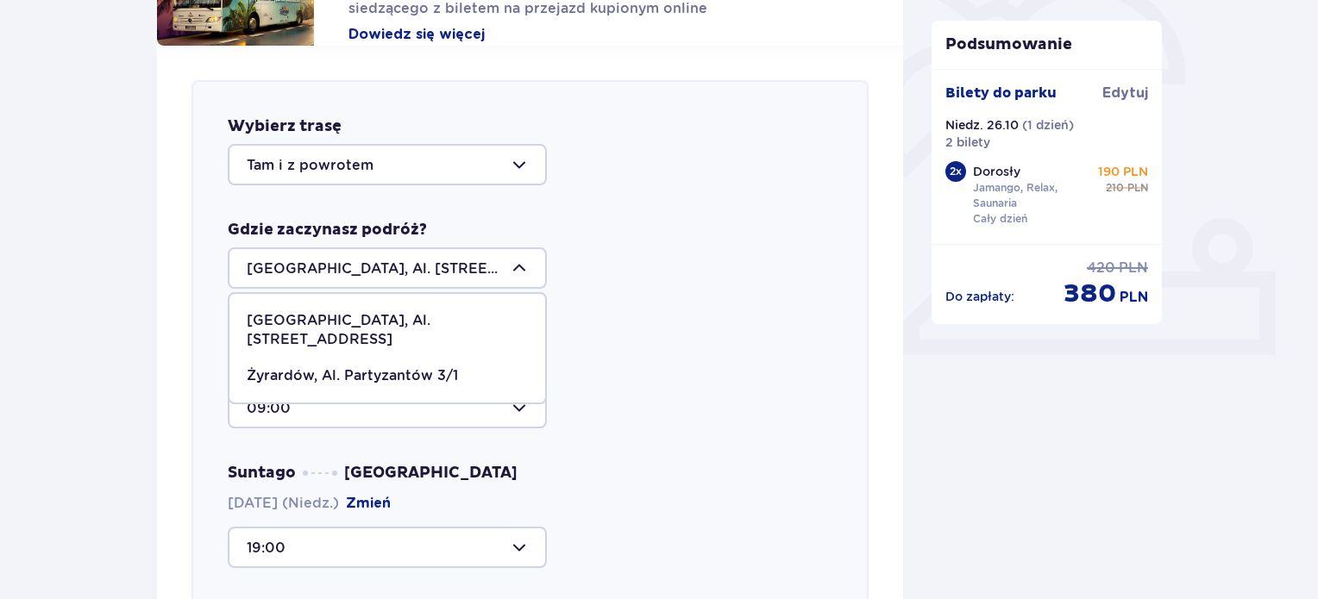
click at [419, 367] on p "Żyrardów, Al. Partyzantów 3/1" at bounding box center [352, 376] width 211 height 19
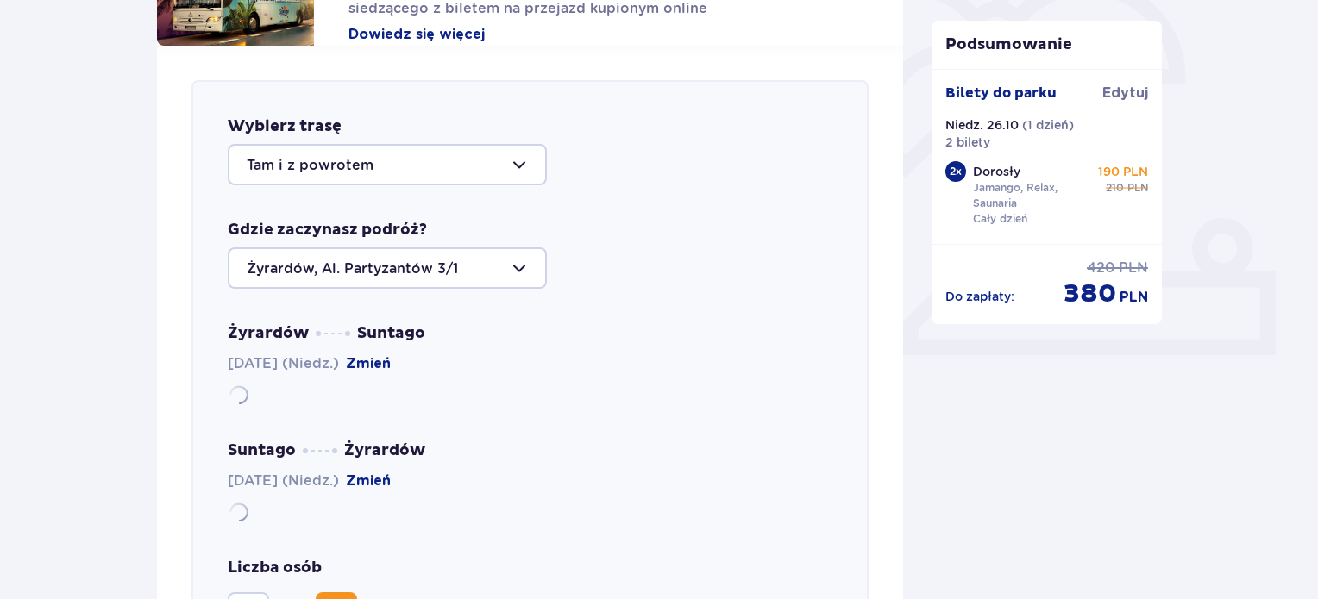
type input "Żyrardów, Al. Partyzantów 3/1"
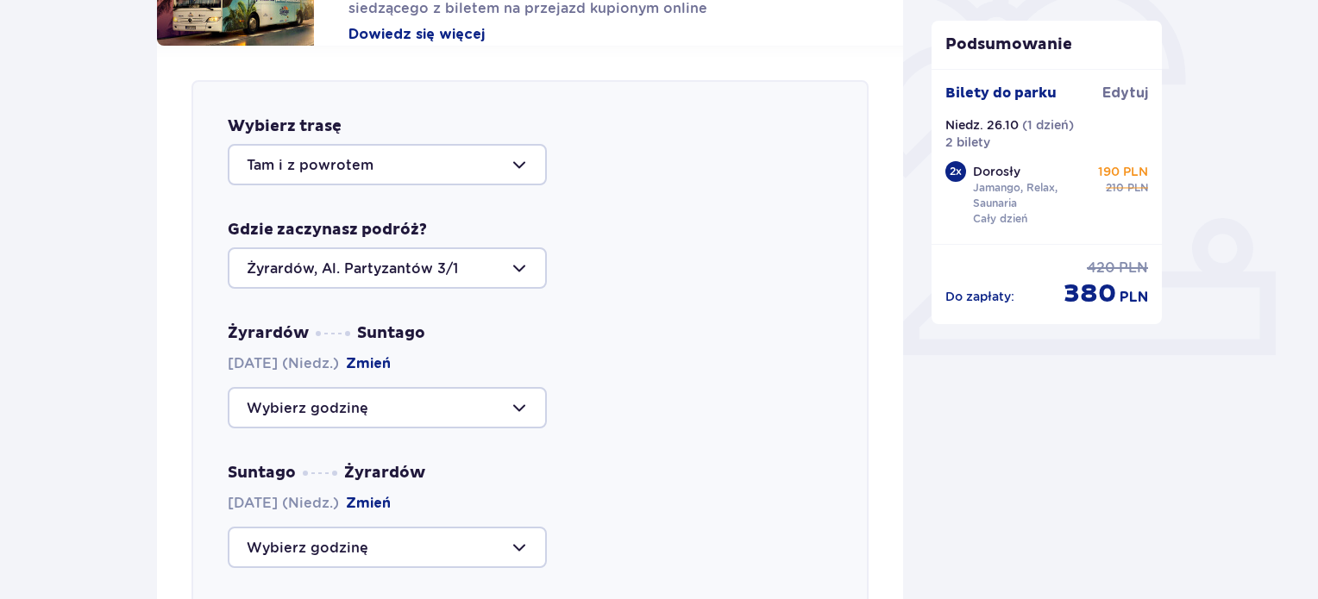
click at [596, 413] on div at bounding box center [530, 407] width 605 height 41
click at [452, 392] on div at bounding box center [387, 407] width 319 height 41
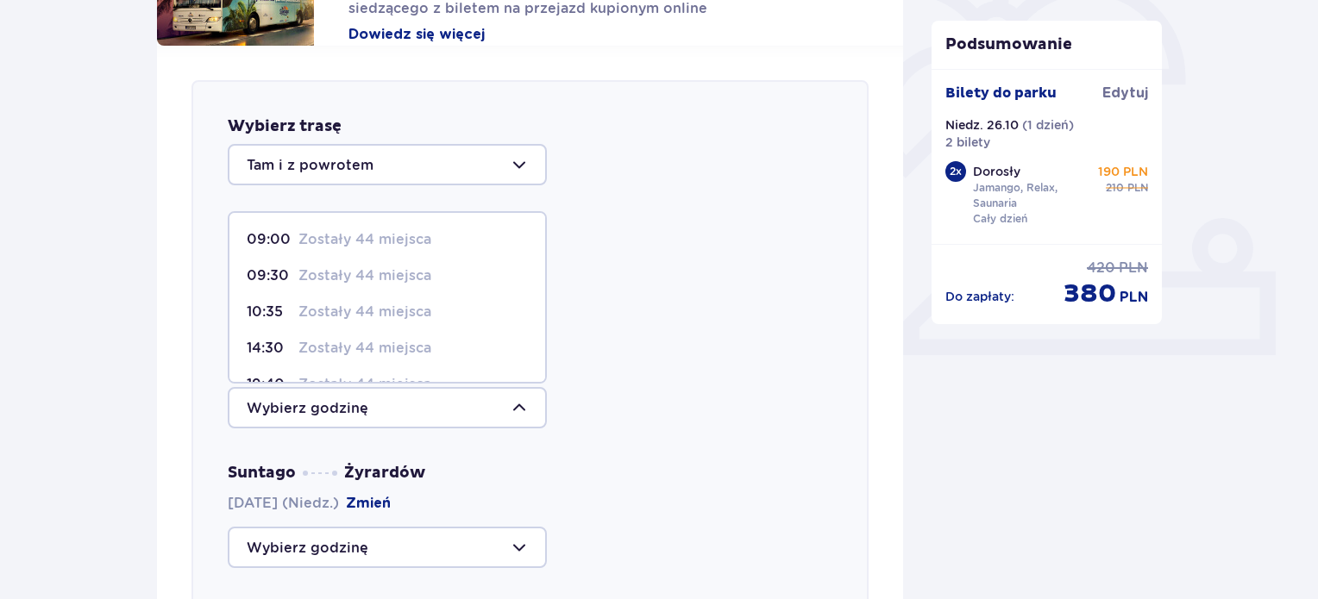
click at [368, 232] on p "Zostały 44 miejsca" at bounding box center [364, 239] width 133 height 19
type input "09:00"
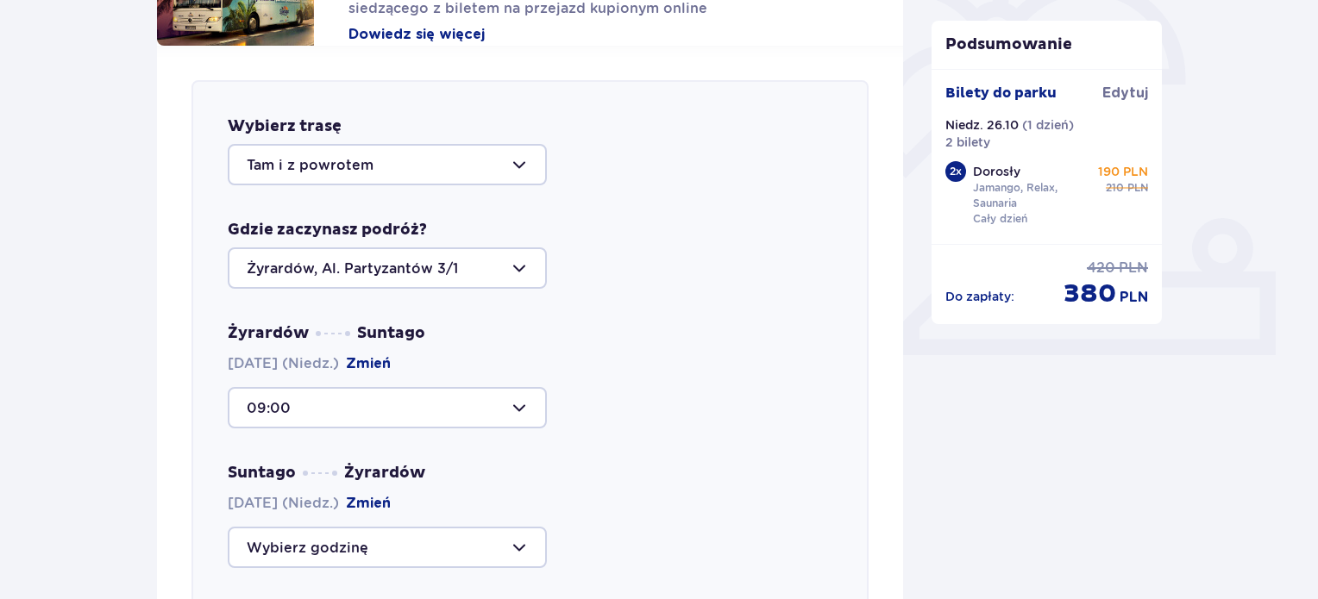
click at [489, 538] on div at bounding box center [387, 547] width 319 height 41
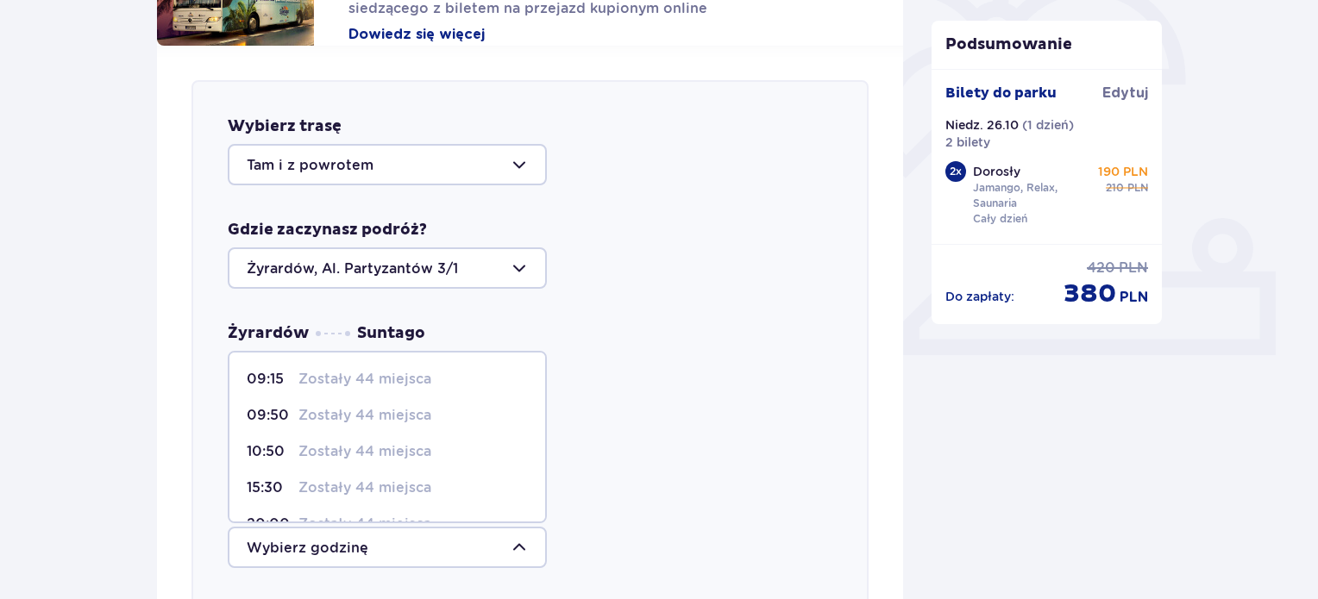
scroll to position [65, 0]
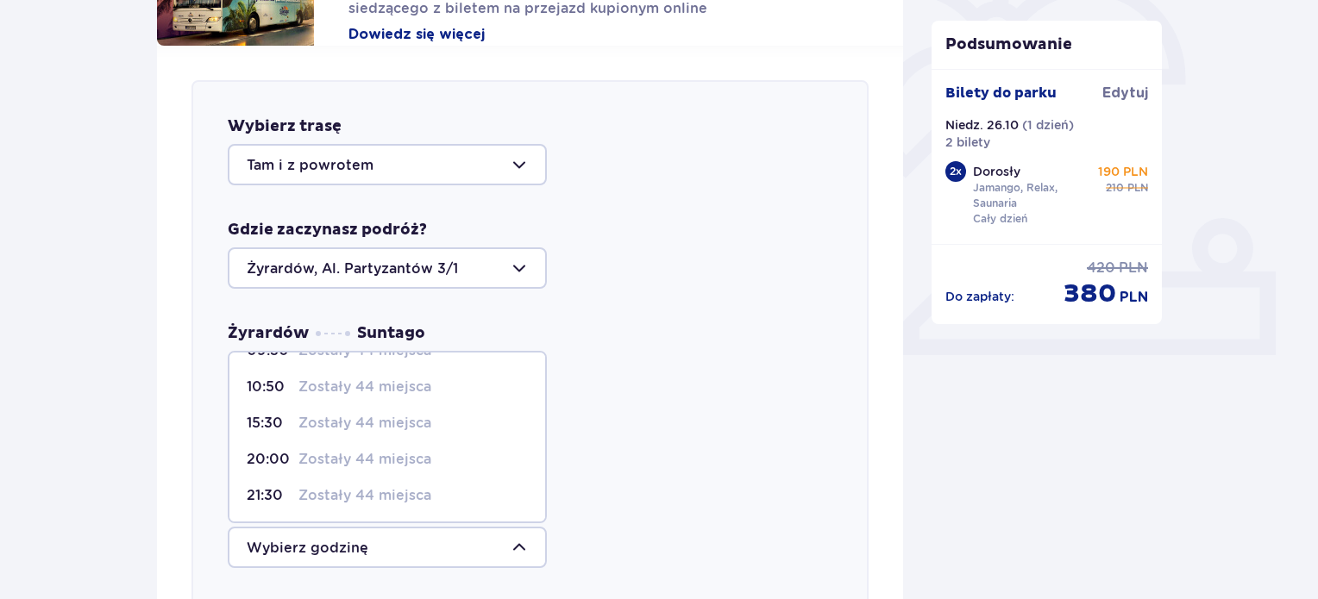
click at [386, 450] on p "Zostały 44 miejsca" at bounding box center [364, 459] width 133 height 19
type input "20:00"
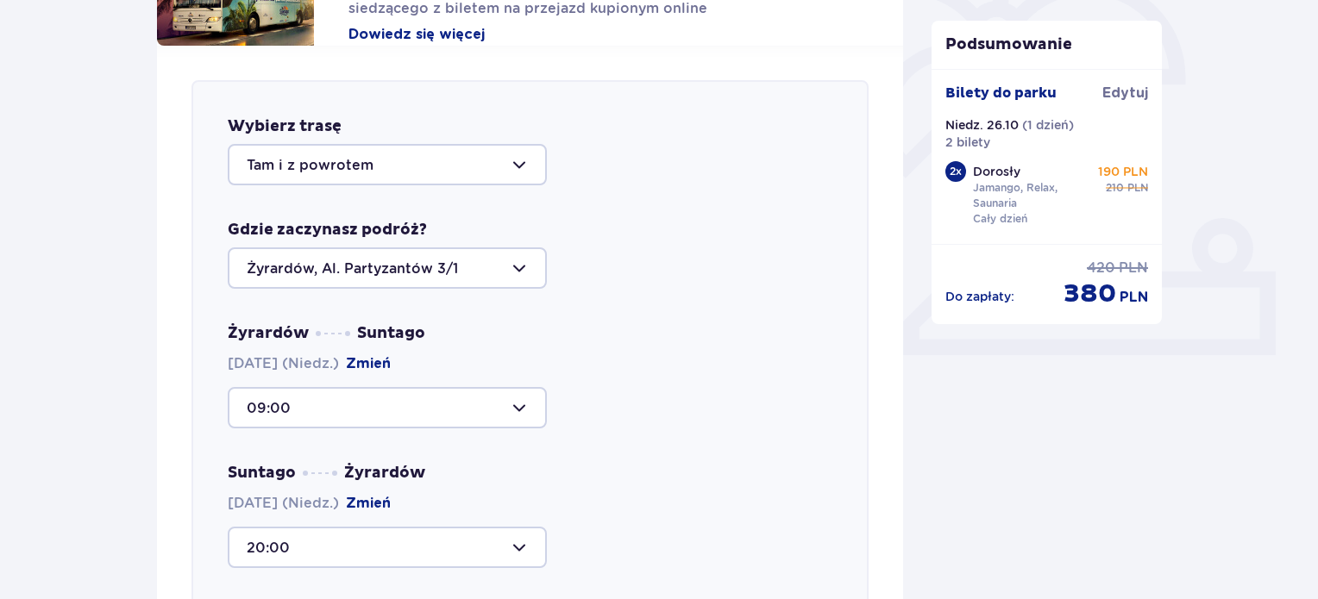
click at [683, 480] on div "Suntago Żyrardów 26.10.2025 (Niedz.) Zmień 20:00" at bounding box center [530, 515] width 605 height 105
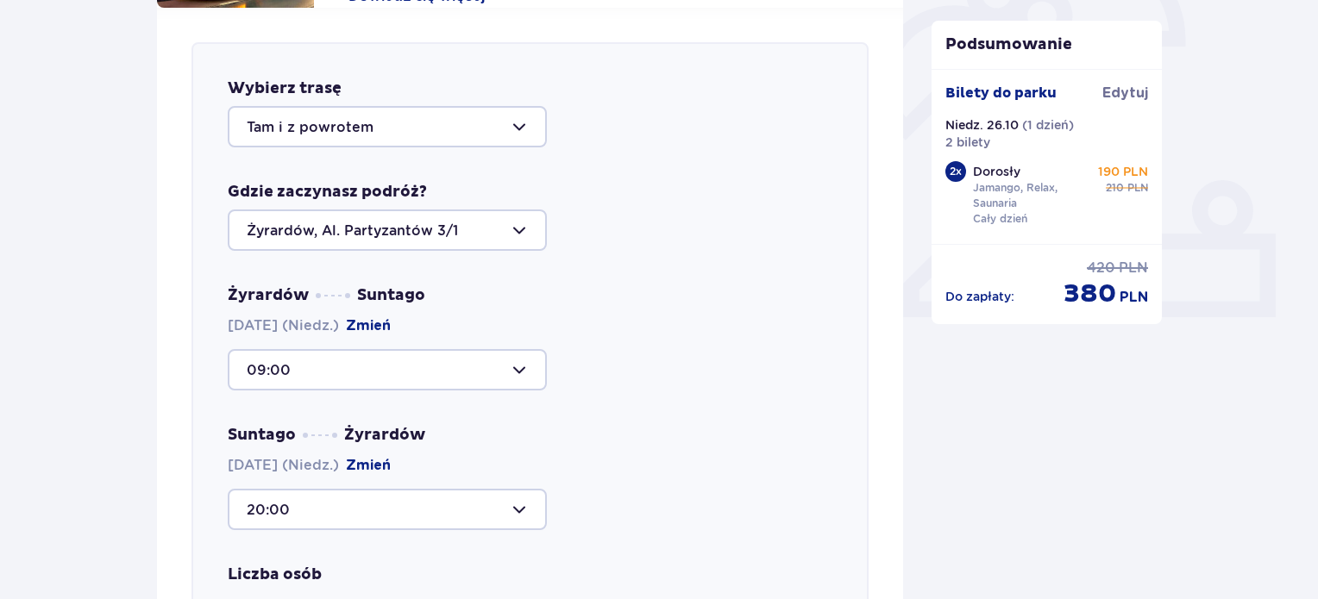
scroll to position [571, 0]
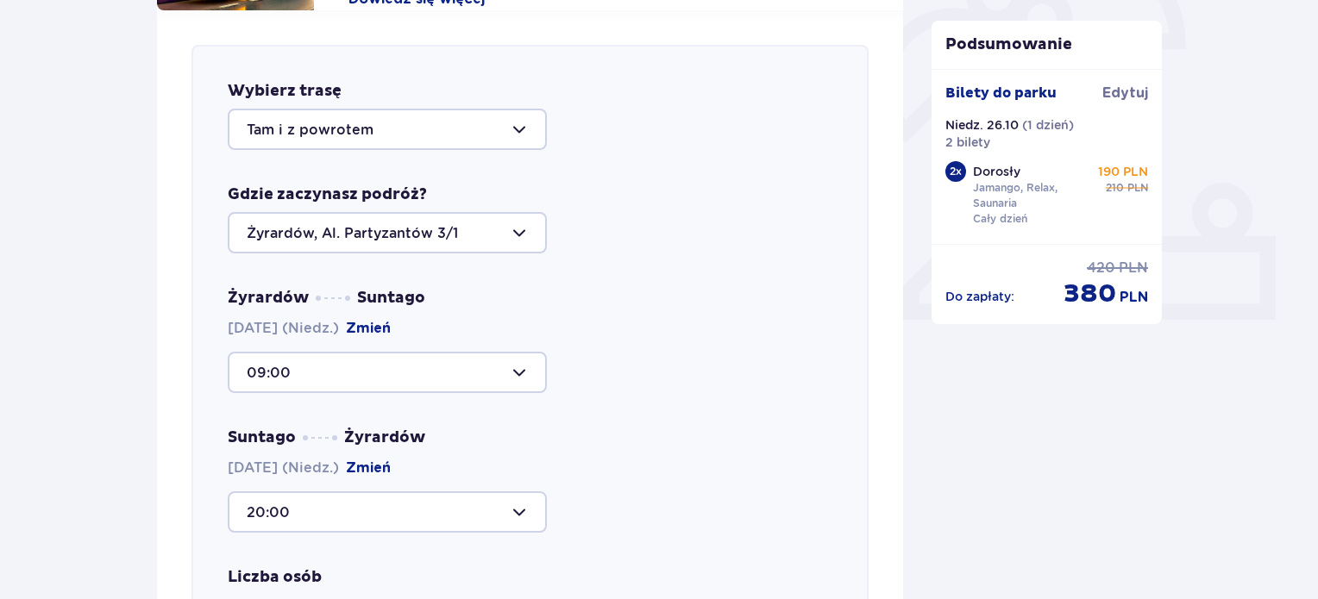
click at [397, 226] on div at bounding box center [387, 232] width 319 height 41
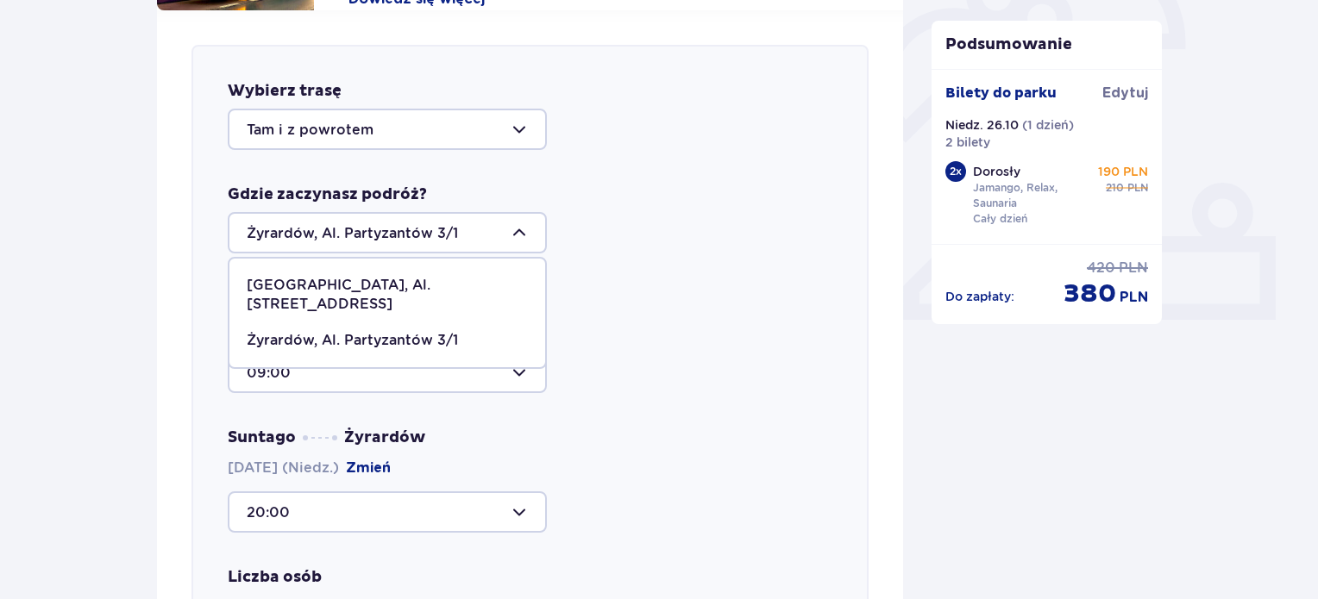
click at [397, 226] on div at bounding box center [387, 232] width 319 height 41
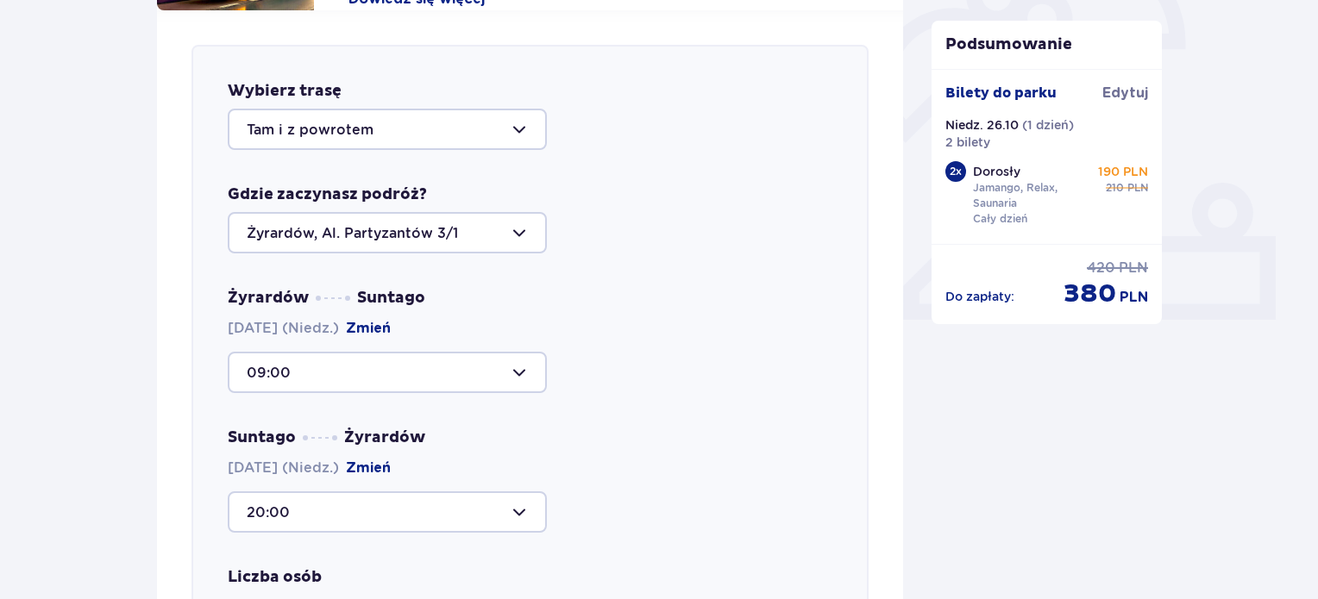
click at [650, 358] on div "09:00" at bounding box center [530, 372] width 605 height 41
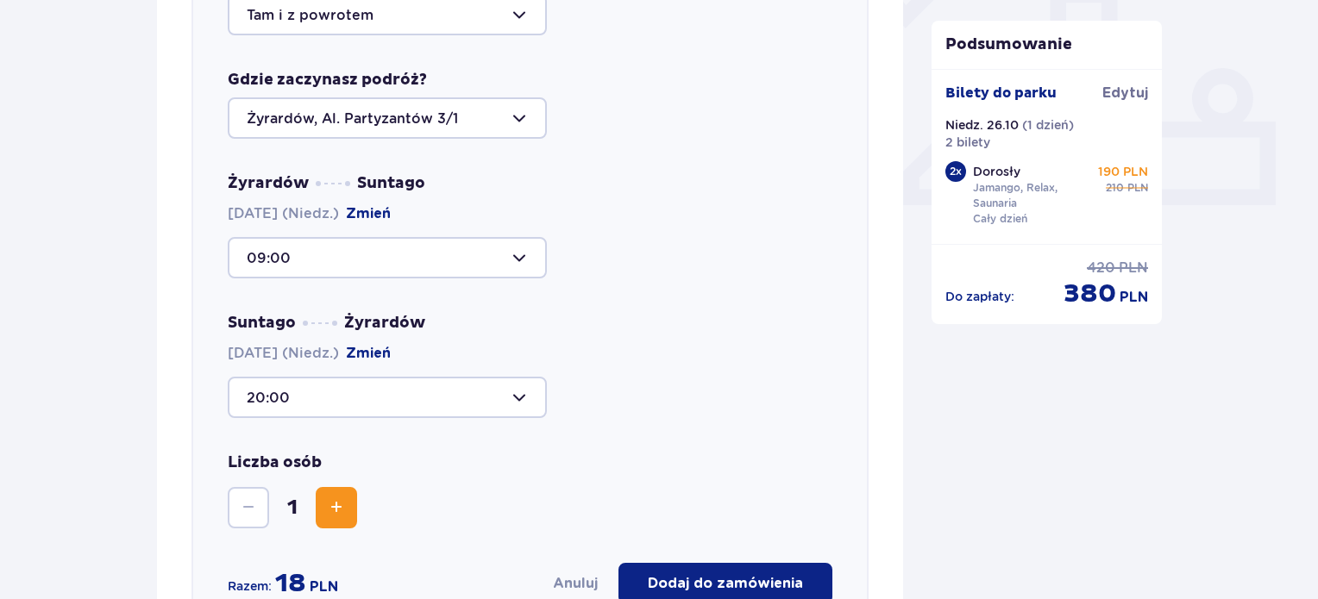
scroll to position [685, 0]
click at [448, 128] on div at bounding box center [387, 118] width 319 height 41
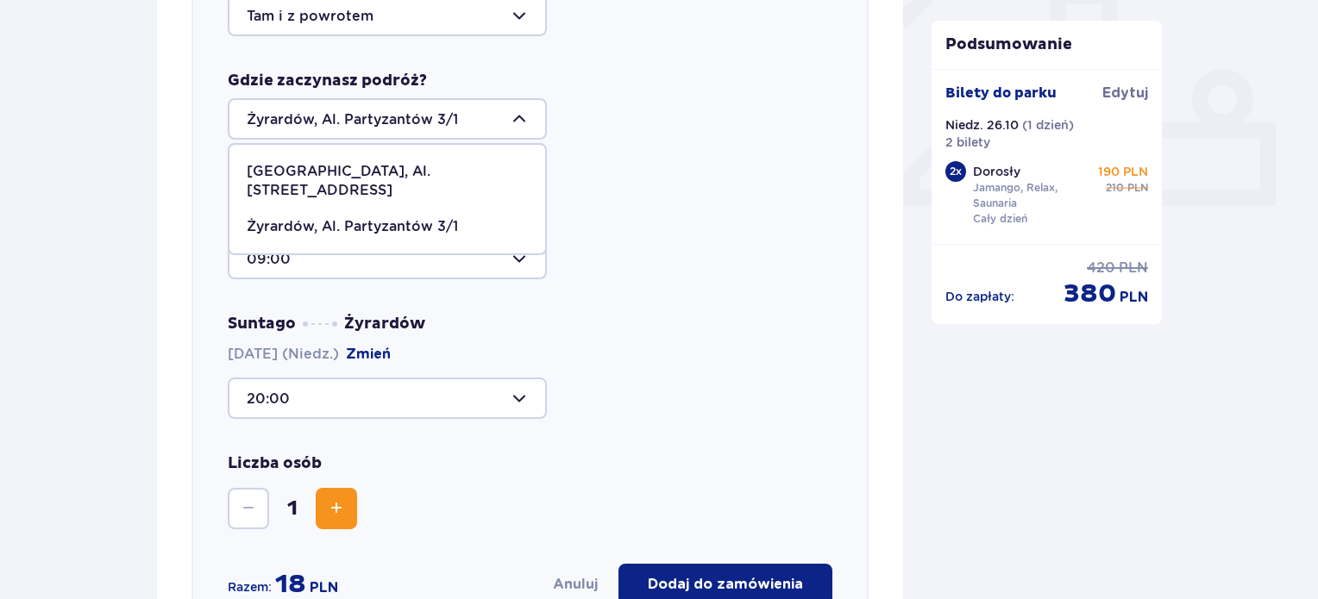
click at [433, 172] on p "Warszawa, Al. Jerozolimskie 56" at bounding box center [387, 181] width 281 height 38
type input "Warszawa, Al. Jerozolimskie 56"
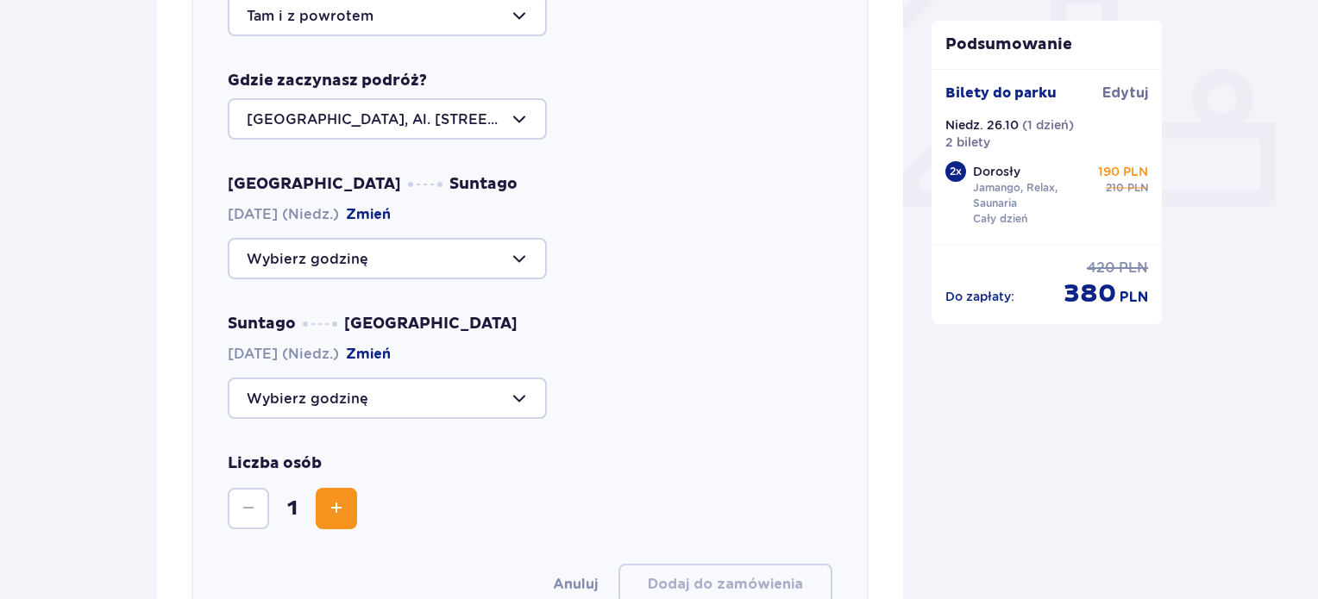
click at [432, 255] on div at bounding box center [387, 258] width 319 height 41
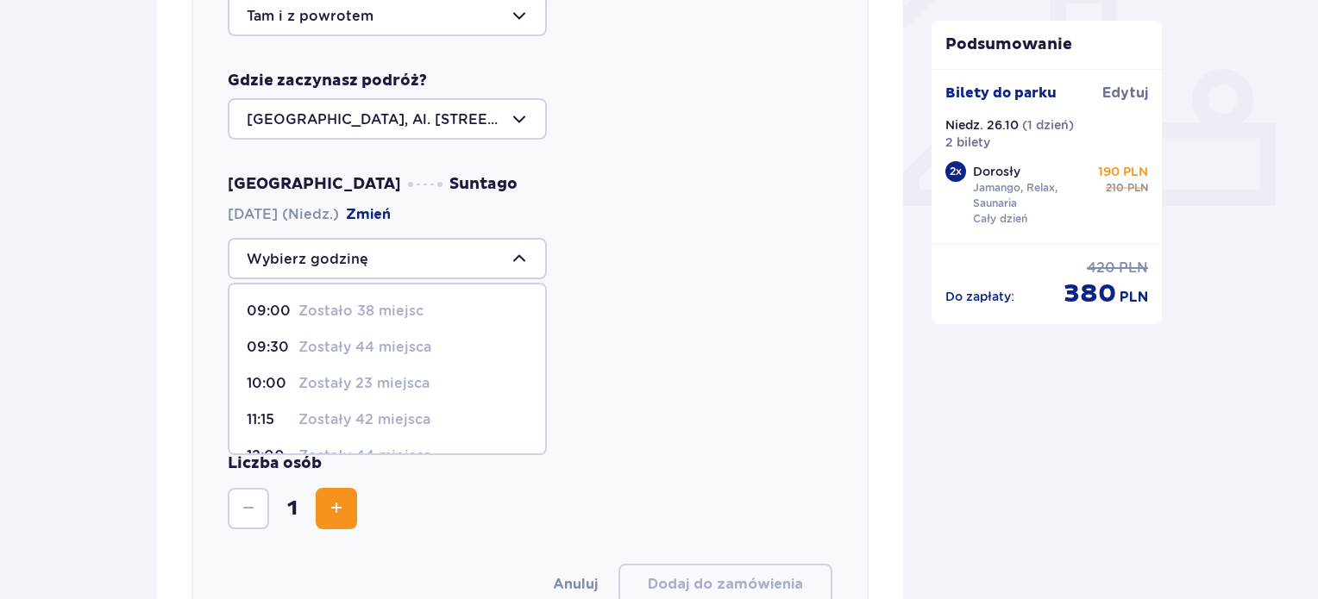
click at [421, 298] on span "09:00 Zostało 38 miejsc" at bounding box center [387, 311] width 316 height 36
type input "09:00"
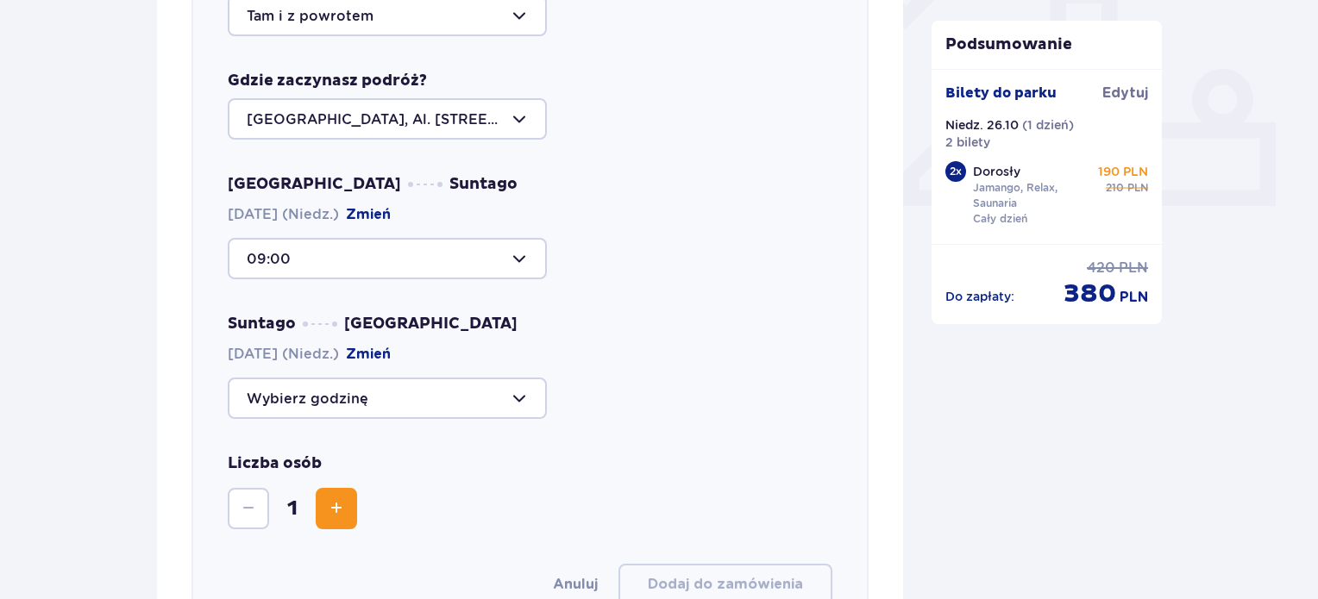
click at [446, 401] on div at bounding box center [387, 398] width 319 height 41
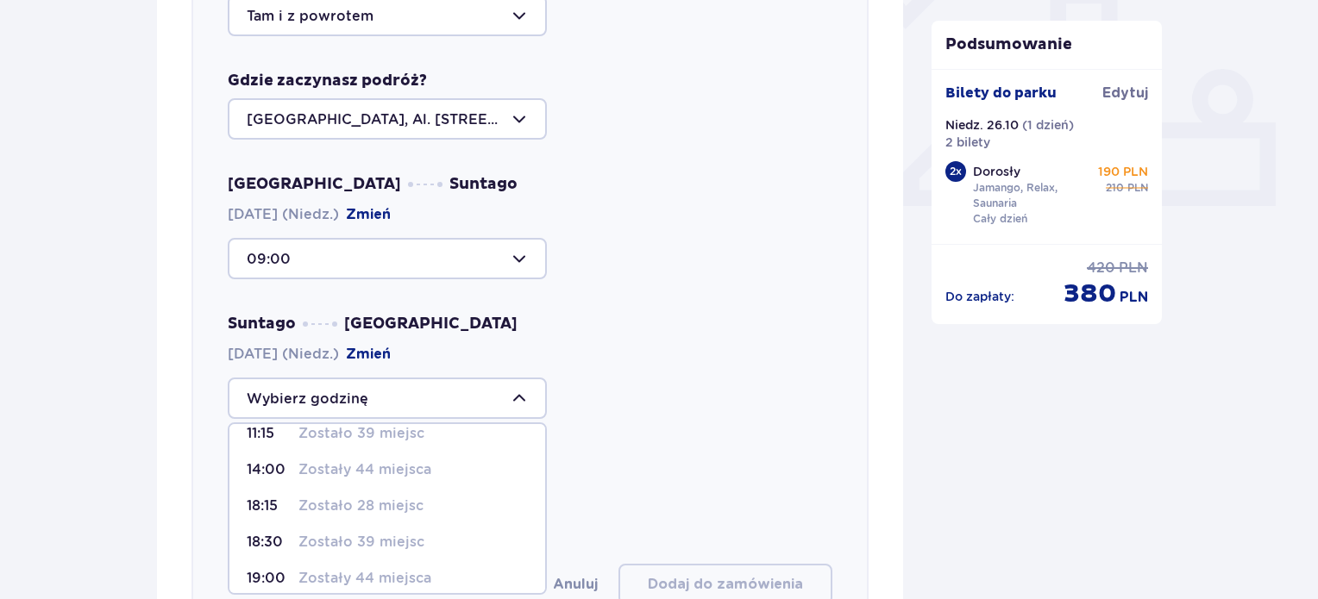
scroll to position [12, 0]
click at [393, 575] on p "Zostały 44 miejsca" at bounding box center [364, 583] width 133 height 19
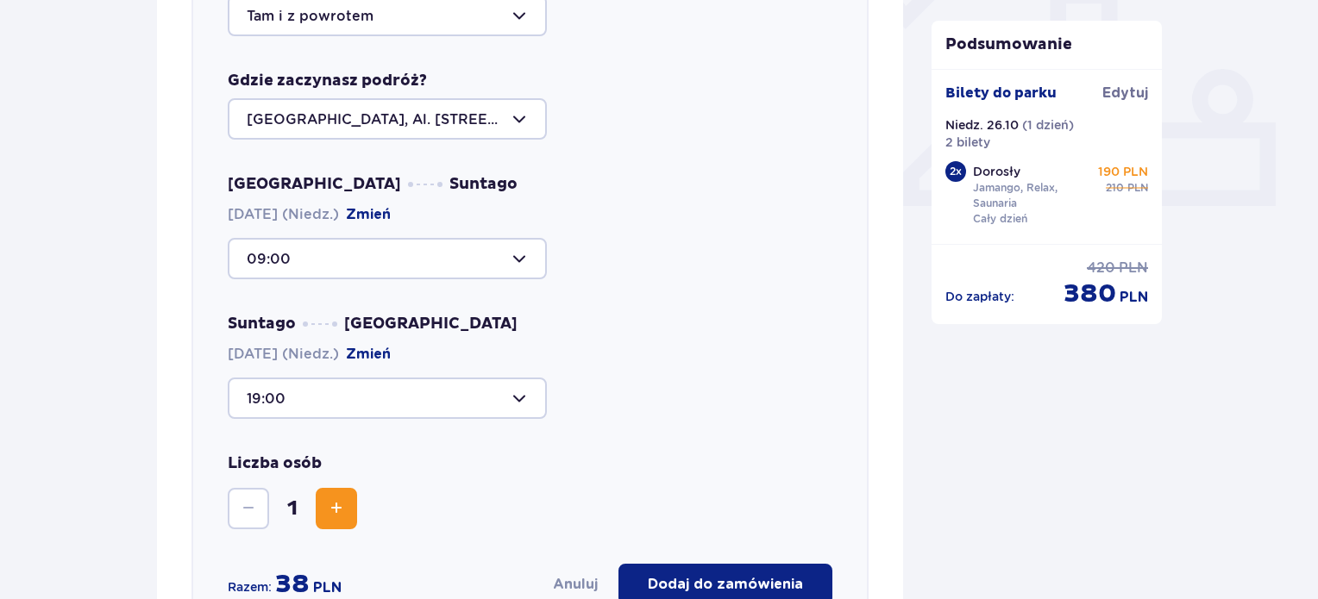
click at [618, 407] on div "19:00" at bounding box center [530, 398] width 605 height 41
click at [326, 508] on span "Zwiększ" at bounding box center [336, 509] width 21 height 21
click at [775, 386] on div "19:00" at bounding box center [530, 398] width 605 height 41
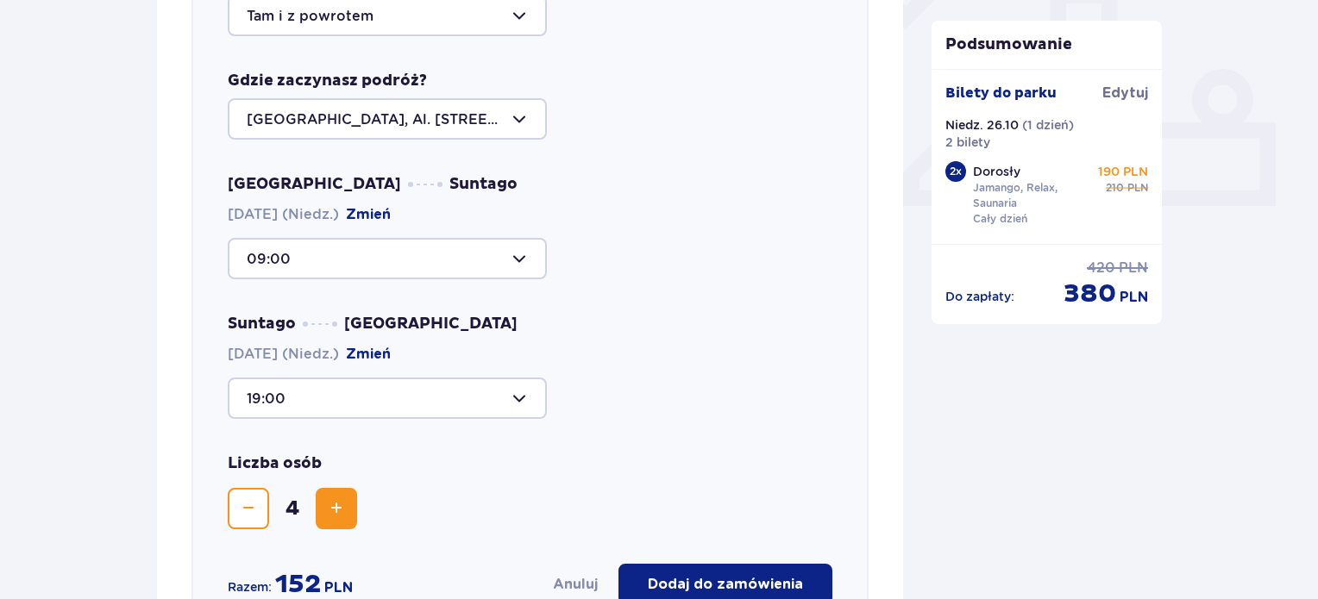
click at [223, 511] on div "Wybierz trasę Tam i z powrotem Gdzie zaczynasz podróż? Warszawa, Al. Jerozolims…" at bounding box center [529, 286] width 677 height 711
click at [236, 511] on button "Zmniejsz" at bounding box center [248, 508] width 41 height 41
click at [794, 322] on div "Suntago Warszawa 26.10.2025 (Niedz.) Zmień 19:00" at bounding box center [530, 366] width 605 height 105
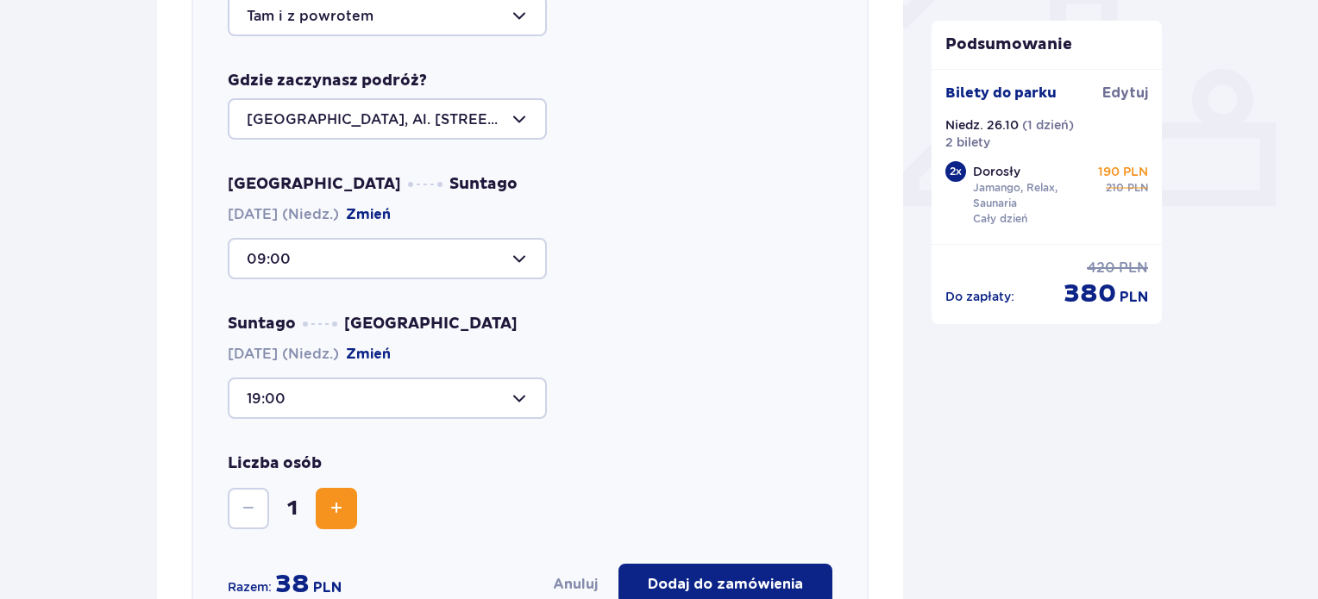
click at [343, 506] on span "Zwiększ" at bounding box center [336, 509] width 21 height 21
click at [707, 409] on div "19:00" at bounding box center [530, 398] width 605 height 41
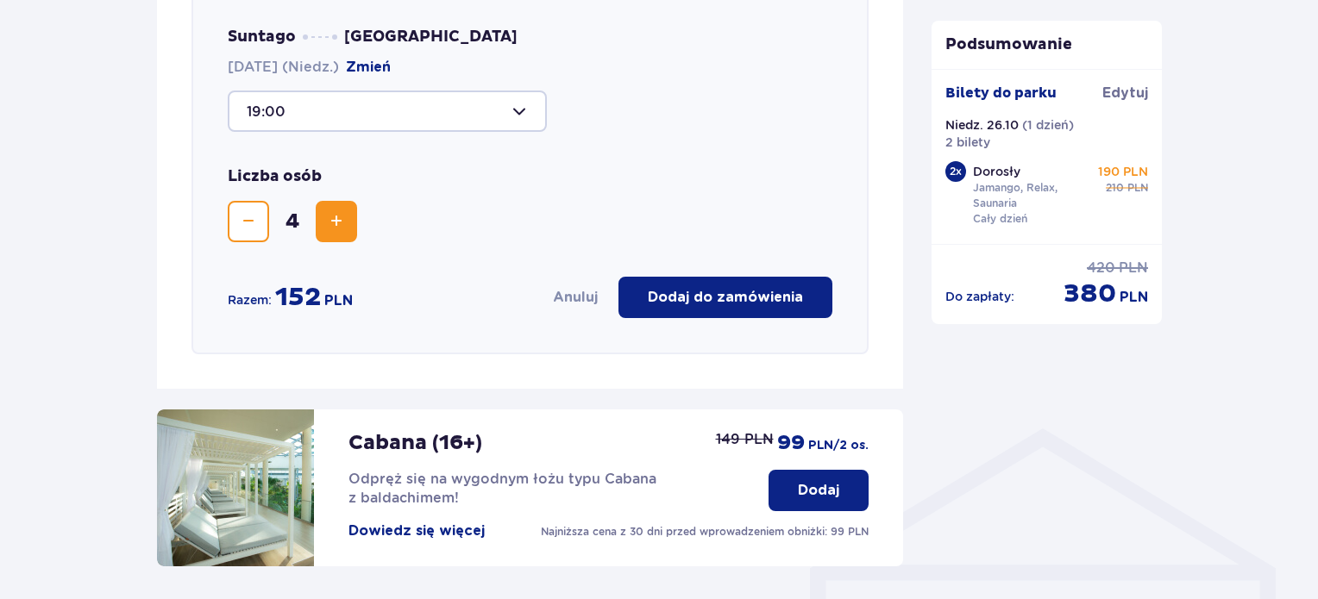
scroll to position [976, 0]
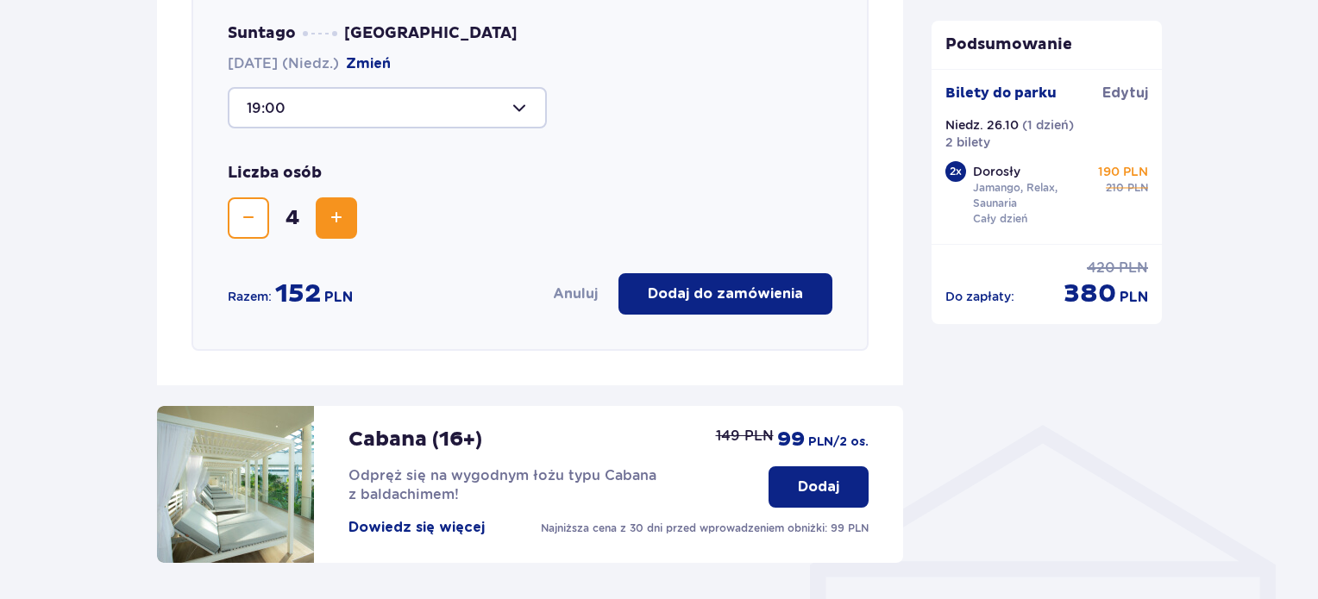
click at [249, 222] on span "Zmniejsz" at bounding box center [248, 218] width 21 height 21
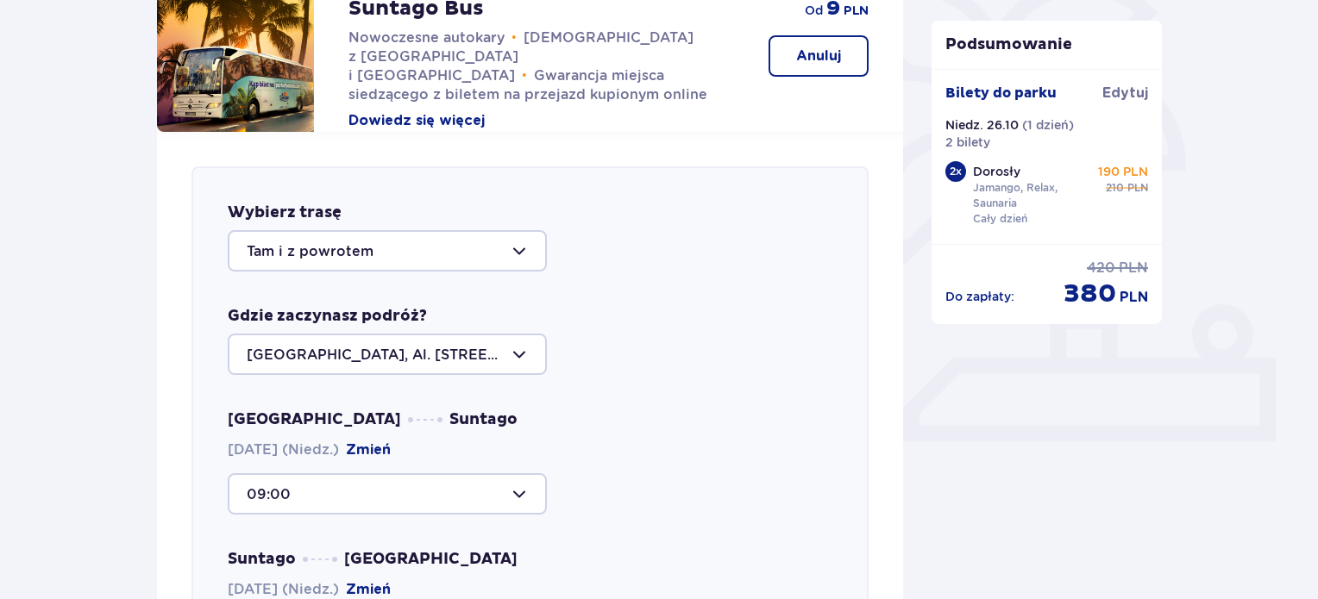
scroll to position [479, 0]
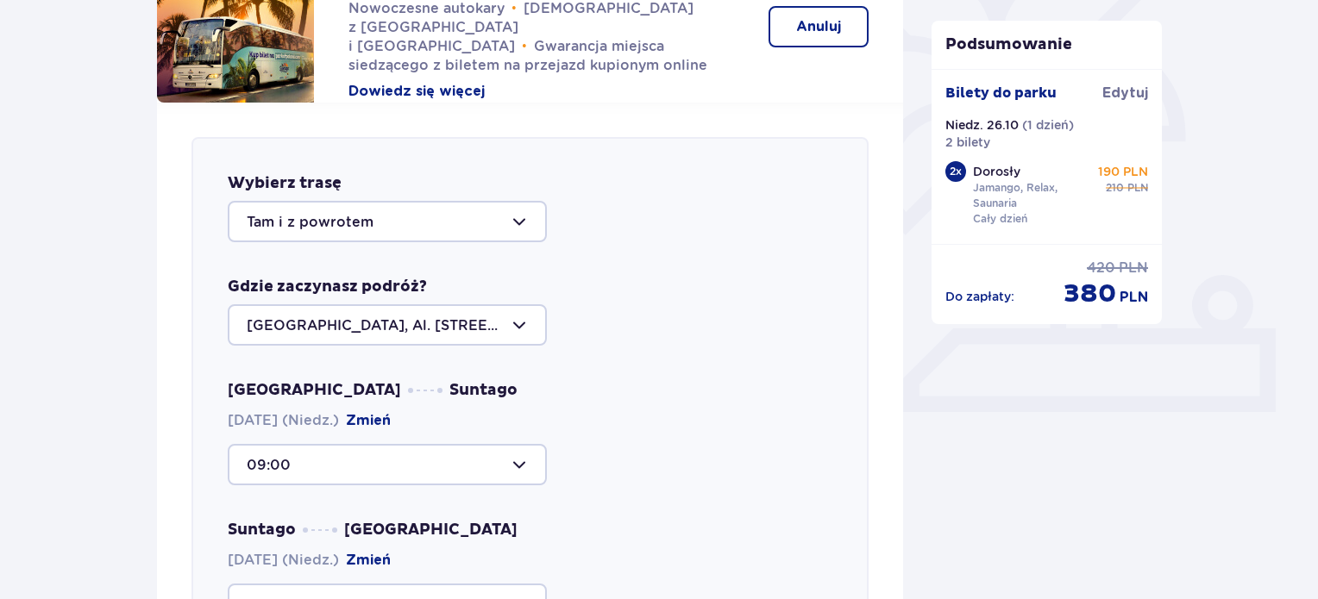
click at [511, 318] on div at bounding box center [387, 324] width 319 height 41
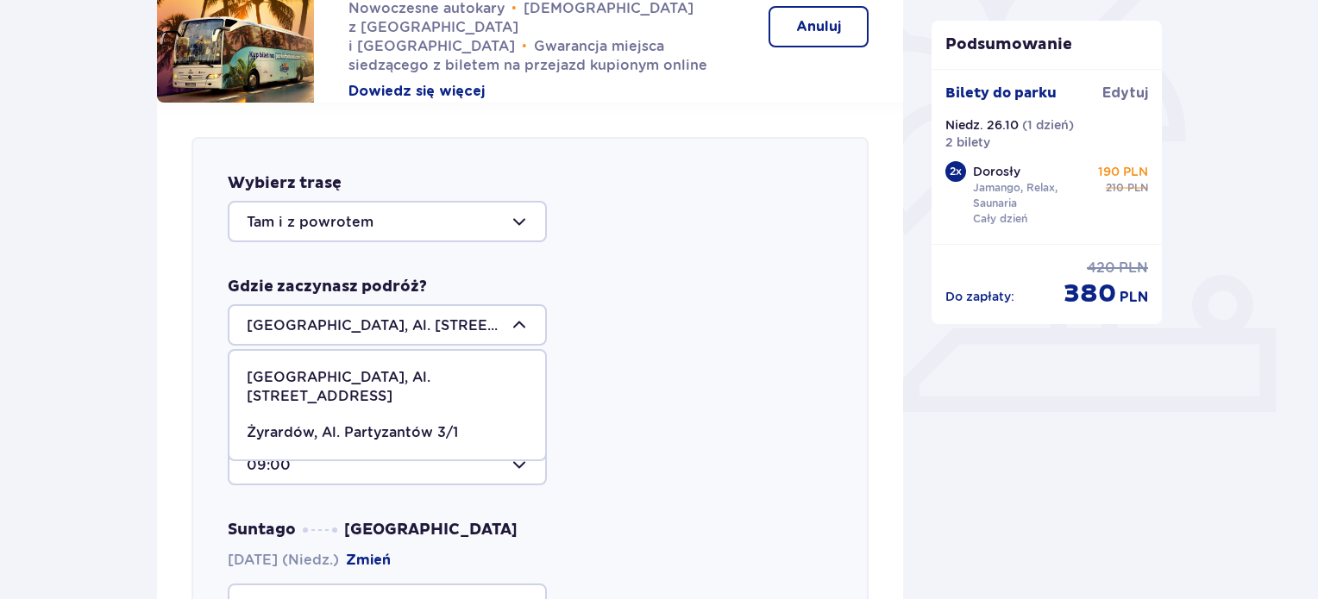
click at [511, 318] on div at bounding box center [387, 324] width 319 height 41
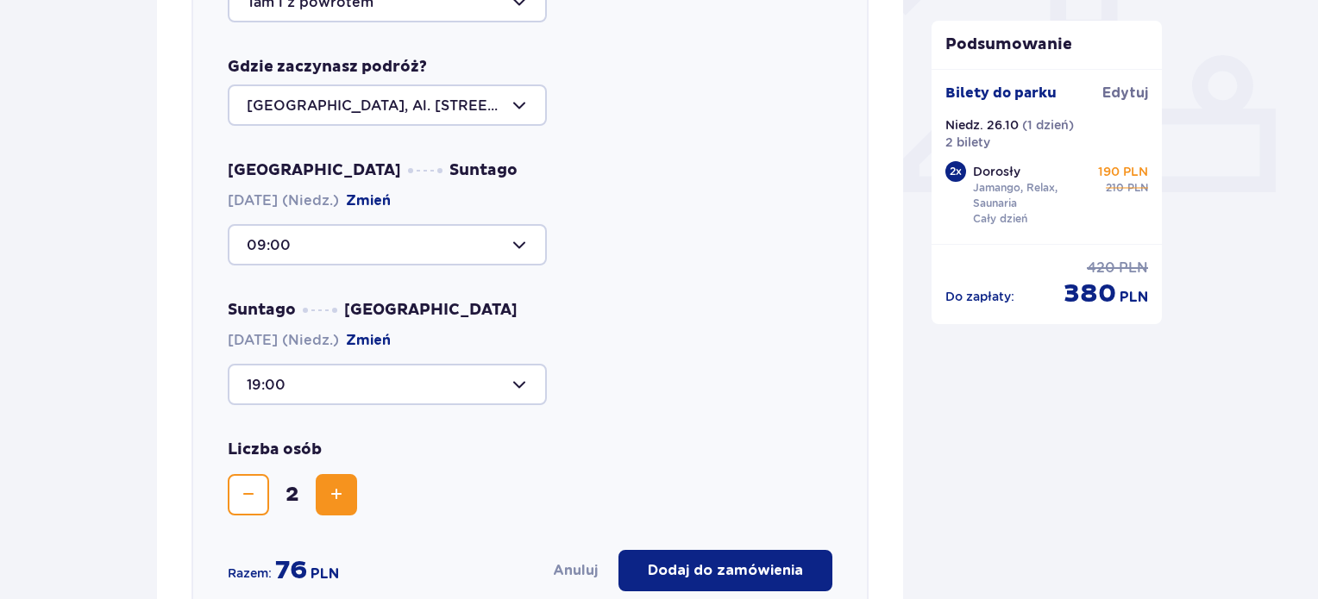
scroll to position [700, 0]
click at [518, 387] on div at bounding box center [387, 383] width 319 height 41
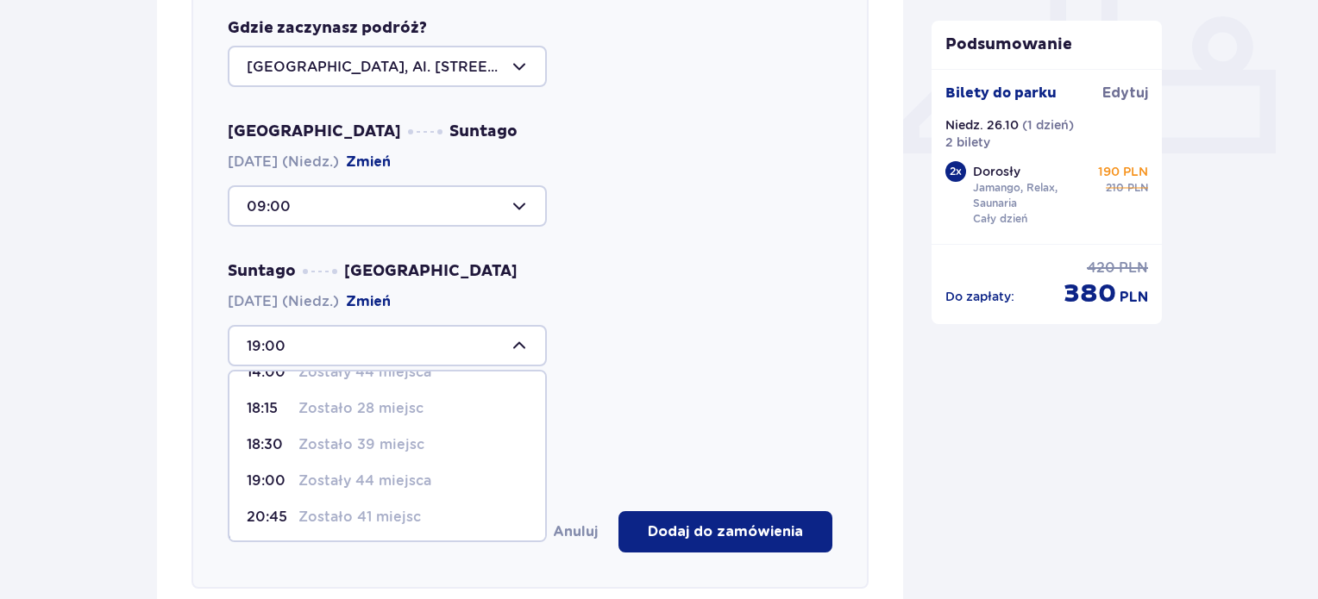
scroll to position [64, 0]
click at [363, 476] on p "Zostały 44 miejsca" at bounding box center [364, 479] width 133 height 19
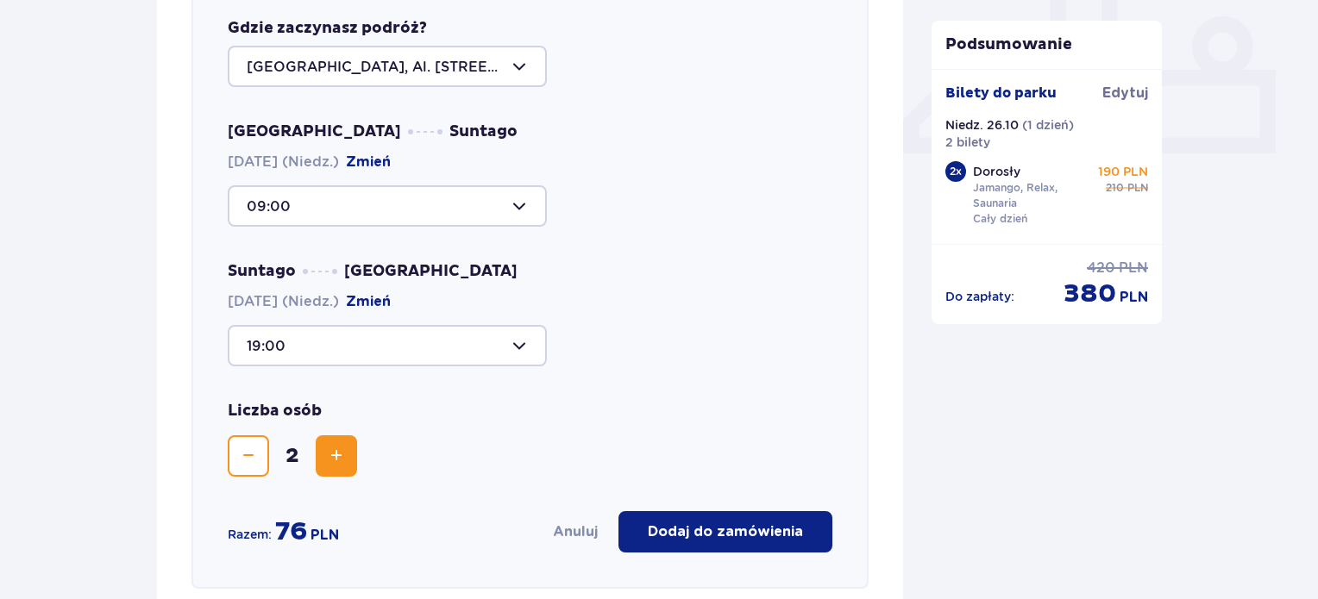
click at [516, 356] on div at bounding box center [387, 345] width 319 height 41
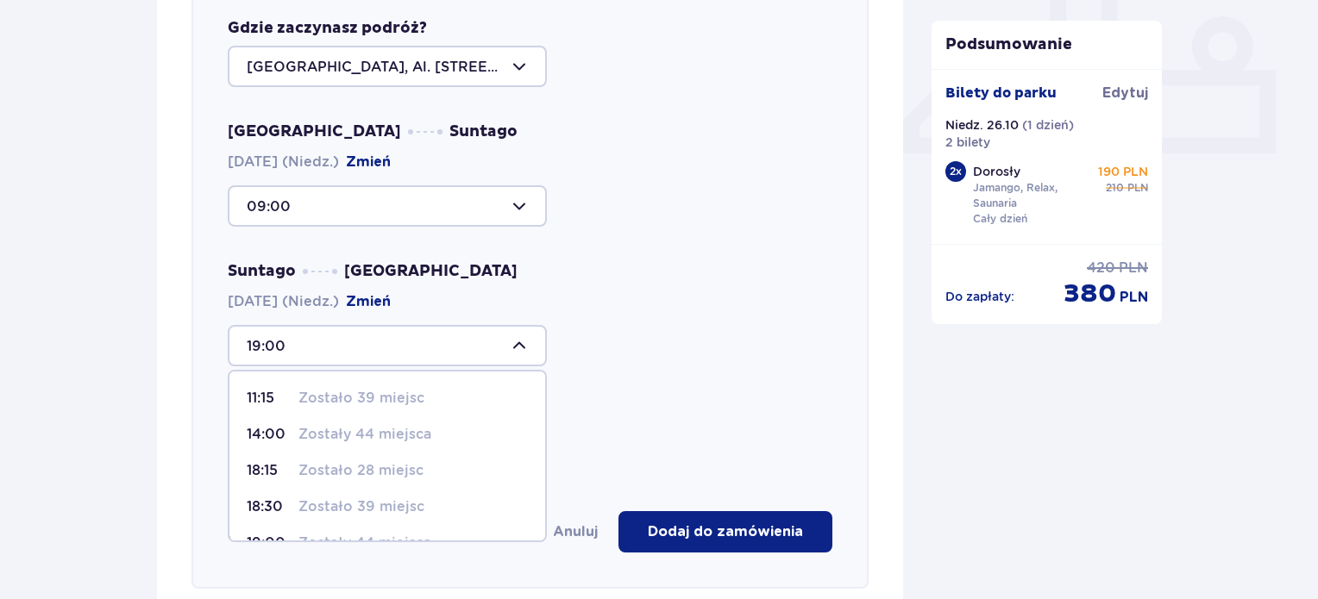
click at [348, 503] on p "Zostało 39 miejsc" at bounding box center [361, 507] width 126 height 19
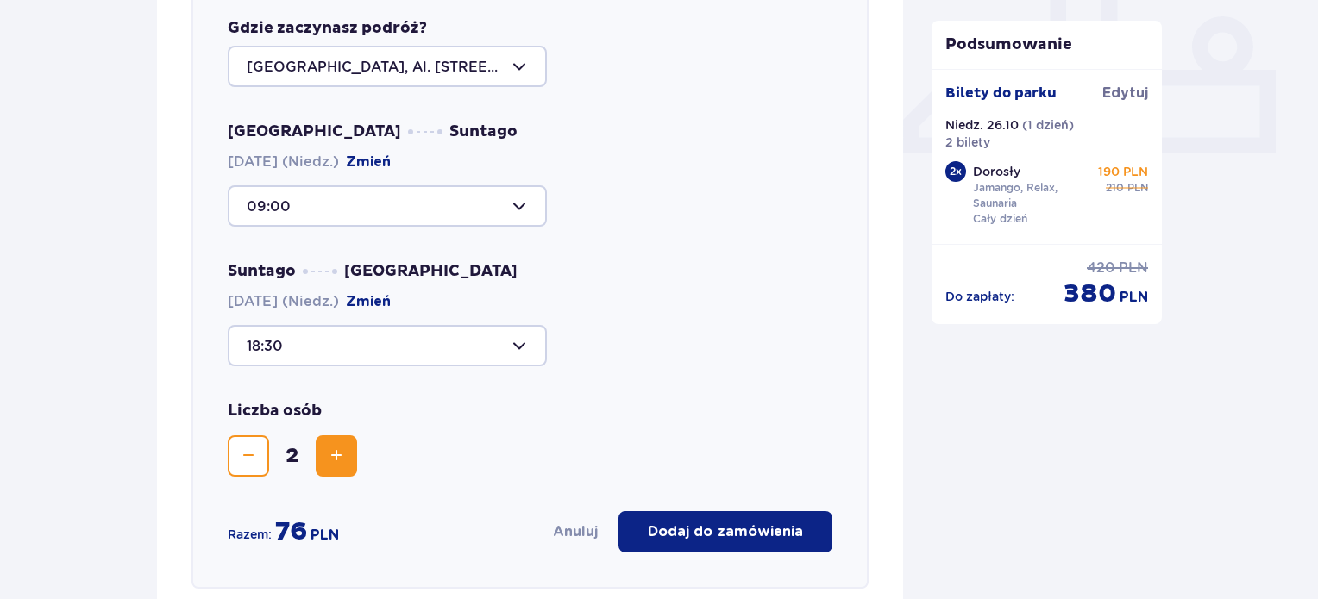
scroll to position [742, 0]
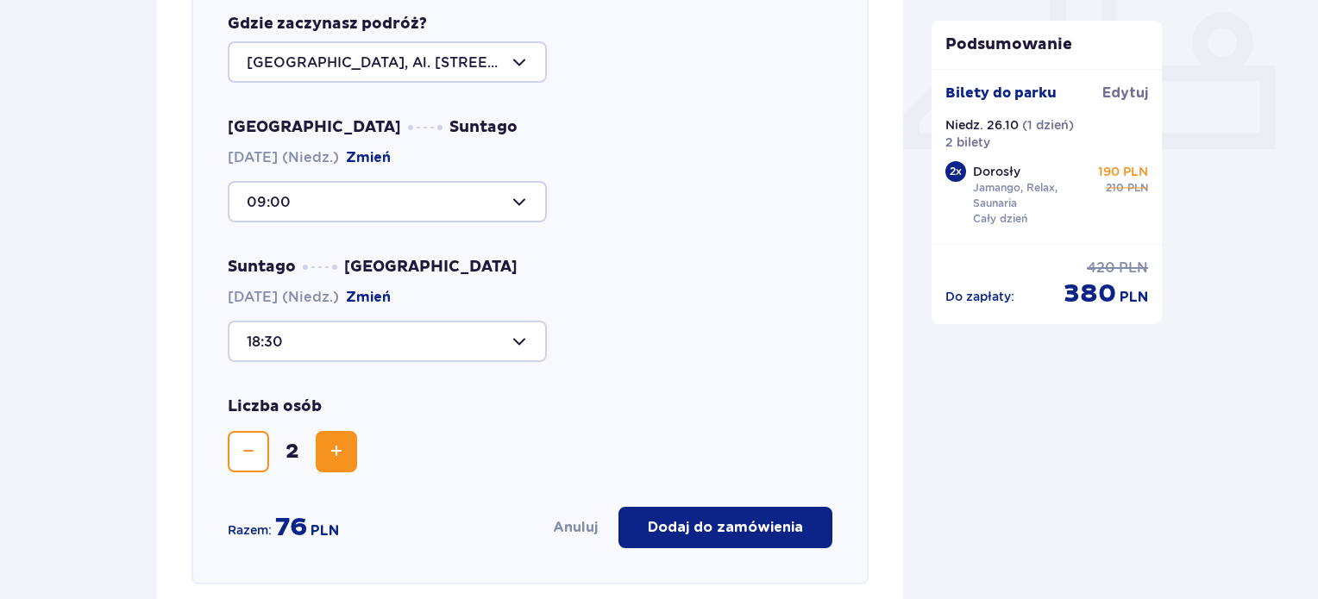
click at [490, 331] on div at bounding box center [387, 341] width 319 height 41
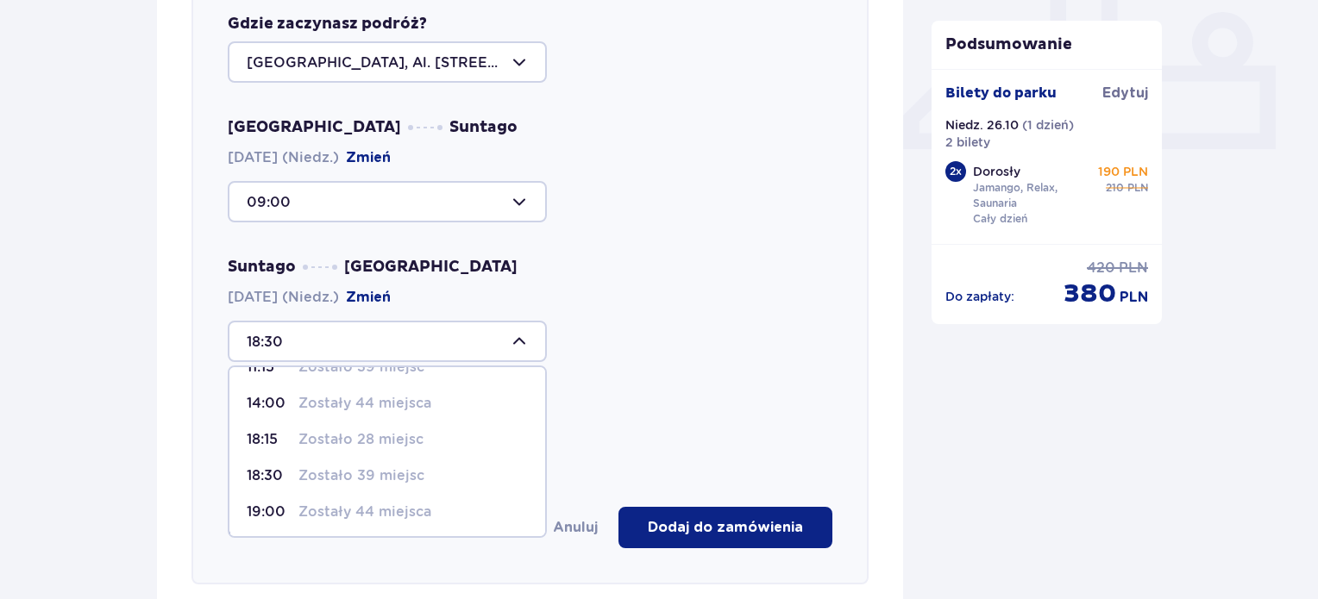
scroll to position [28, 0]
click at [318, 517] on p "Zostały 44 miejsca" at bounding box center [364, 511] width 133 height 19
type input "19:00"
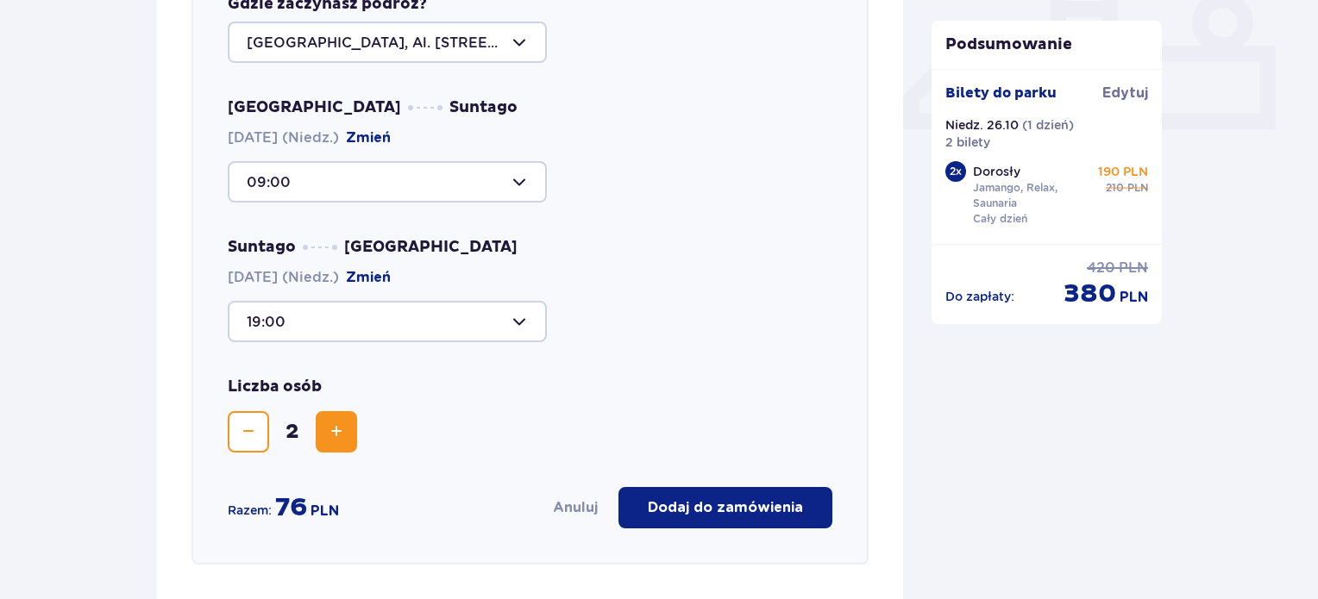
scroll to position [793, 0]
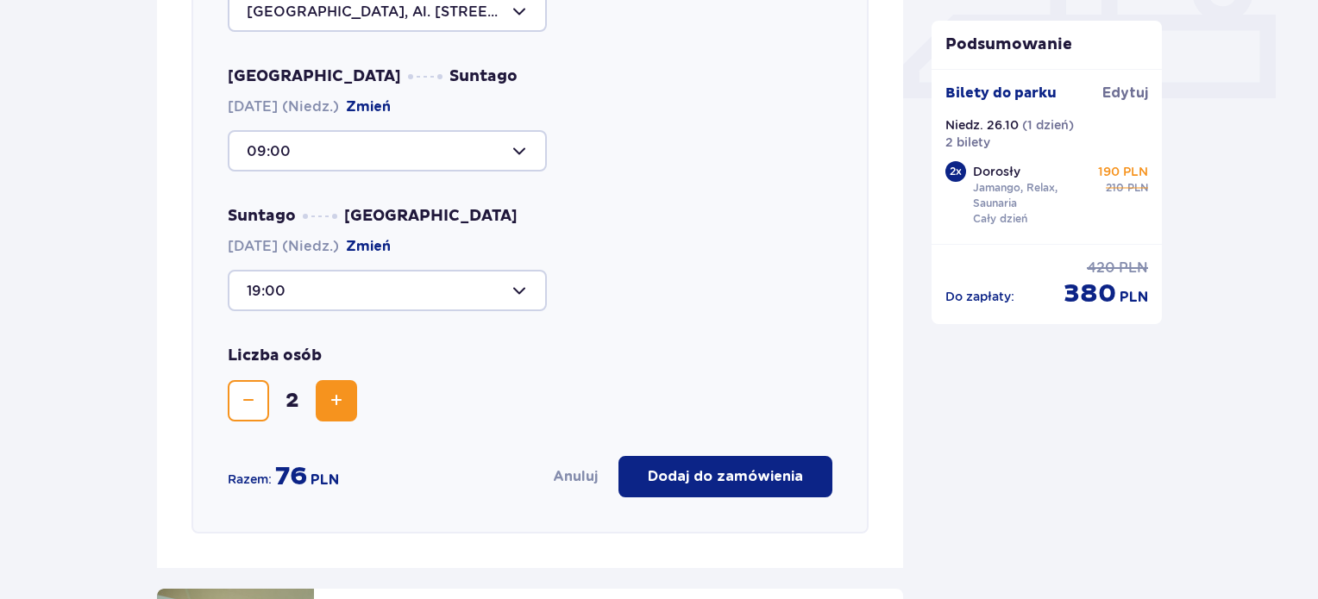
click at [734, 471] on p "Dodaj do zamówienia" at bounding box center [725, 477] width 155 height 19
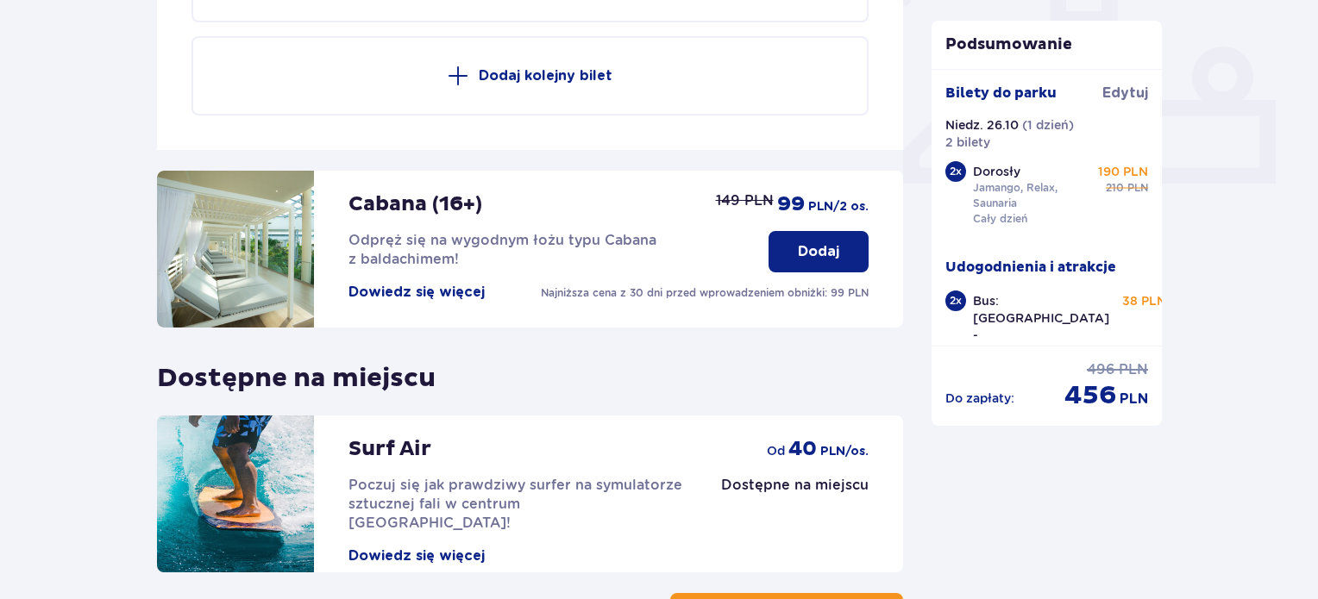
scroll to position [844, 0]
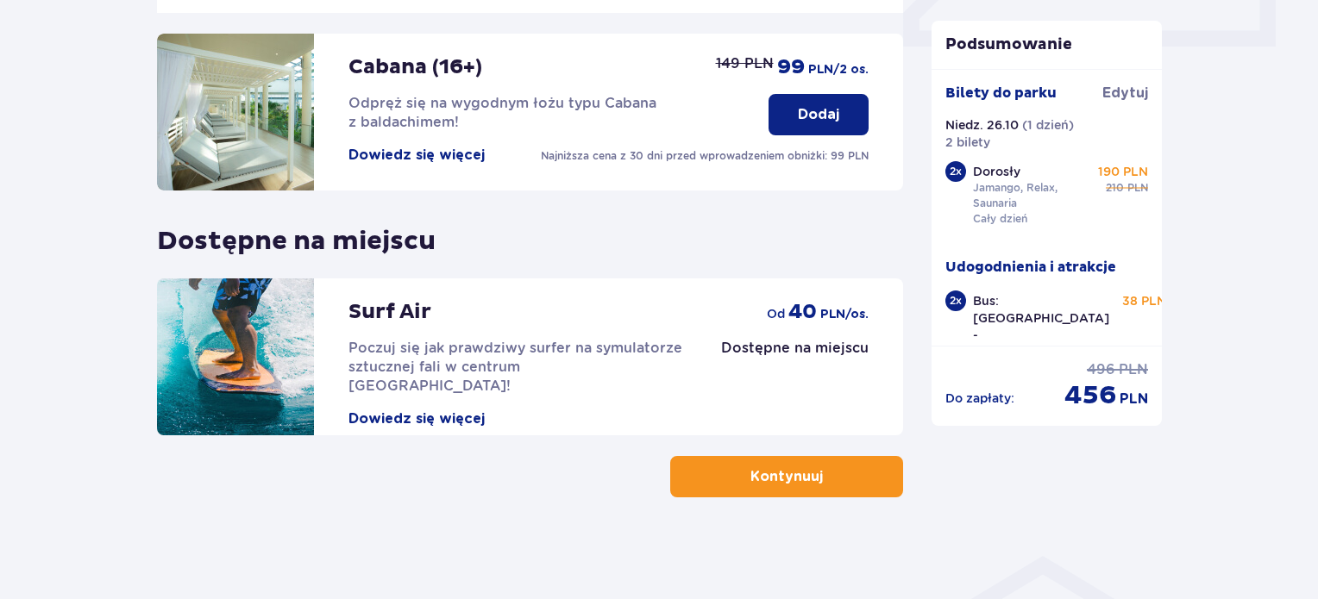
click at [812, 480] on button "Kontynuuj" at bounding box center [786, 476] width 233 height 41
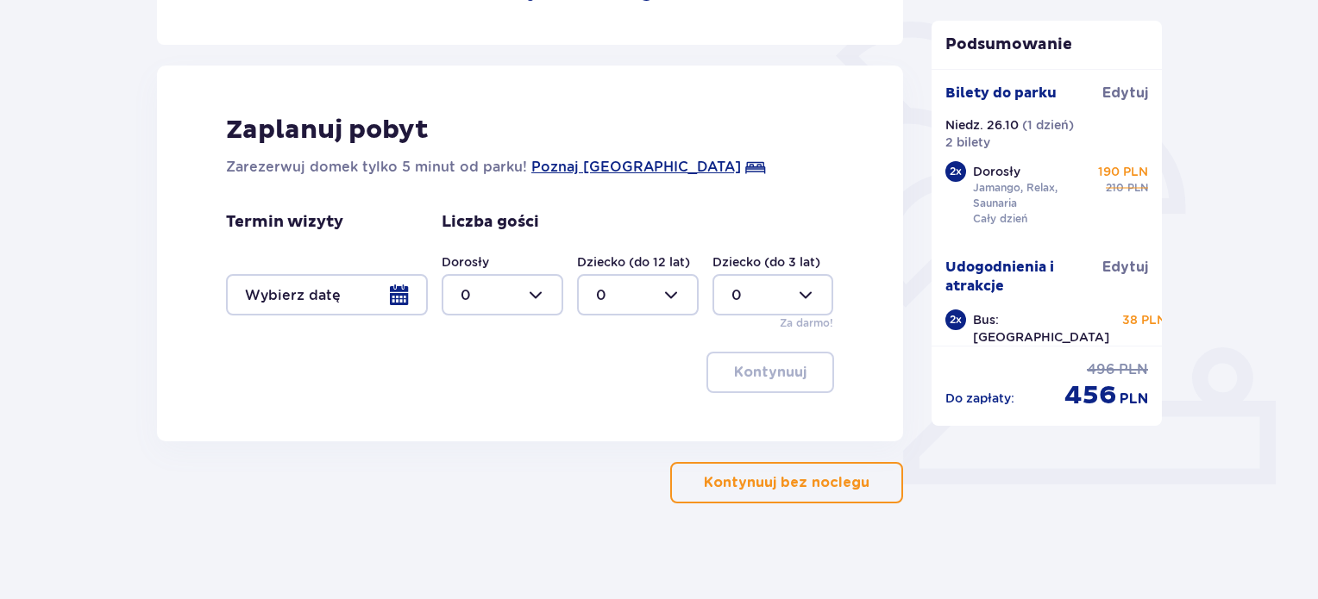
scroll to position [413, 0]
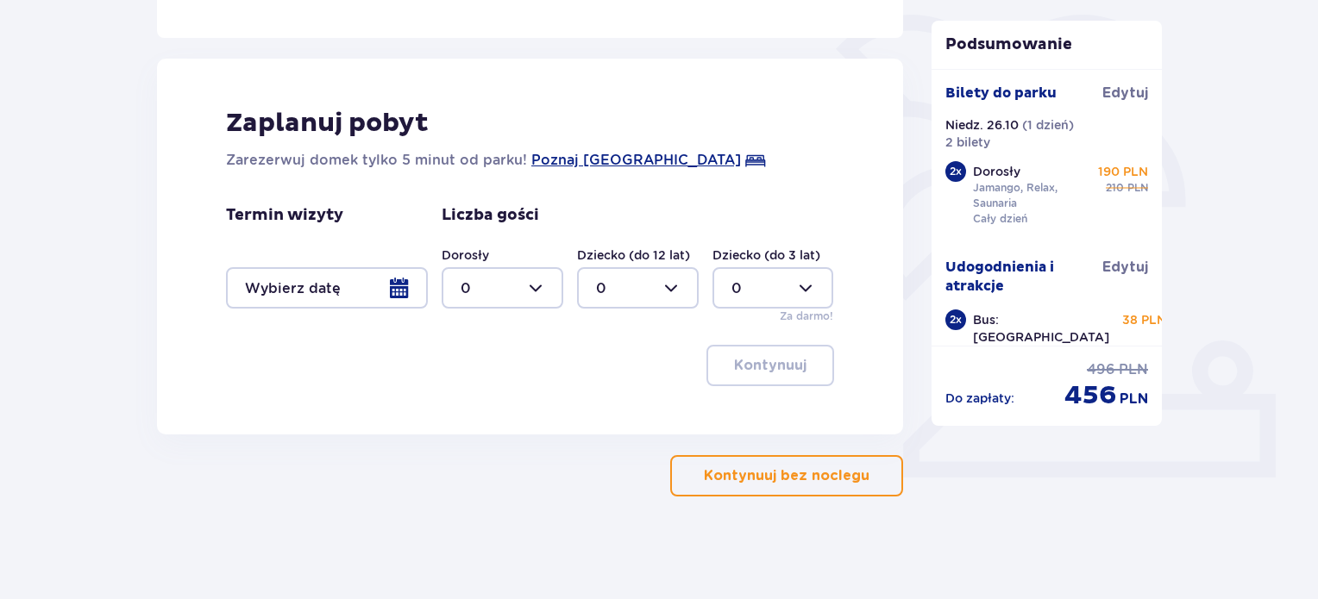
click at [798, 474] on p "Kontynuuj bez noclegu" at bounding box center [787, 476] width 166 height 19
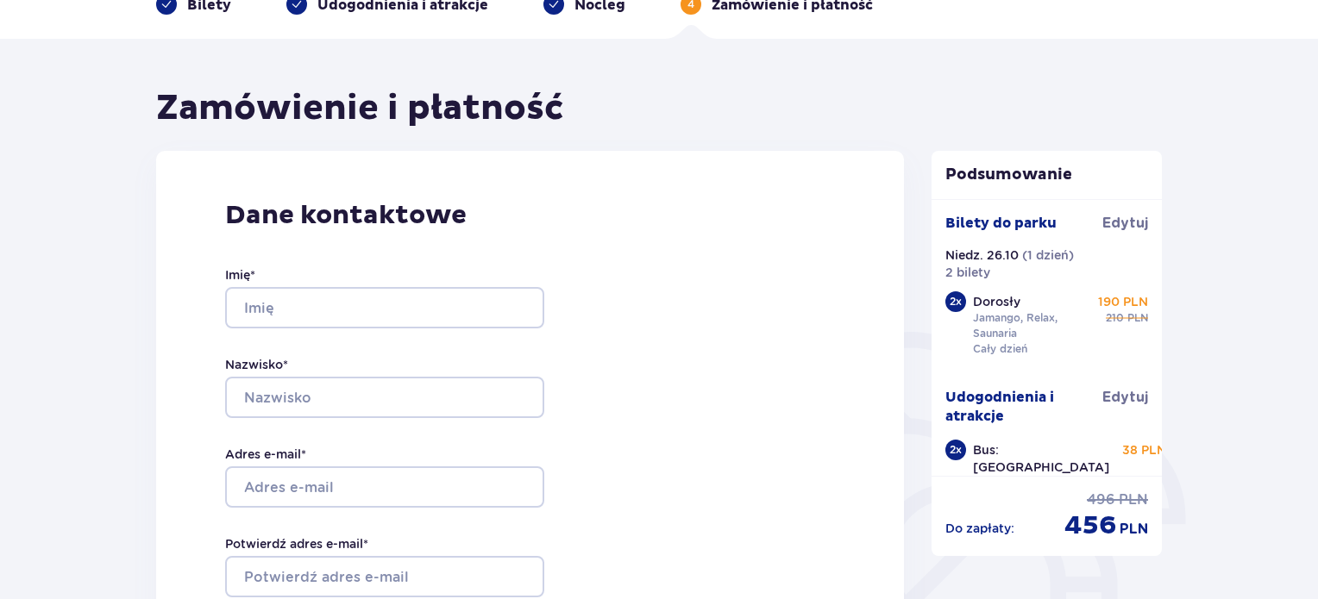
scroll to position [100, 0]
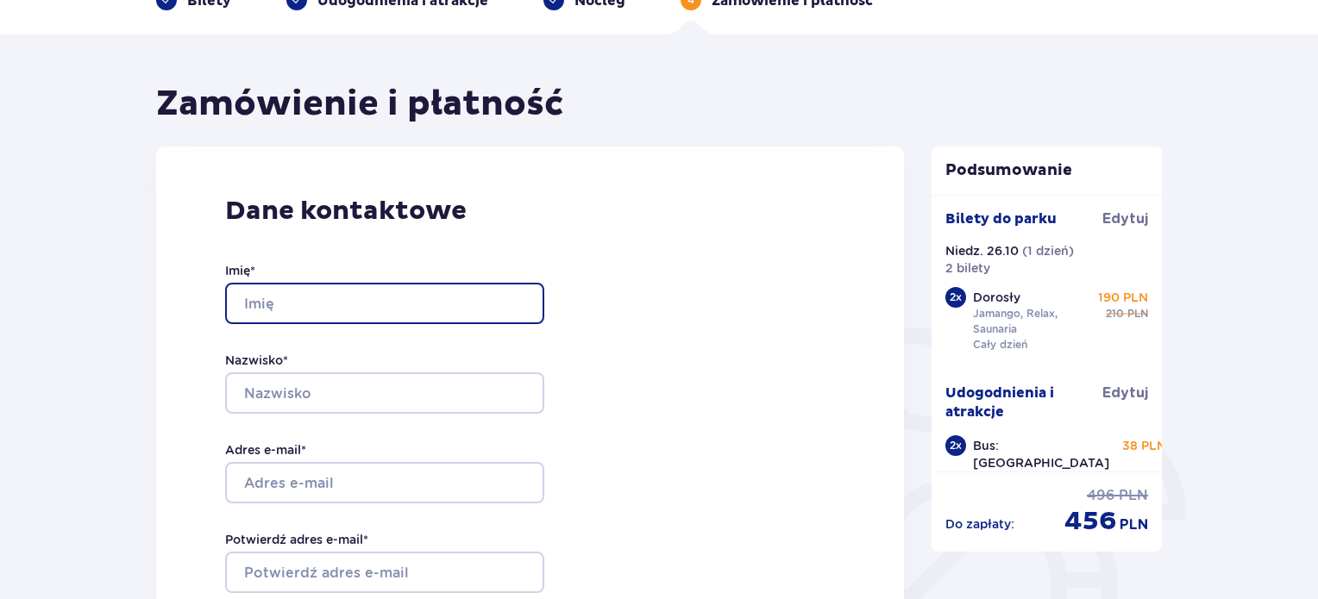
click at [339, 296] on input "Imię *" at bounding box center [384, 303] width 319 height 41
type input "Liudmyla"
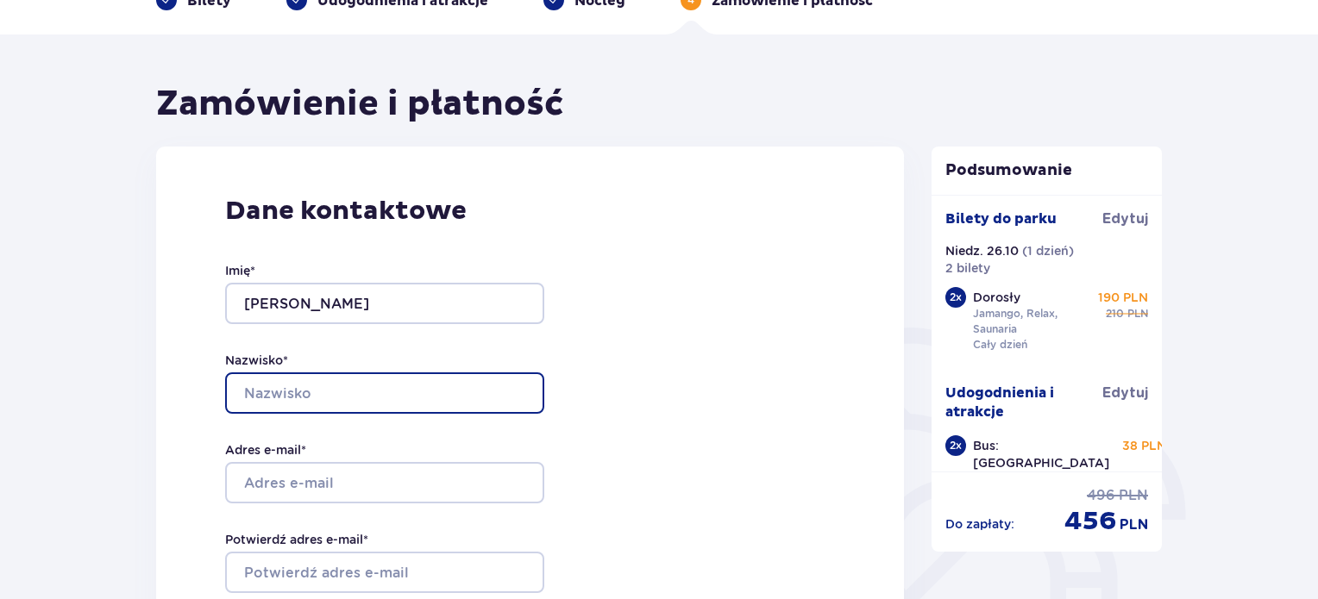
type input "Kharlan"
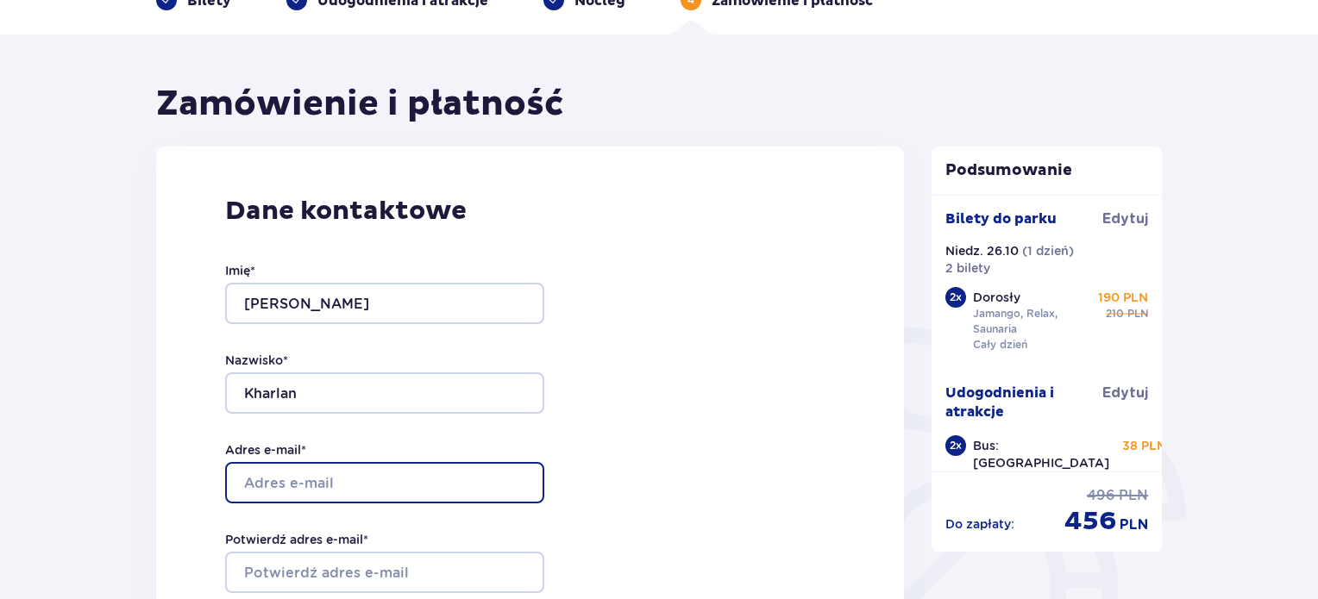
type input "[PERSON_NAME][EMAIL_ADDRESS][DOMAIN_NAME]"
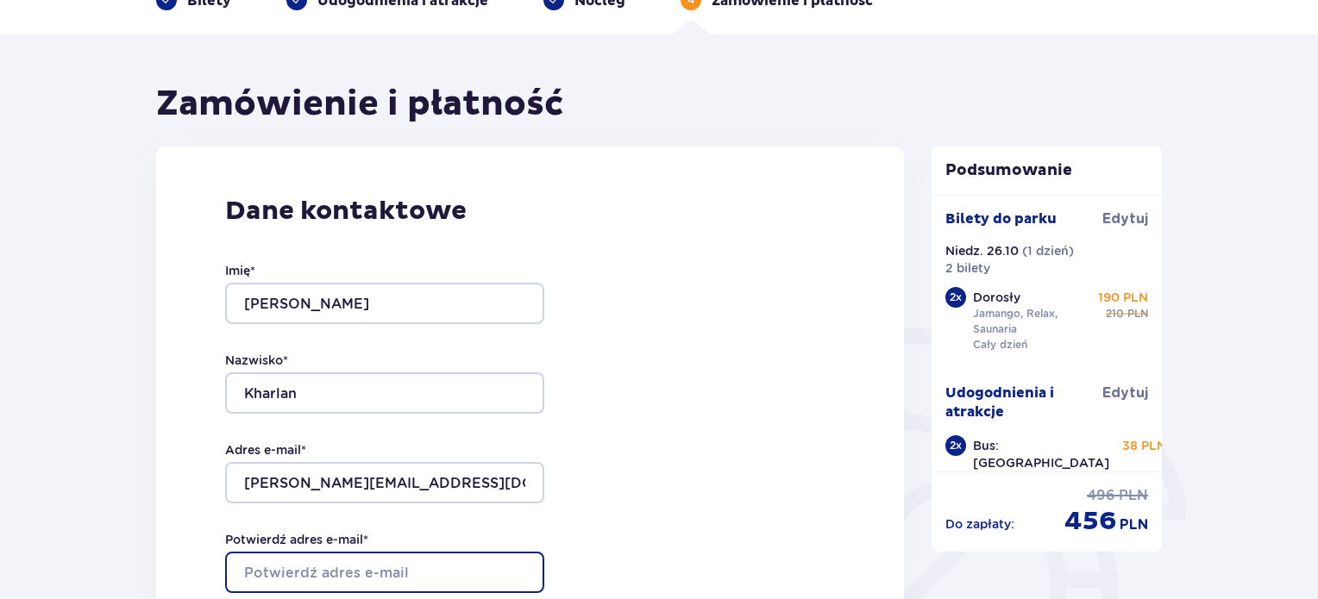
type input "[PERSON_NAME][EMAIL_ADDRESS][DOMAIN_NAME]"
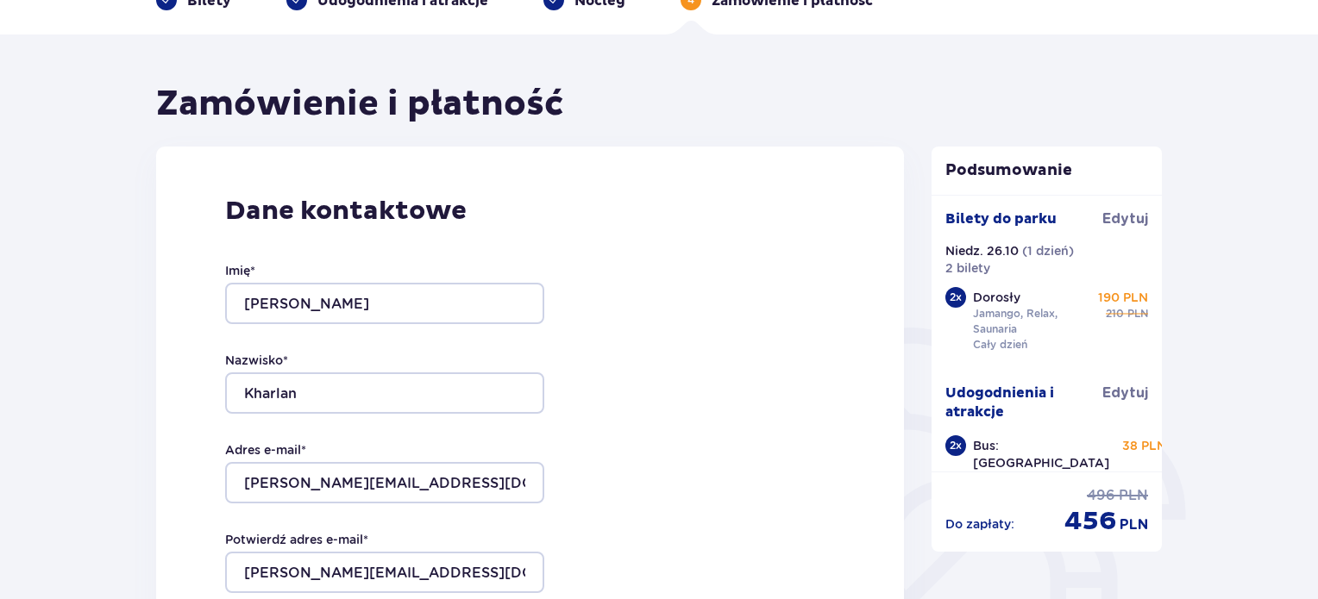
type input "576018057"
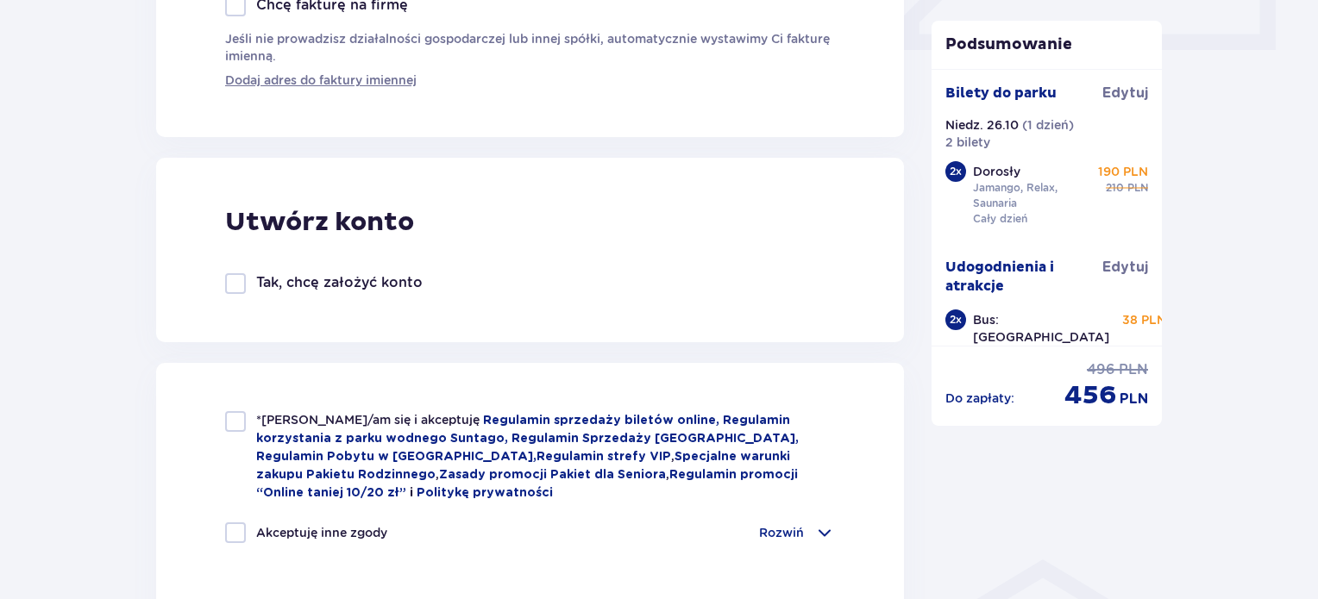
scroll to position [842, 0]
click at [238, 420] on div at bounding box center [235, 421] width 21 height 21
checkbox input "true"
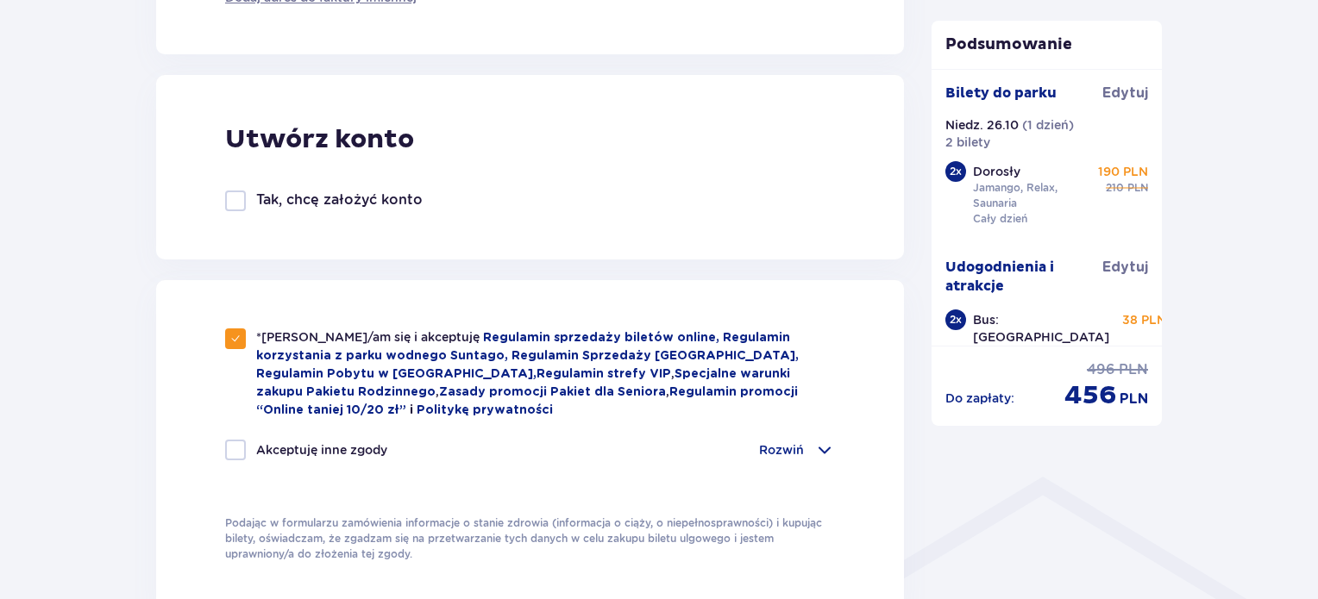
scroll to position [925, 0]
click at [237, 442] on div at bounding box center [235, 449] width 21 height 21
checkbox input "true"
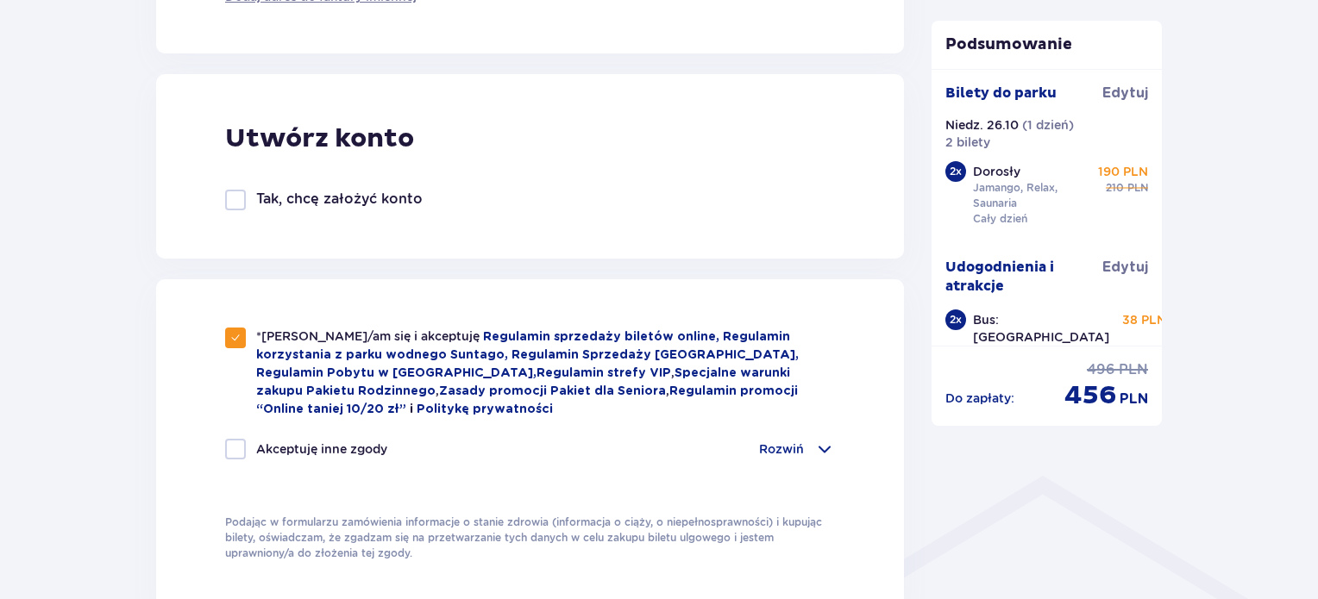
checkbox input "true"
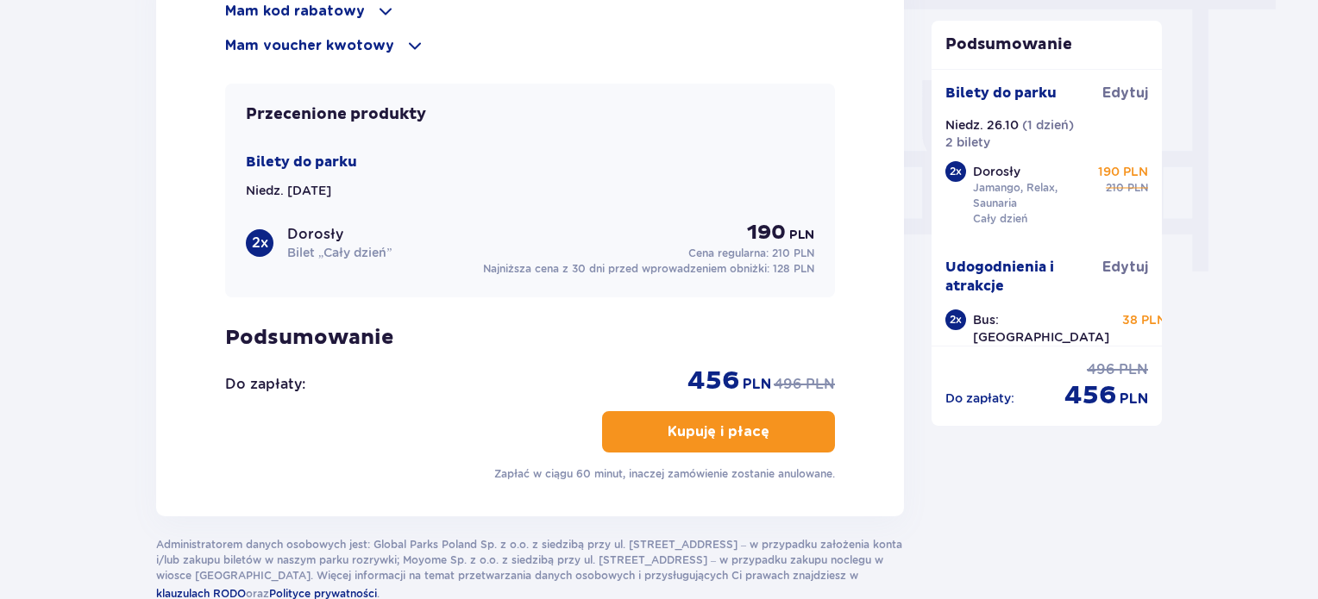
scroll to position [1599, 0]
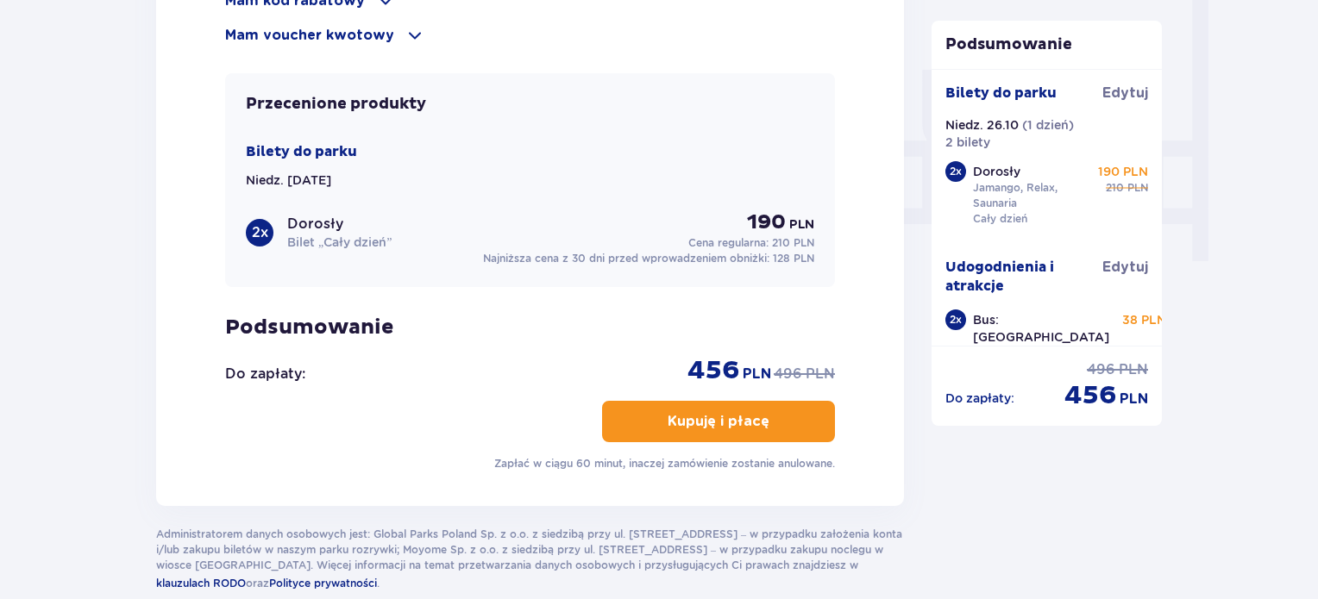
click at [730, 423] on p "Kupuję i płacę" at bounding box center [719, 421] width 102 height 19
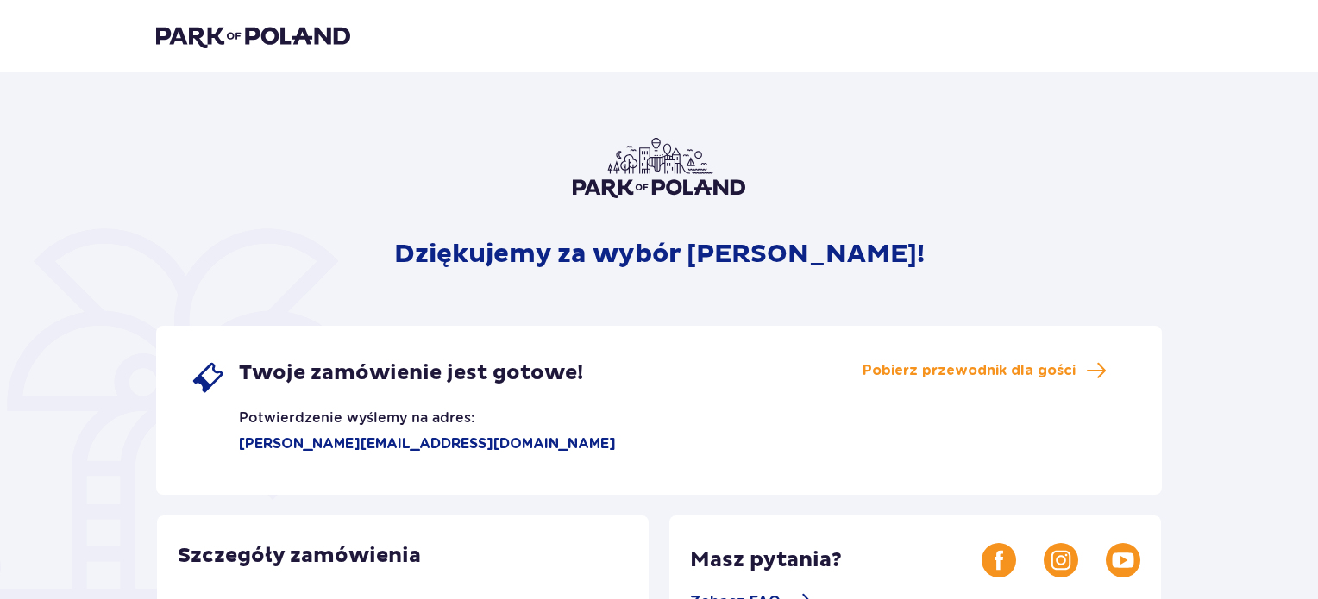
scroll to position [89, 0]
